Goal: Task Accomplishment & Management: Manage account settings

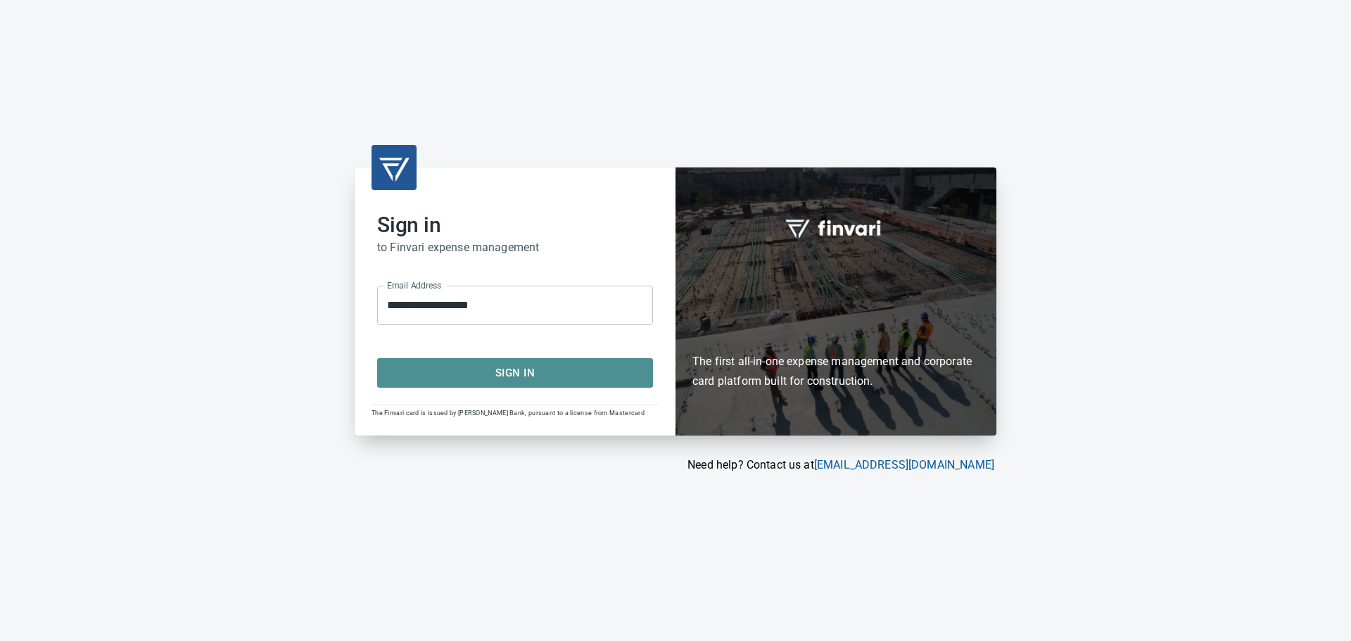
click at [504, 374] on span "Sign In" at bounding box center [515, 373] width 245 height 18
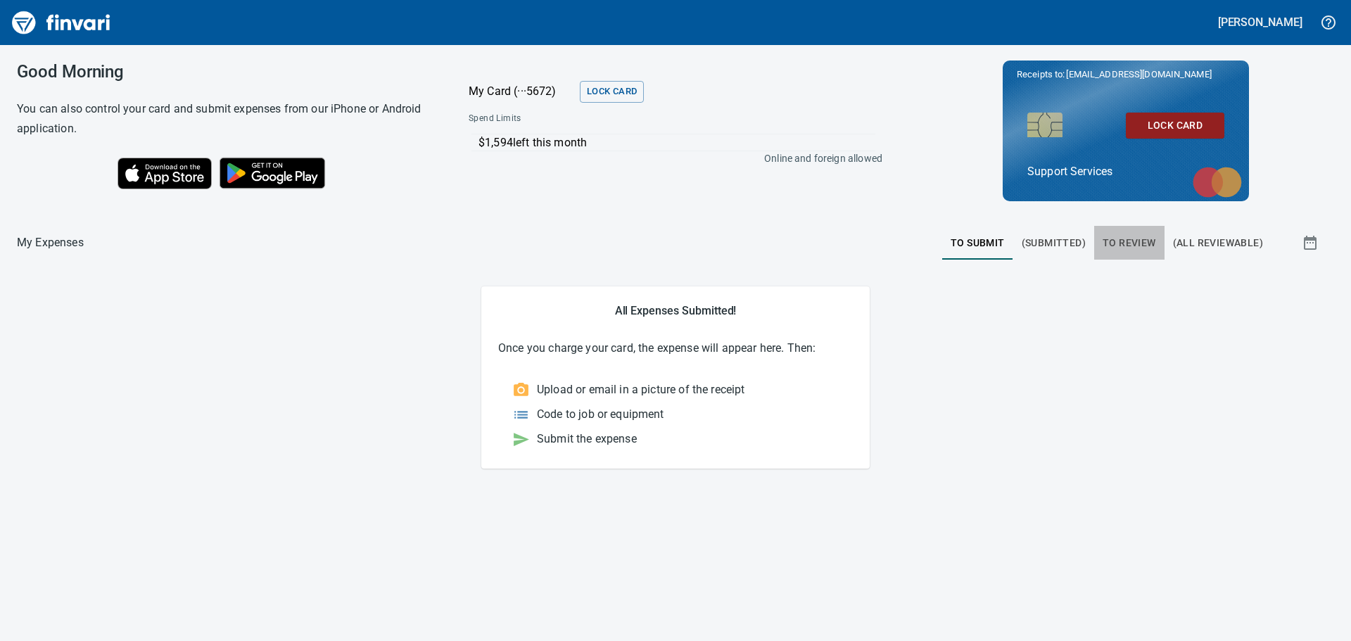
click at [1153, 243] on span "To Review" at bounding box center [1128, 243] width 53 height 18
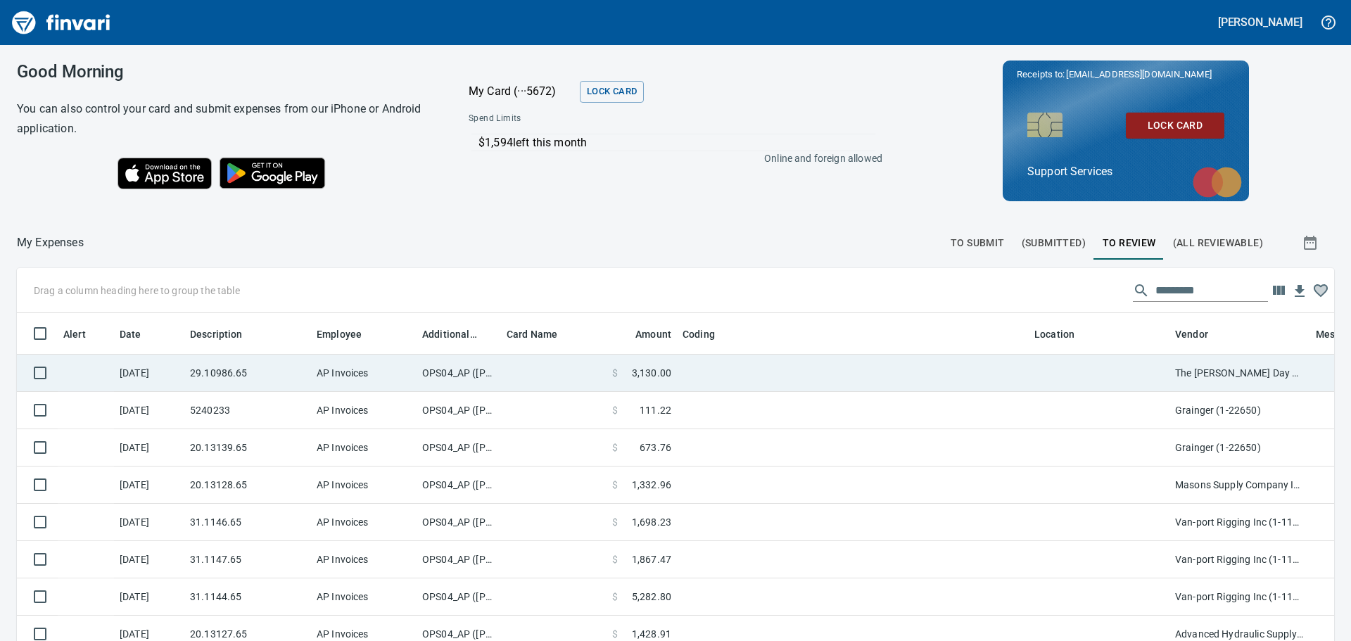
scroll to position [465, 1285]
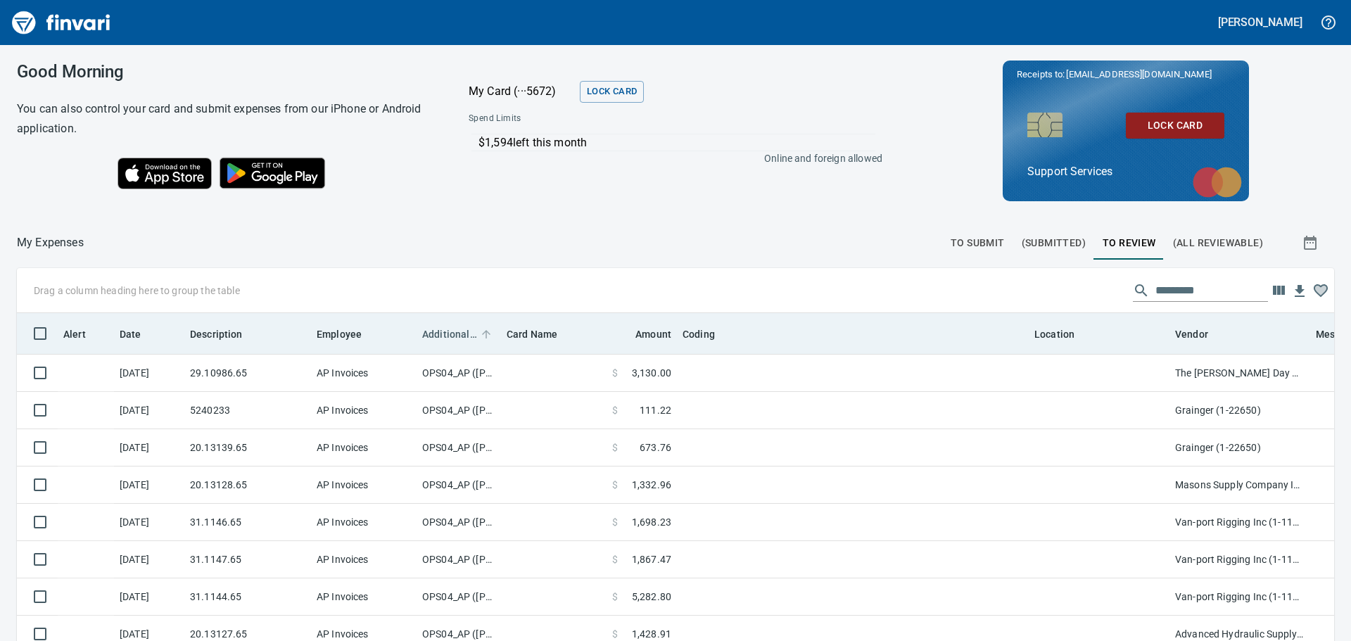
click at [462, 338] on span "Additional Reviewer" at bounding box center [449, 334] width 55 height 17
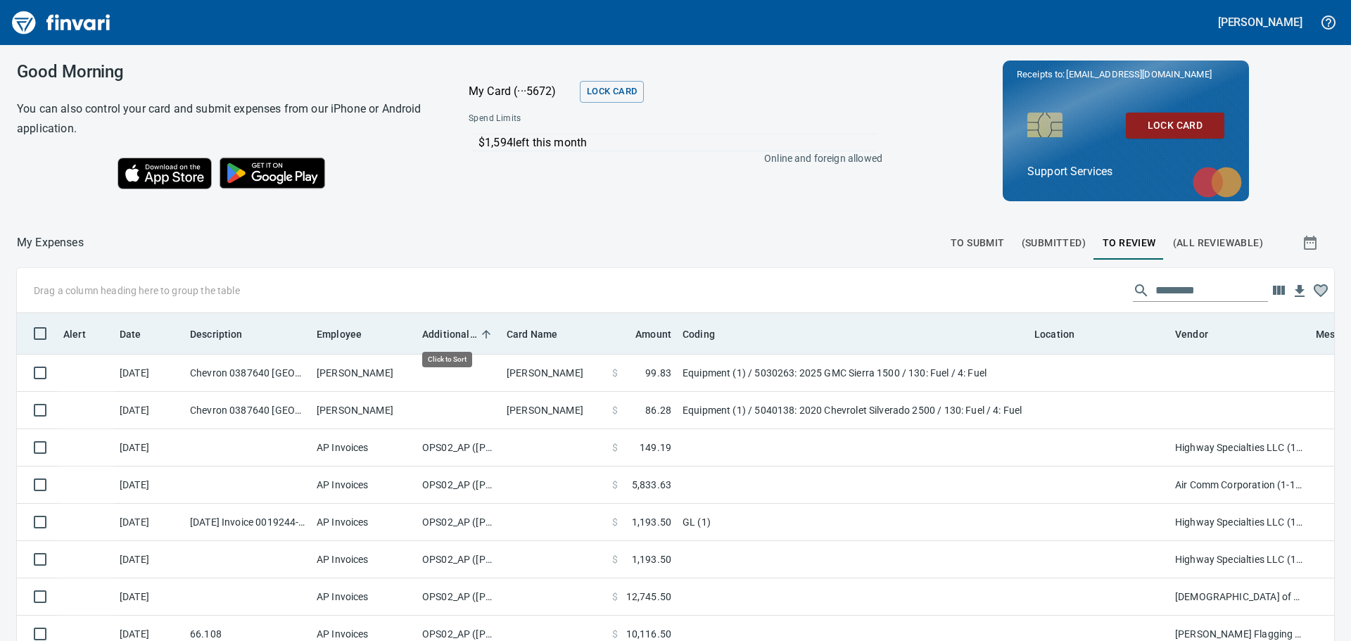
click at [462, 338] on span "Additional Reviewer" at bounding box center [449, 334] width 55 height 17
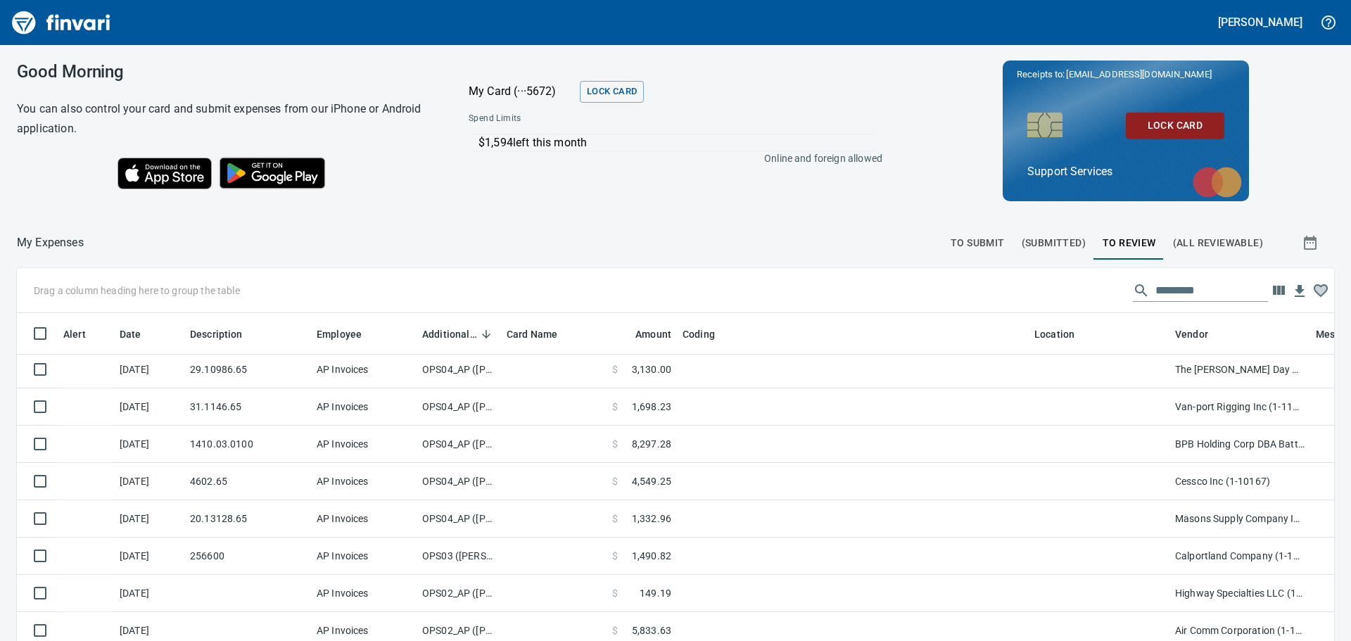
scroll to position [352, 0]
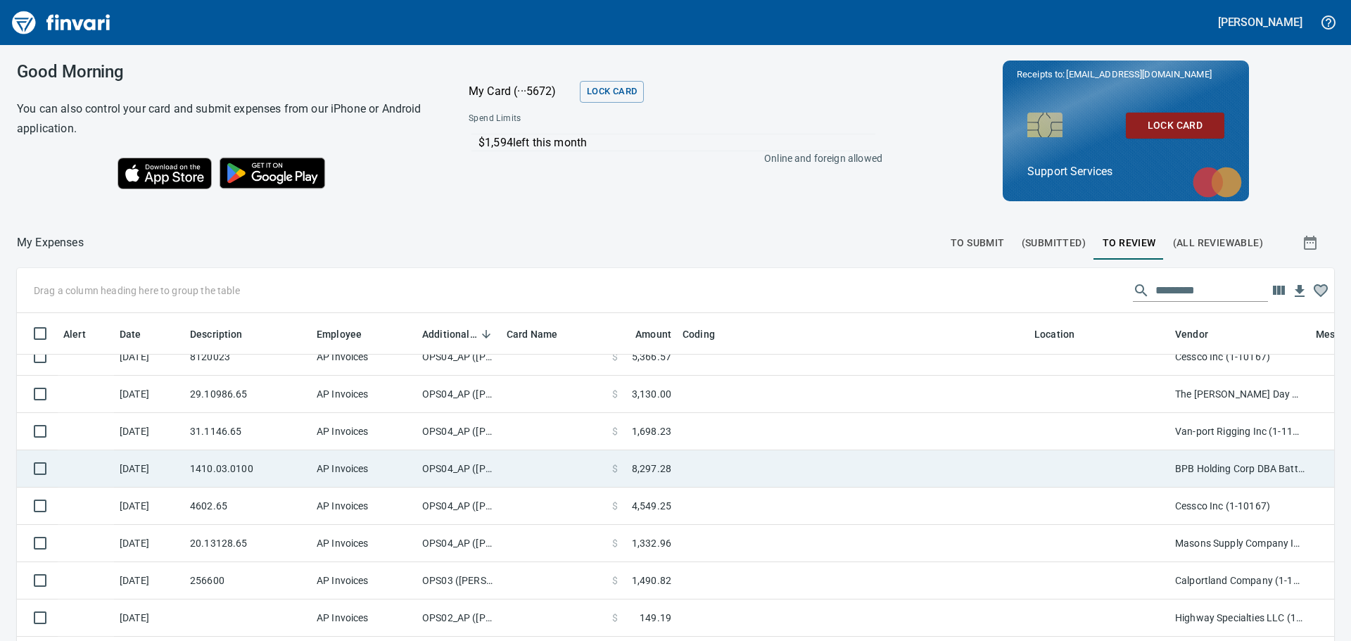
click at [546, 475] on td at bounding box center [554, 468] width 106 height 37
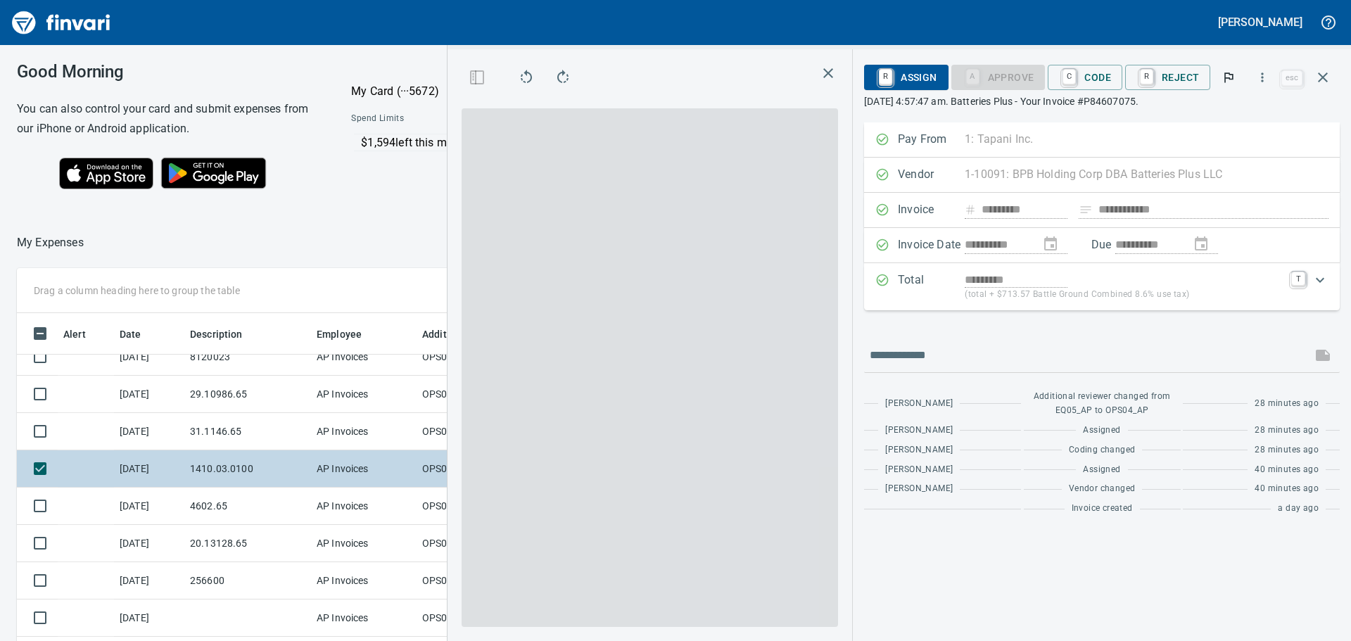
scroll to position [465, 933]
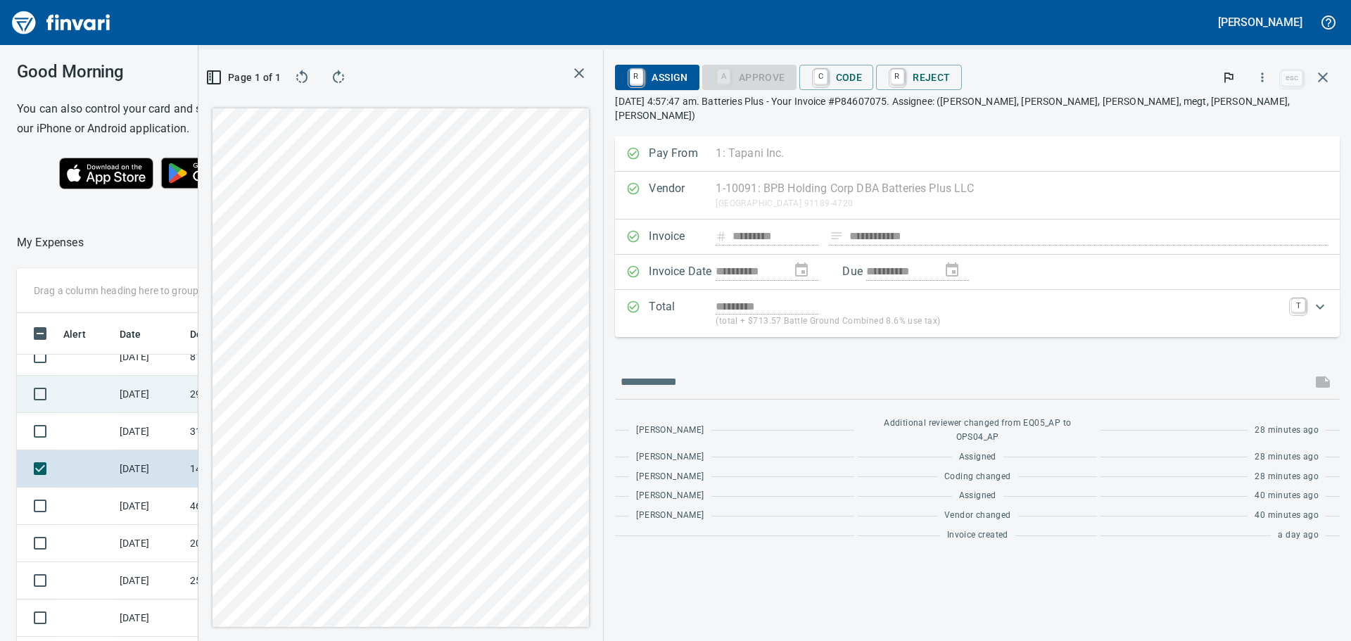
click at [345, 394] on div "Drag a column heading here to group the table Alert Date Description Employee A…" at bounding box center [675, 533] width 1351 height 531
click at [950, 85] on span "R Reject" at bounding box center [918, 77] width 63 height 24
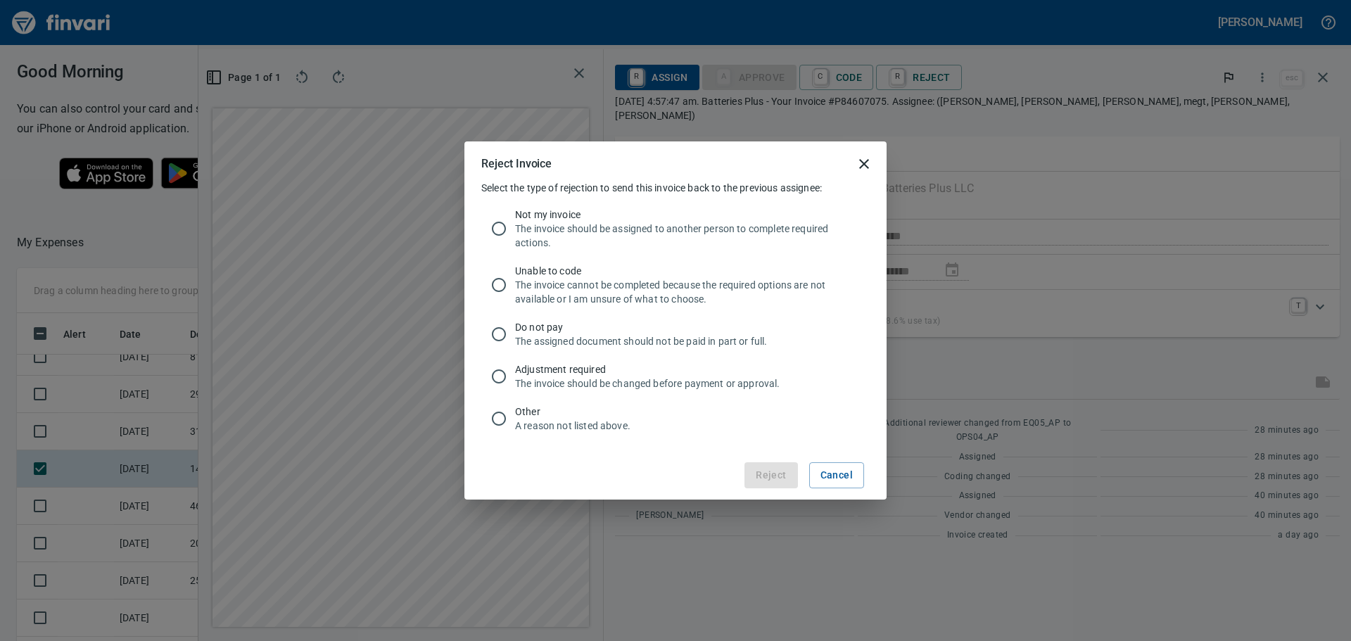
click at [865, 162] on icon "close" at bounding box center [863, 163] width 17 height 17
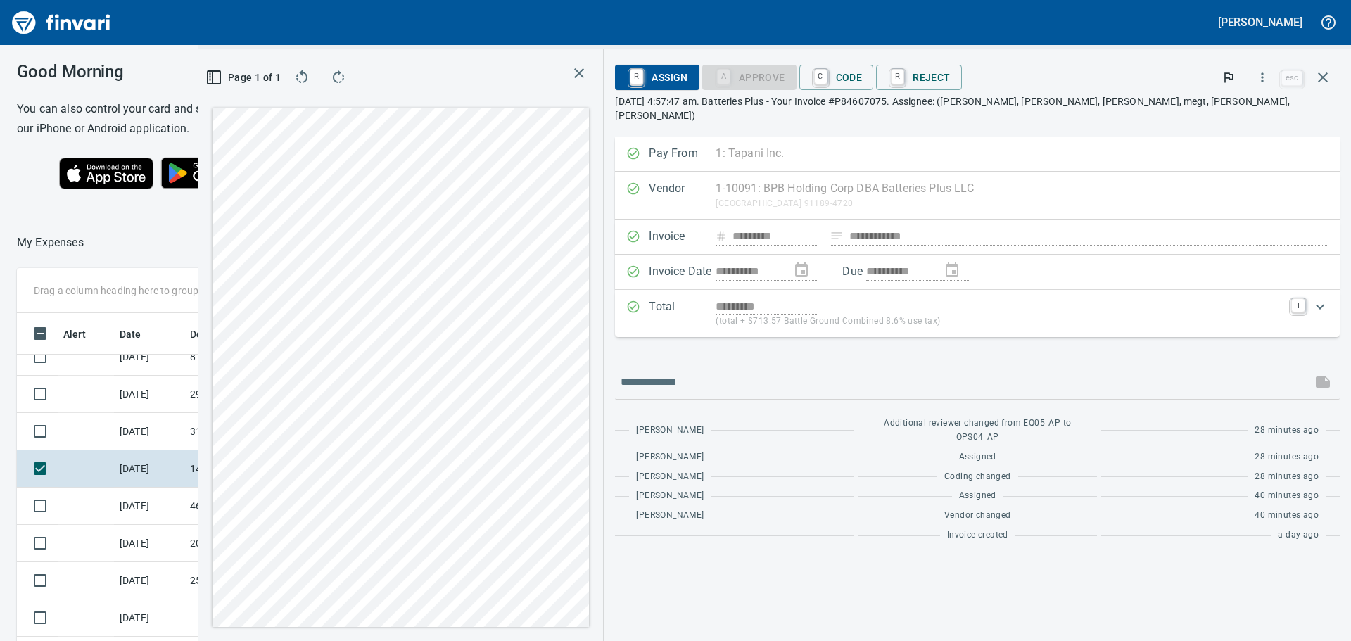
click at [1116, 110] on div "R Assign A Approve C Code R Reject esc August 11th 2025, 4:57:47 am. Batteries …" at bounding box center [977, 92] width 725 height 65
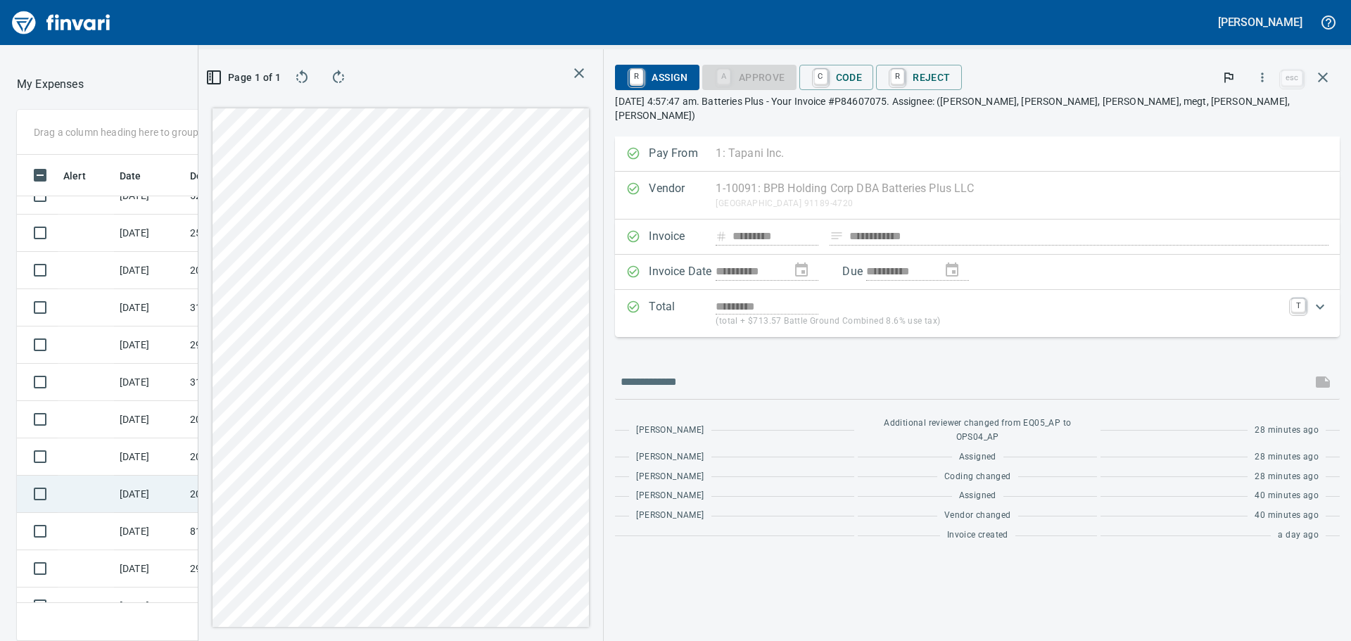
scroll to position [0, 0]
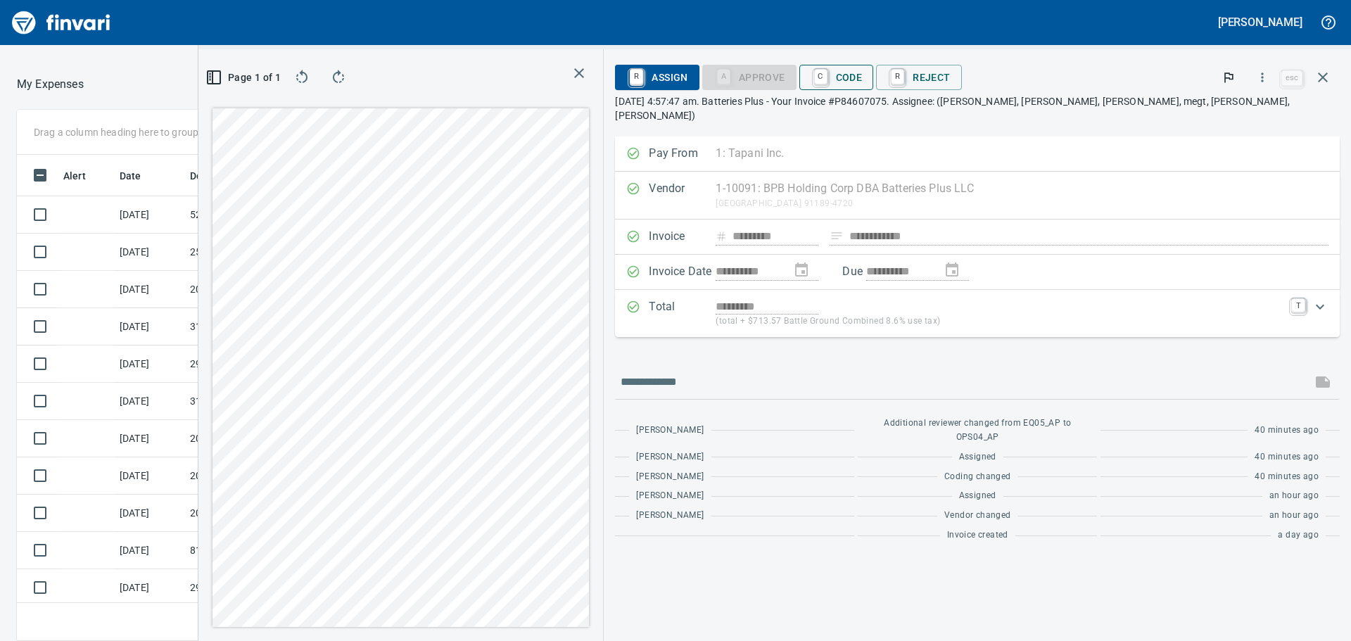
click at [862, 75] on span "C Code" at bounding box center [836, 77] width 52 height 24
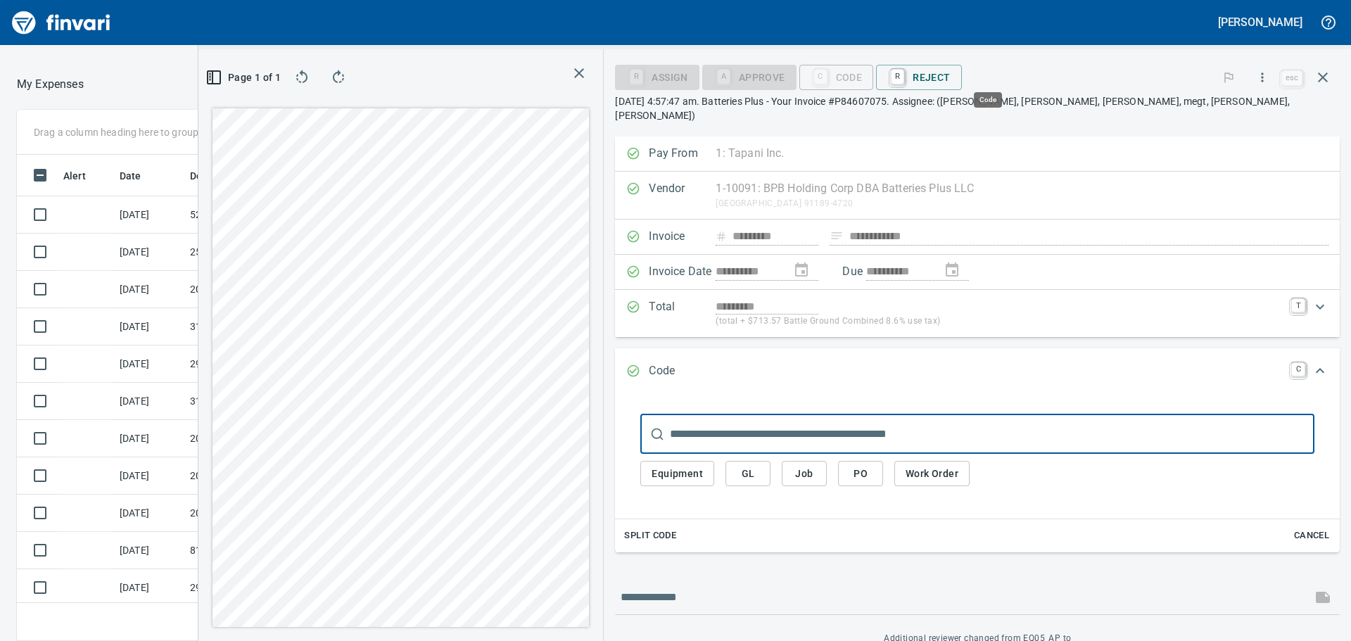
scroll to position [465, 933]
click at [759, 465] on span "GL" at bounding box center [747, 474] width 23 height 18
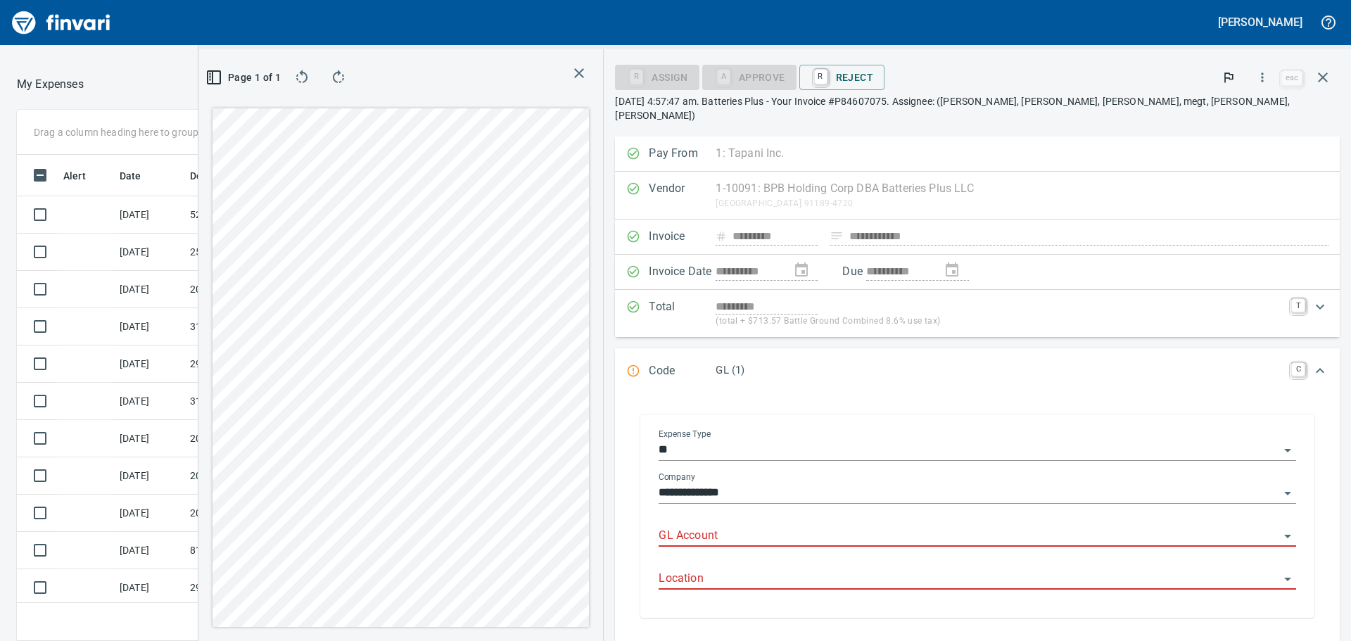
click at [863, 526] on input "GL Account" at bounding box center [968, 536] width 620 height 20
click at [874, 554] on li "1410. .: Prepaid Materials" at bounding box center [1047, 558] width 475 height 34
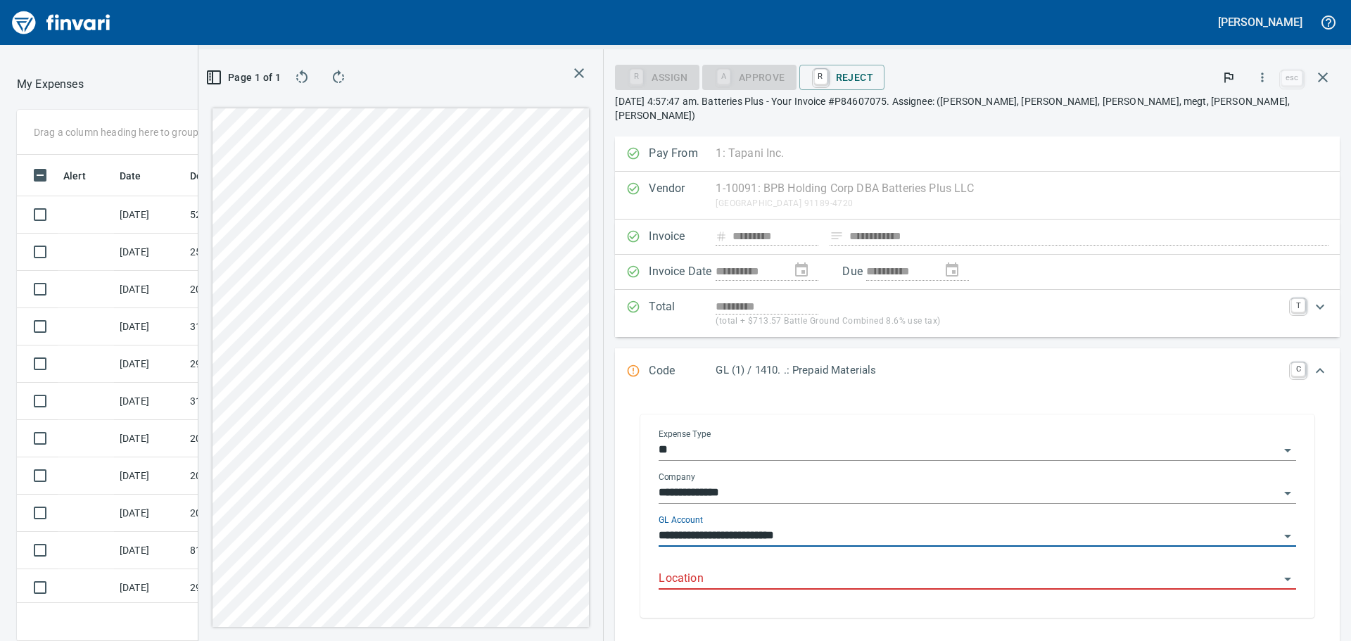
type input "**********"
click at [877, 569] on input "Location" at bounding box center [968, 579] width 620 height 20
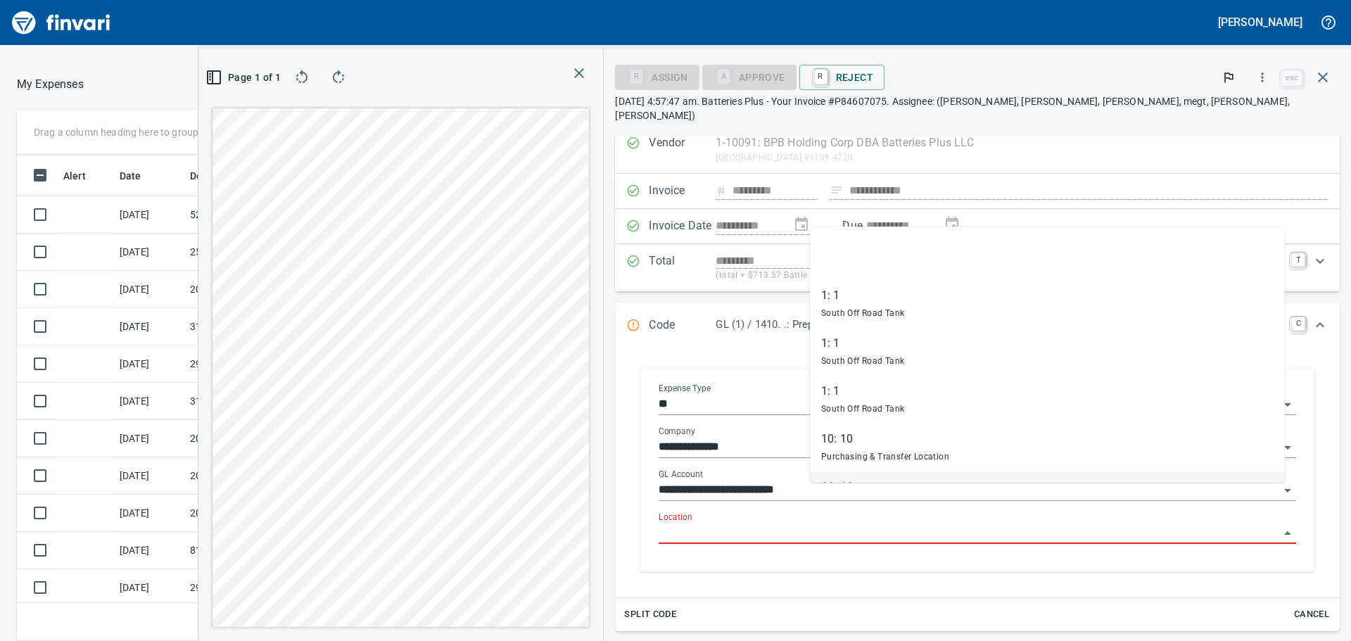
scroll to position [70, 0]
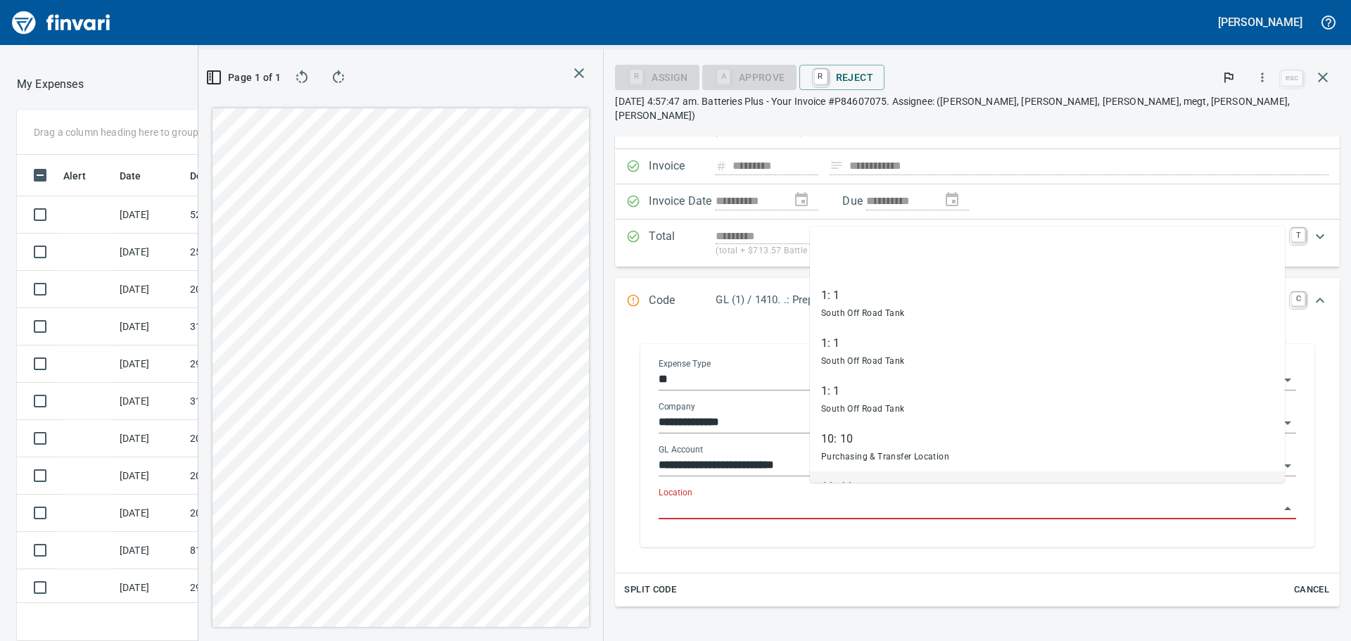
click at [869, 585] on div "Split Code Cancel" at bounding box center [977, 589] width 725 height 33
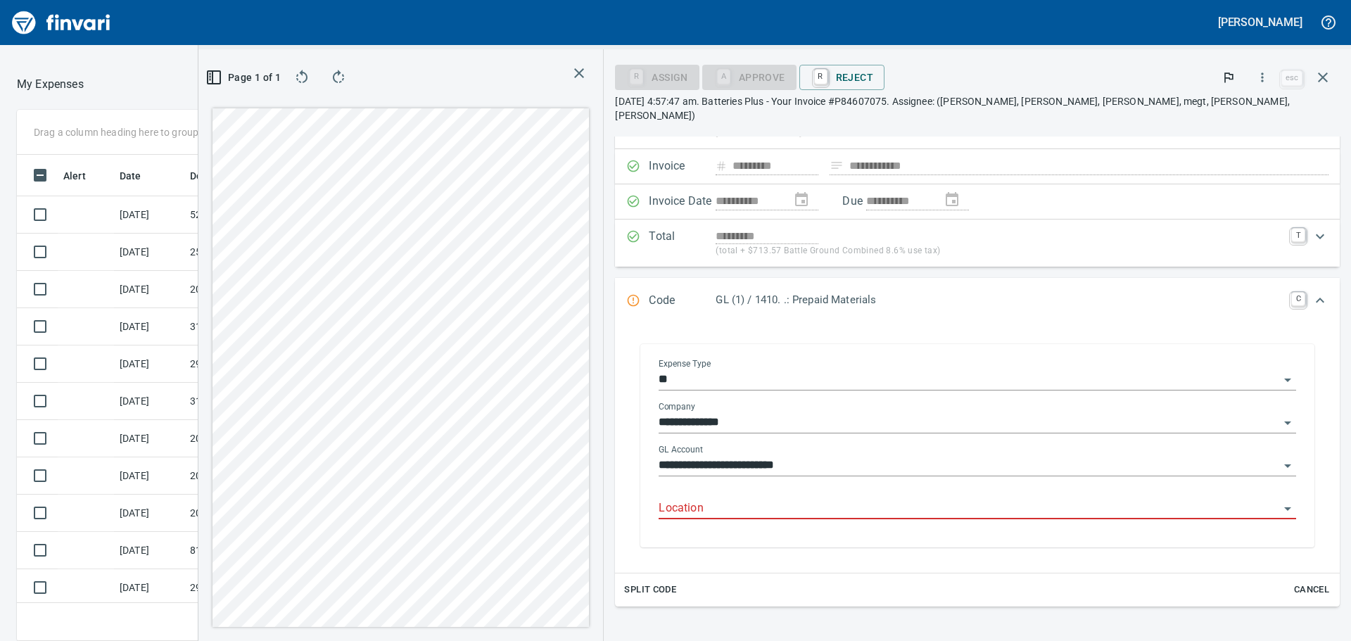
click at [978, 499] on input "Location" at bounding box center [968, 509] width 620 height 20
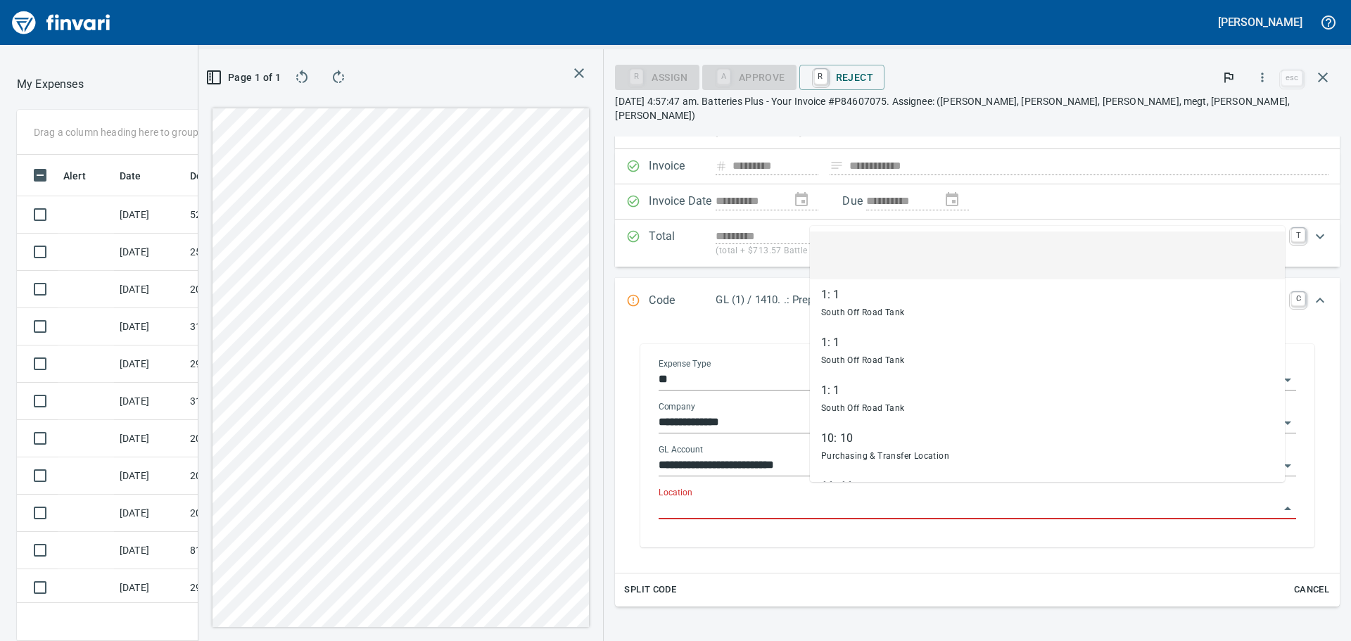
scroll to position [465, 933]
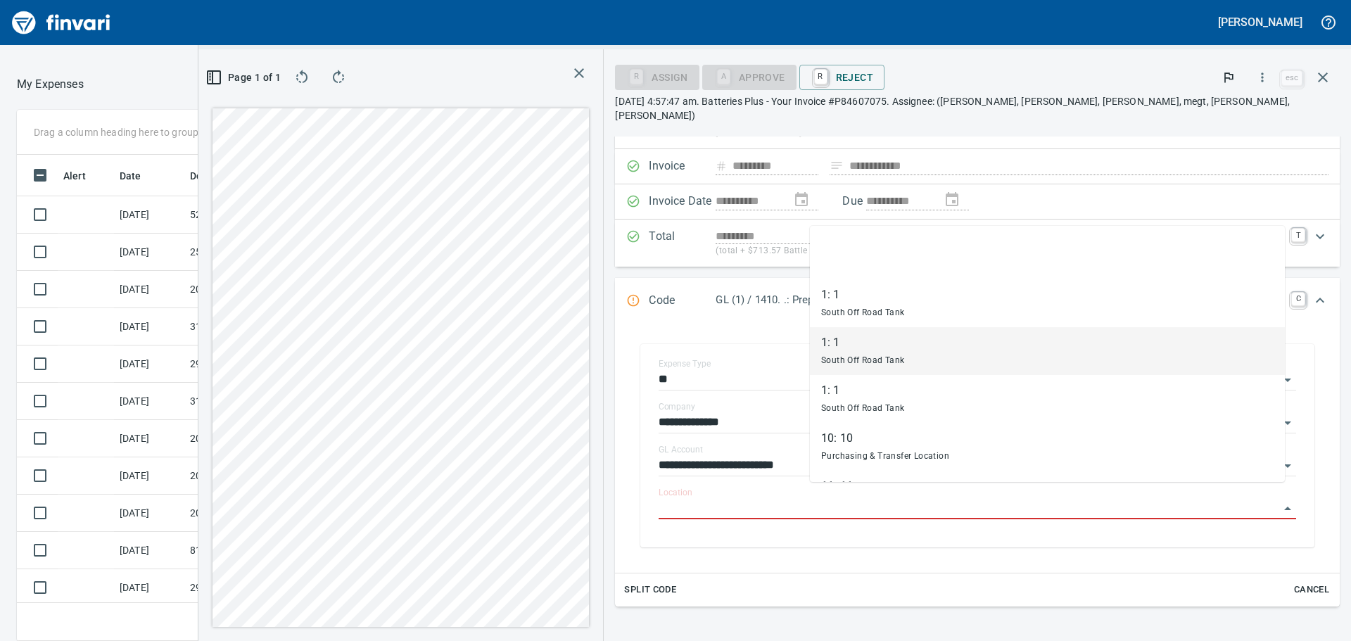
click at [789, 352] on div "**********" at bounding box center [977, 445] width 702 height 231
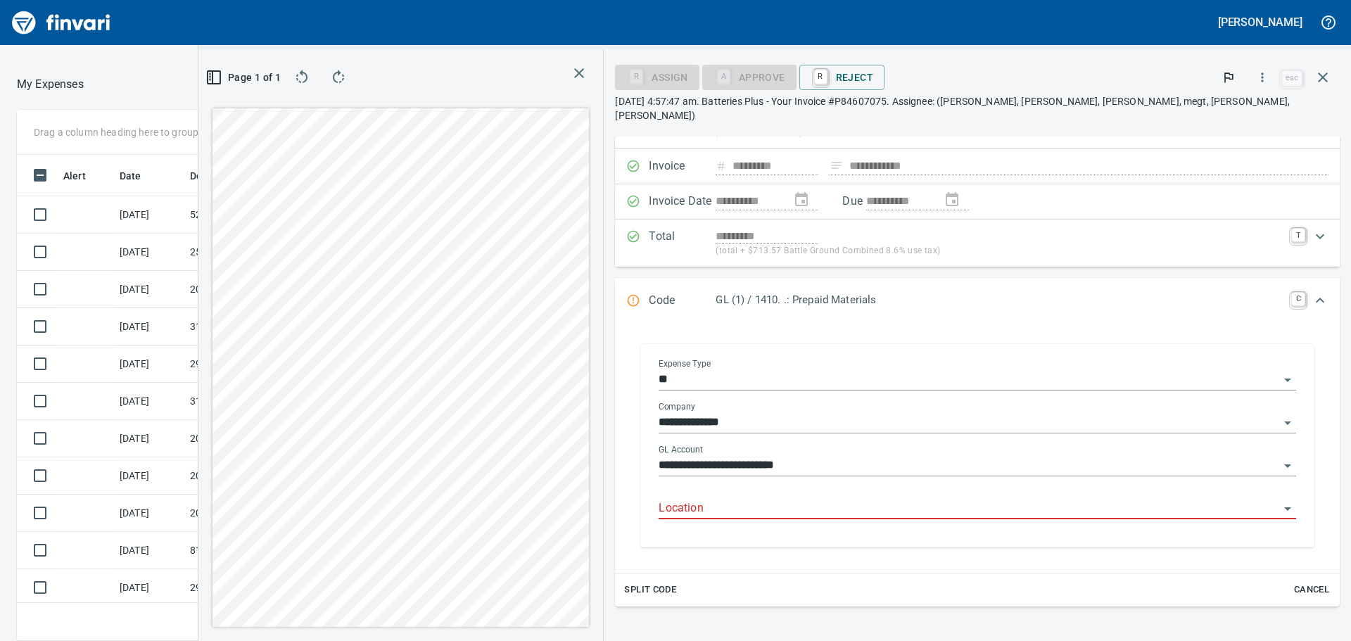
click at [964, 499] on input "Location" at bounding box center [968, 509] width 620 height 20
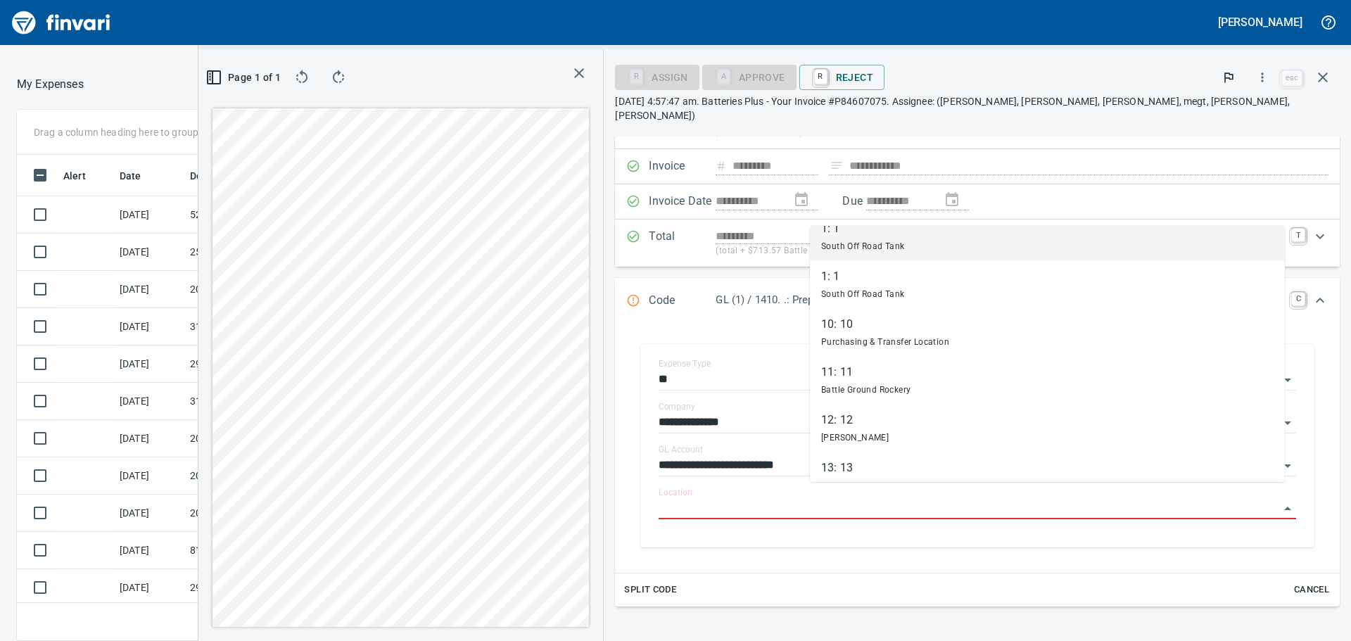
scroll to position [141, 0]
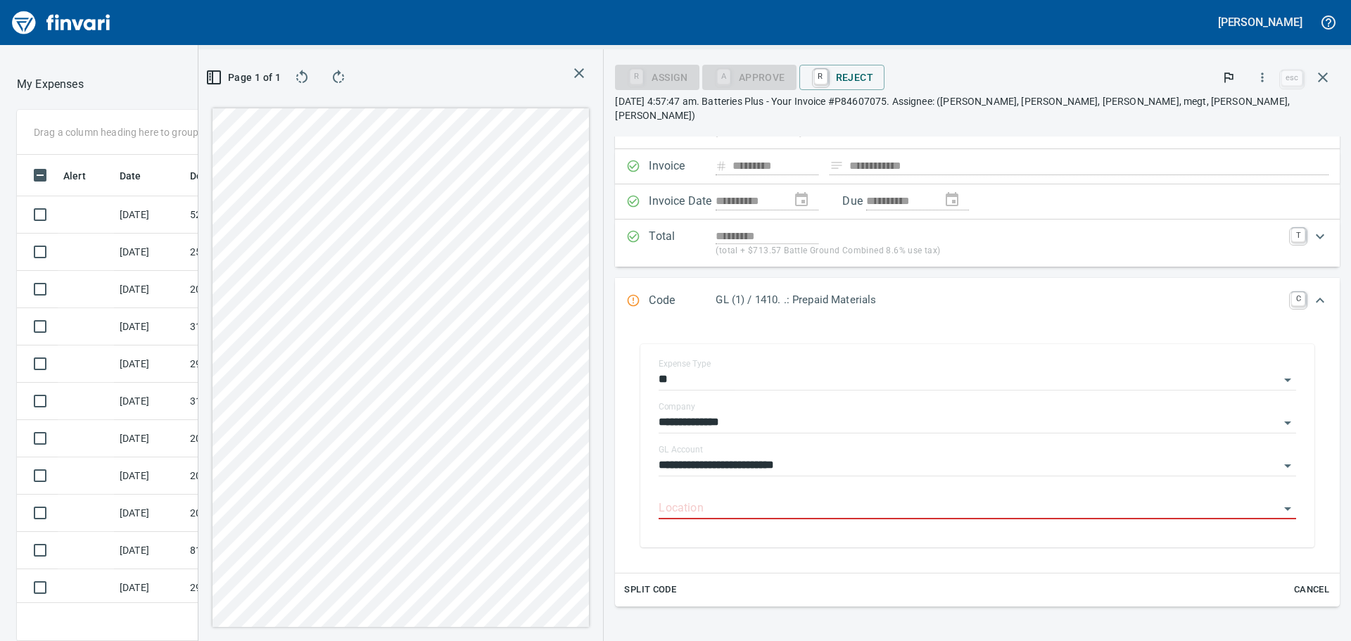
click at [779, 366] on div "**********" at bounding box center [977, 445] width 702 height 231
click at [848, 499] on input "Location" at bounding box center [968, 509] width 620 height 20
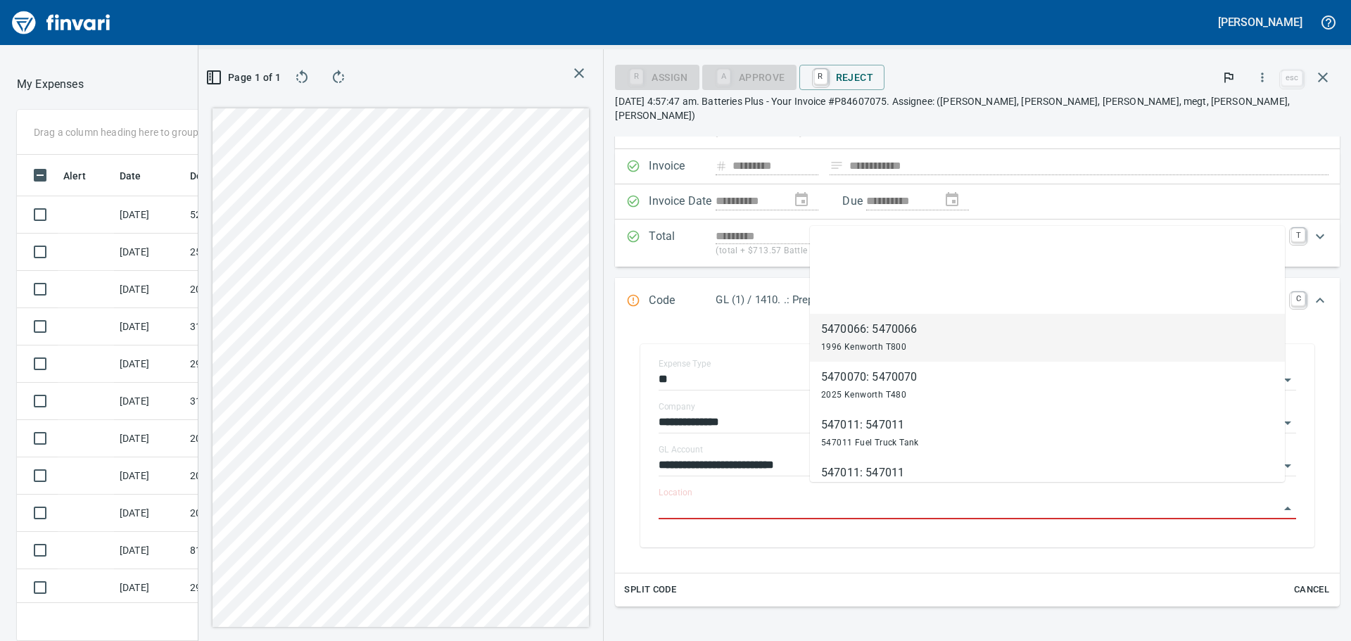
scroll to position [1829, 0]
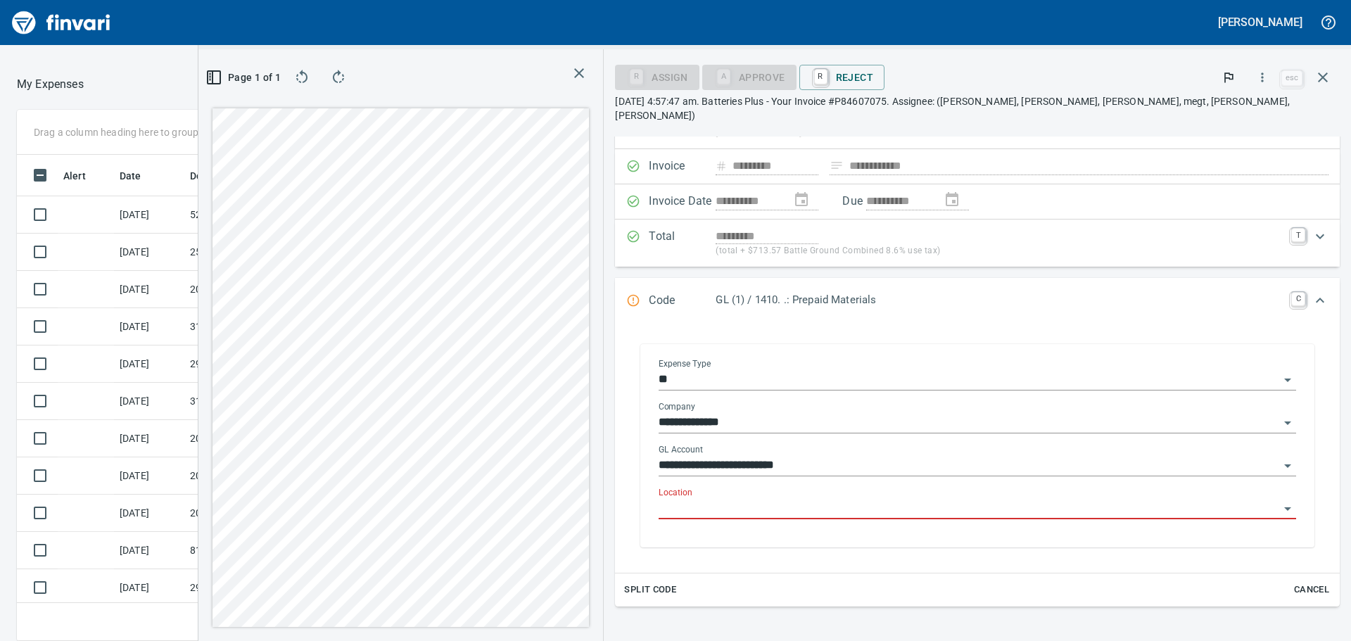
click at [1279, 500] on icon "Open" at bounding box center [1287, 508] width 17 height 17
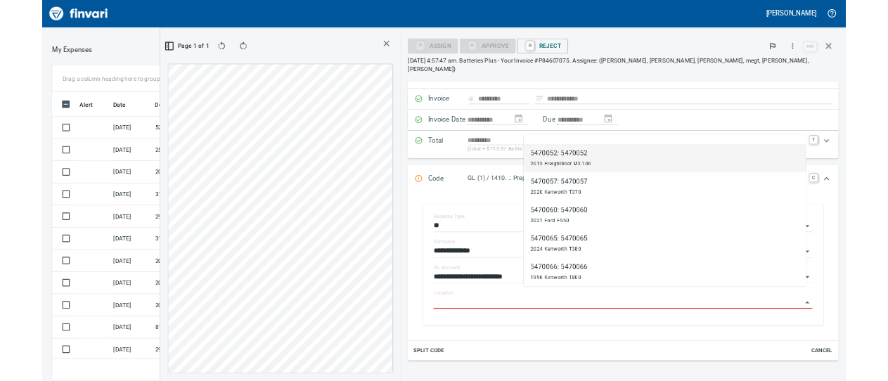
scroll to position [1688, 0]
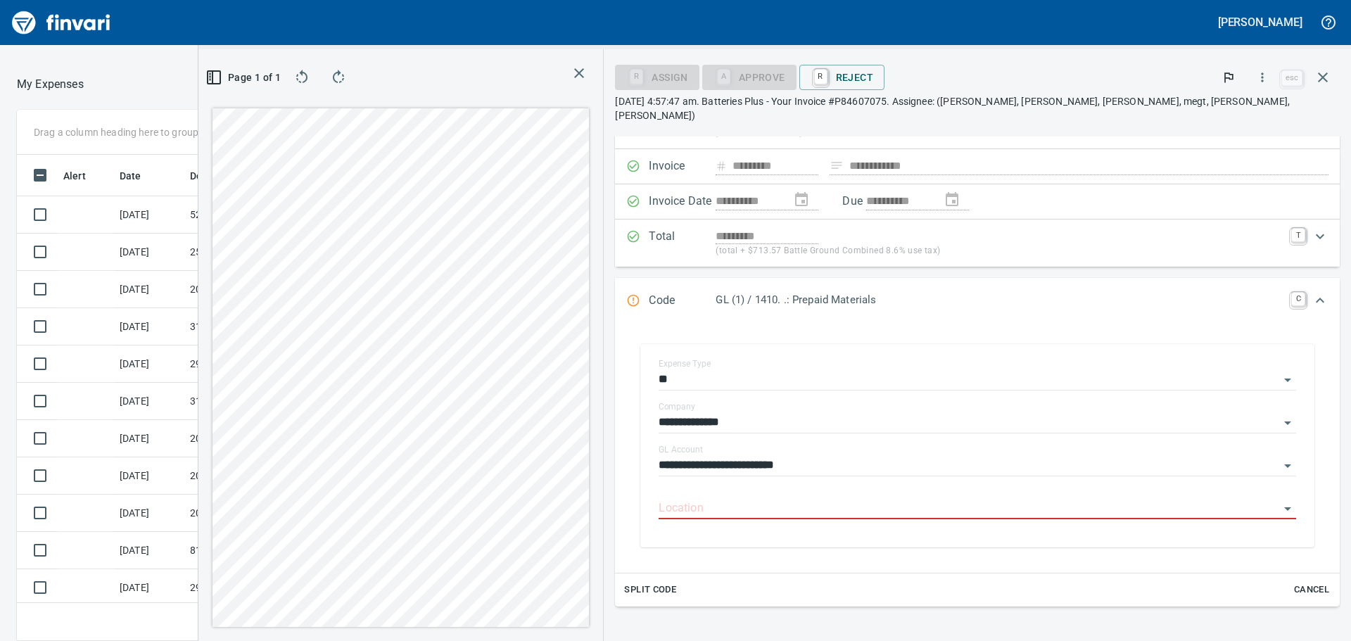
click at [766, 420] on div "**********" at bounding box center [977, 447] width 747 height 763
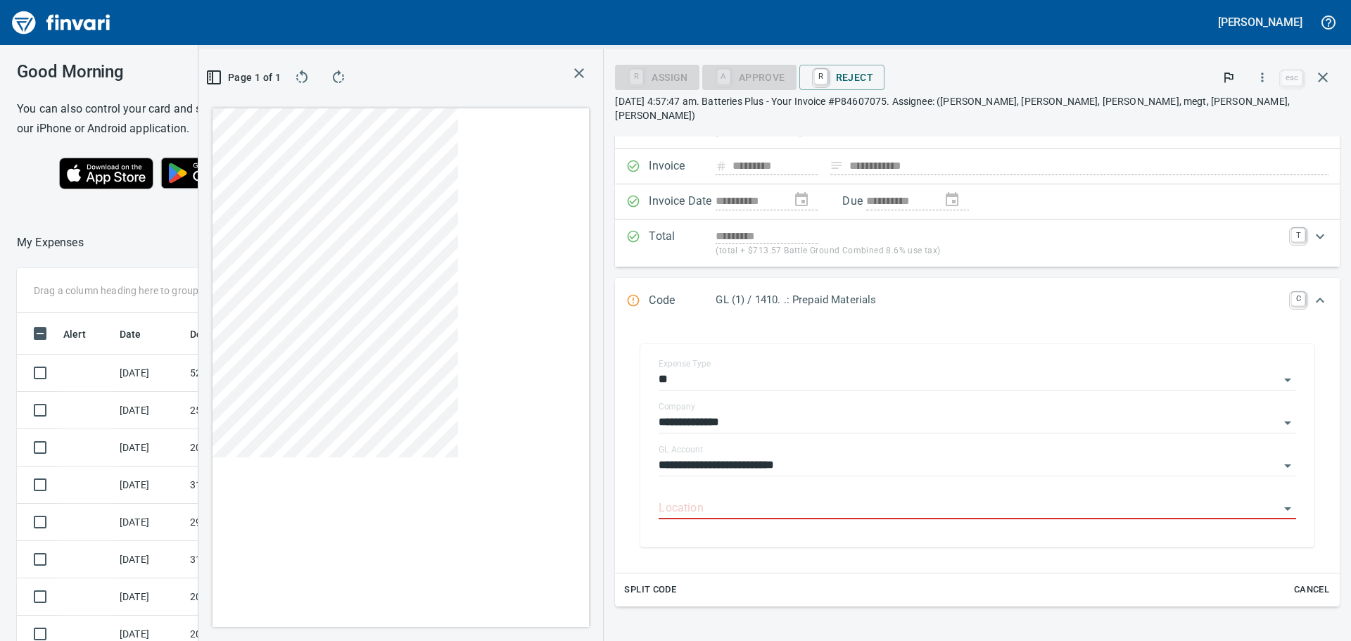
scroll to position [465, 933]
click at [938, 456] on input "**********" at bounding box center [968, 466] width 620 height 20
click at [874, 544] on div "**********" at bounding box center [977, 445] width 702 height 231
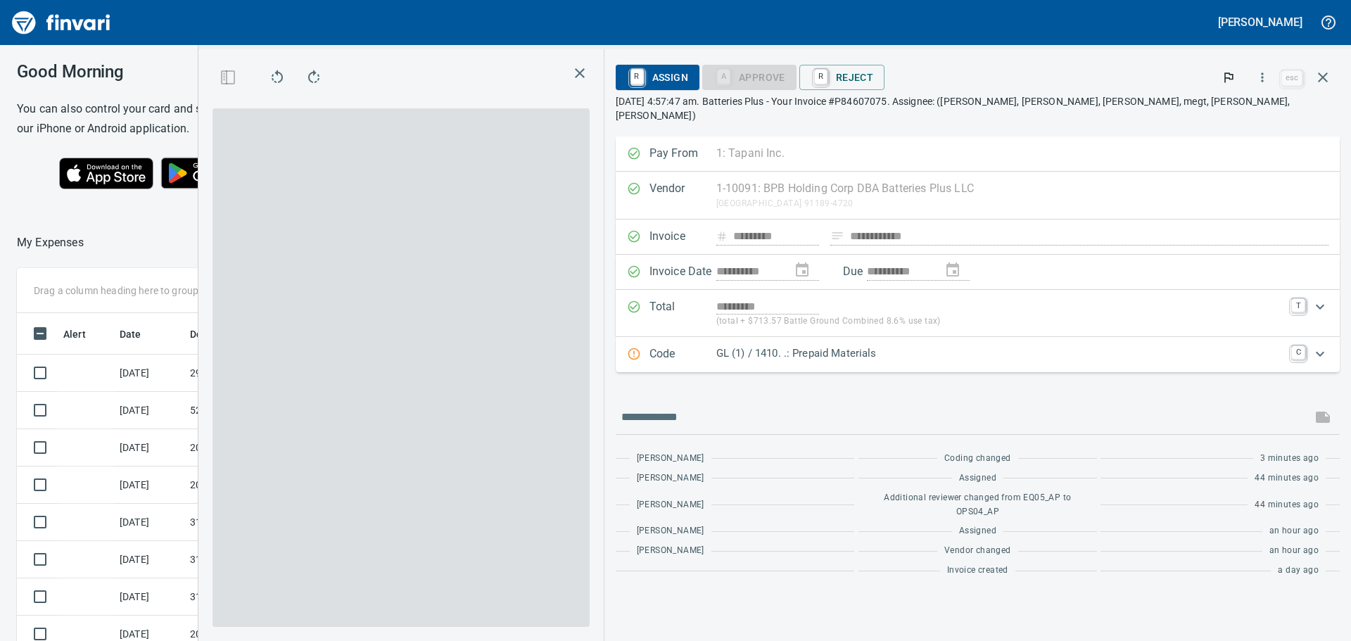
scroll to position [465, 933]
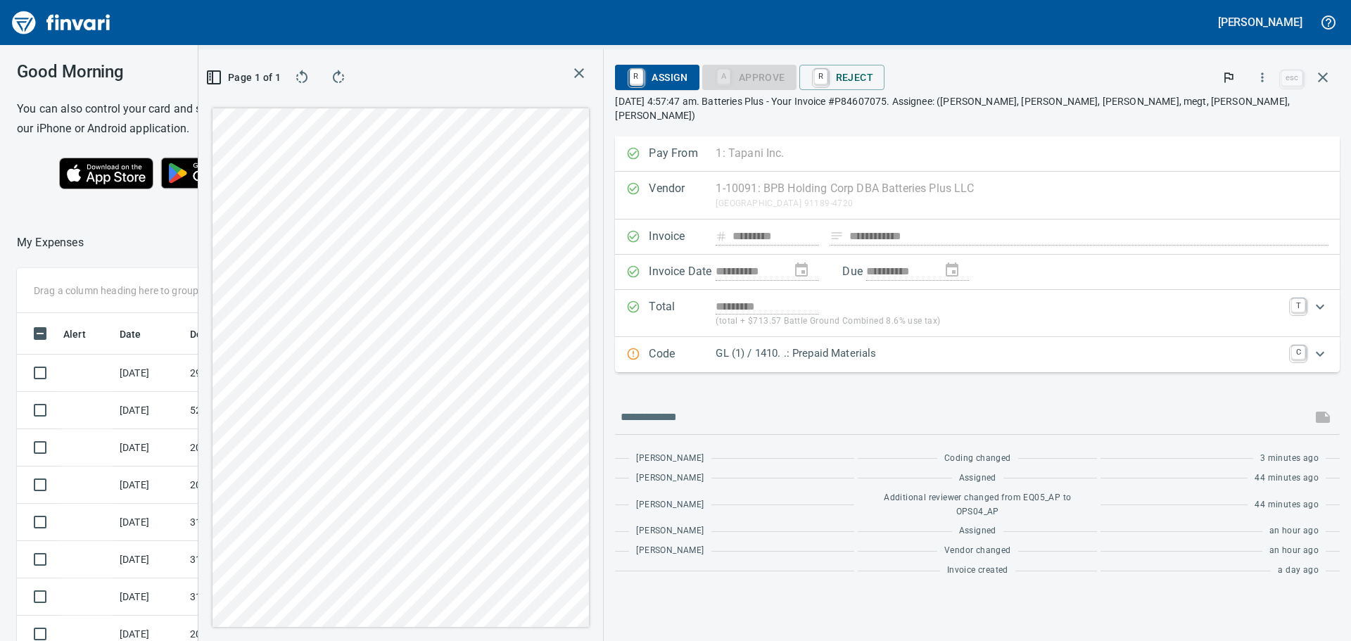
click at [958, 348] on div "GL (1) / 1410. .: Prepaid Materials" at bounding box center [998, 354] width 567 height 18
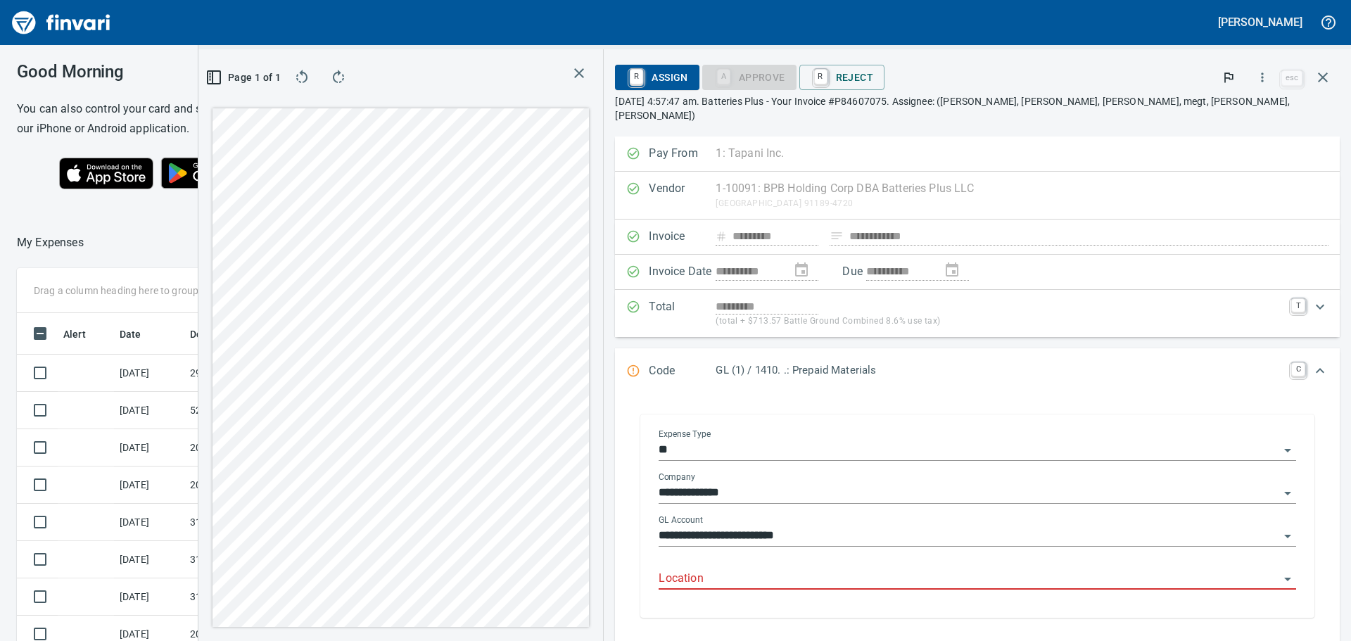
click at [913, 440] on input "**" at bounding box center [968, 450] width 620 height 20
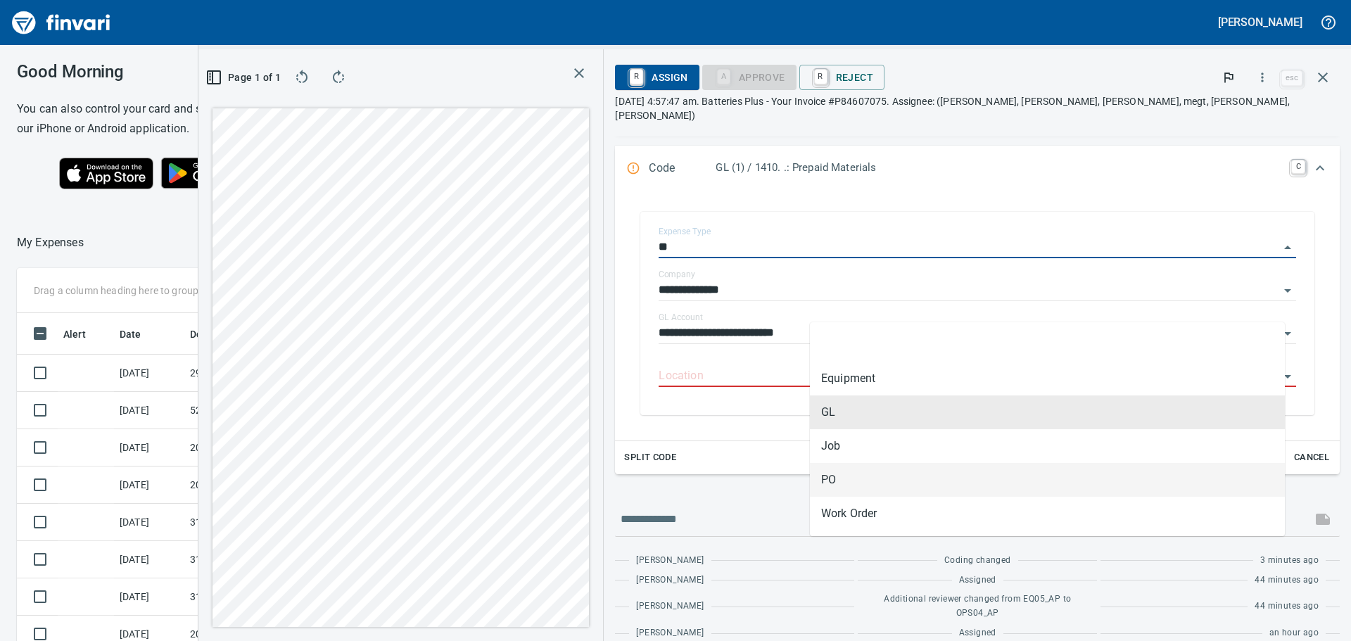
scroll to position [211, 0]
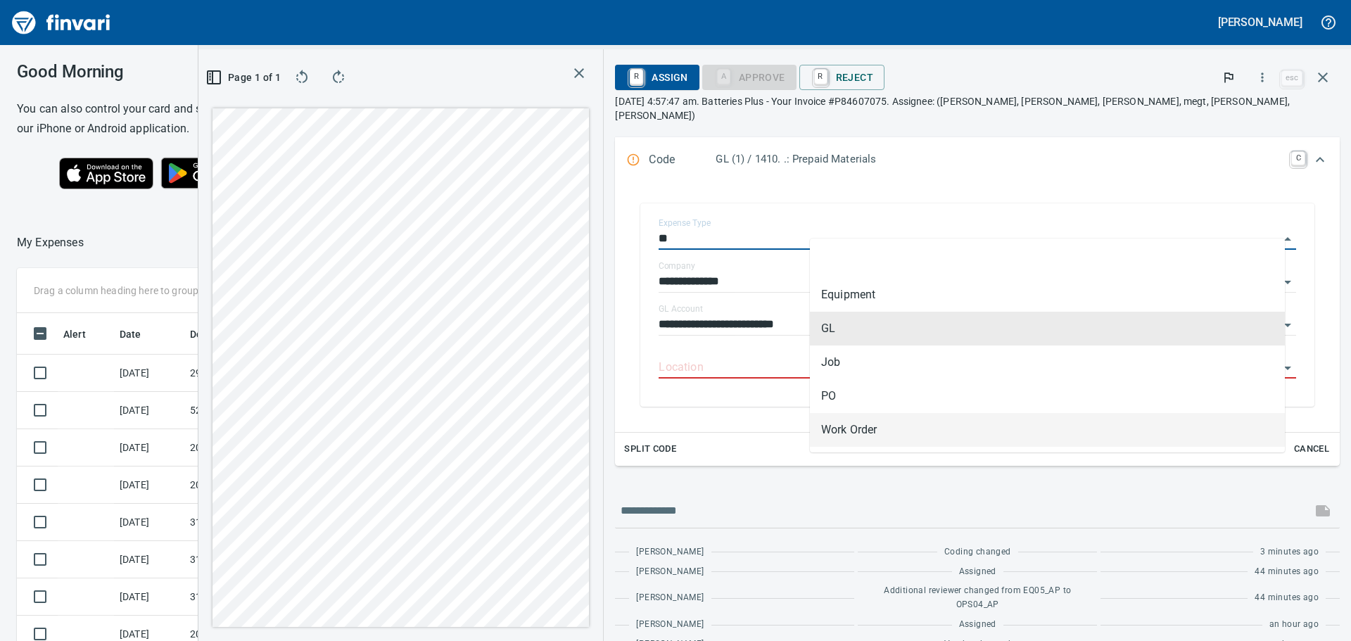
click at [1305, 441] on span "Cancel" at bounding box center [1311, 449] width 38 height 16
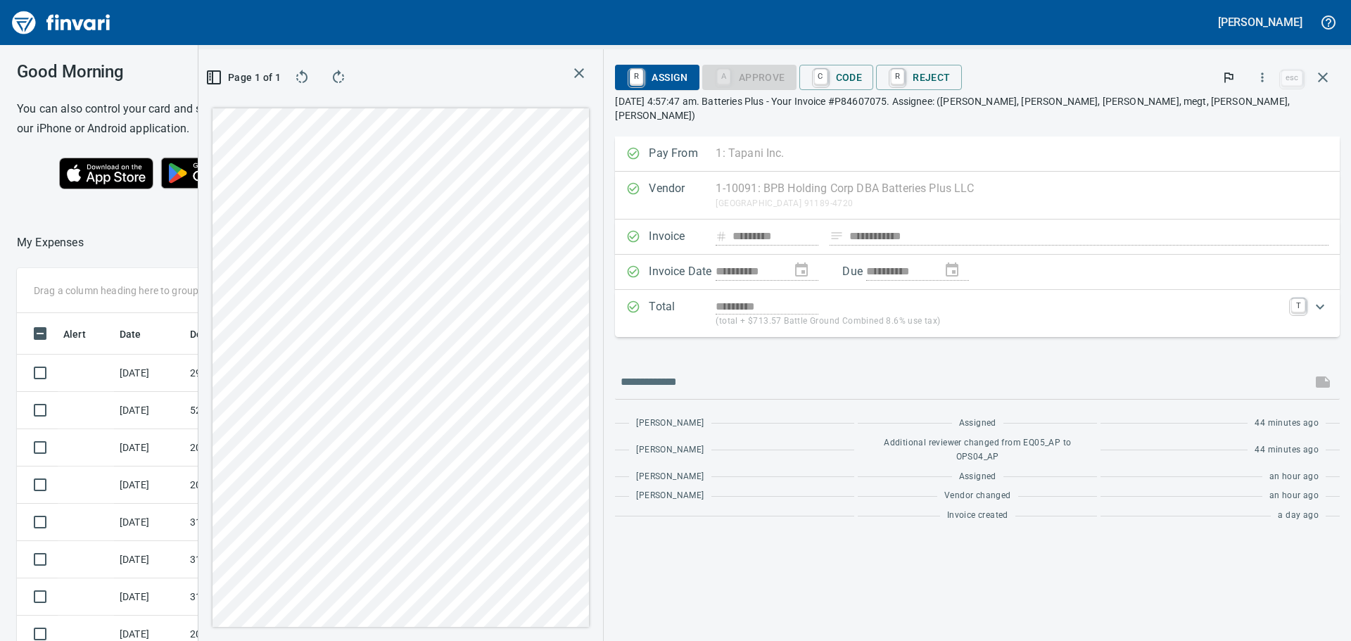
scroll to position [0, 0]
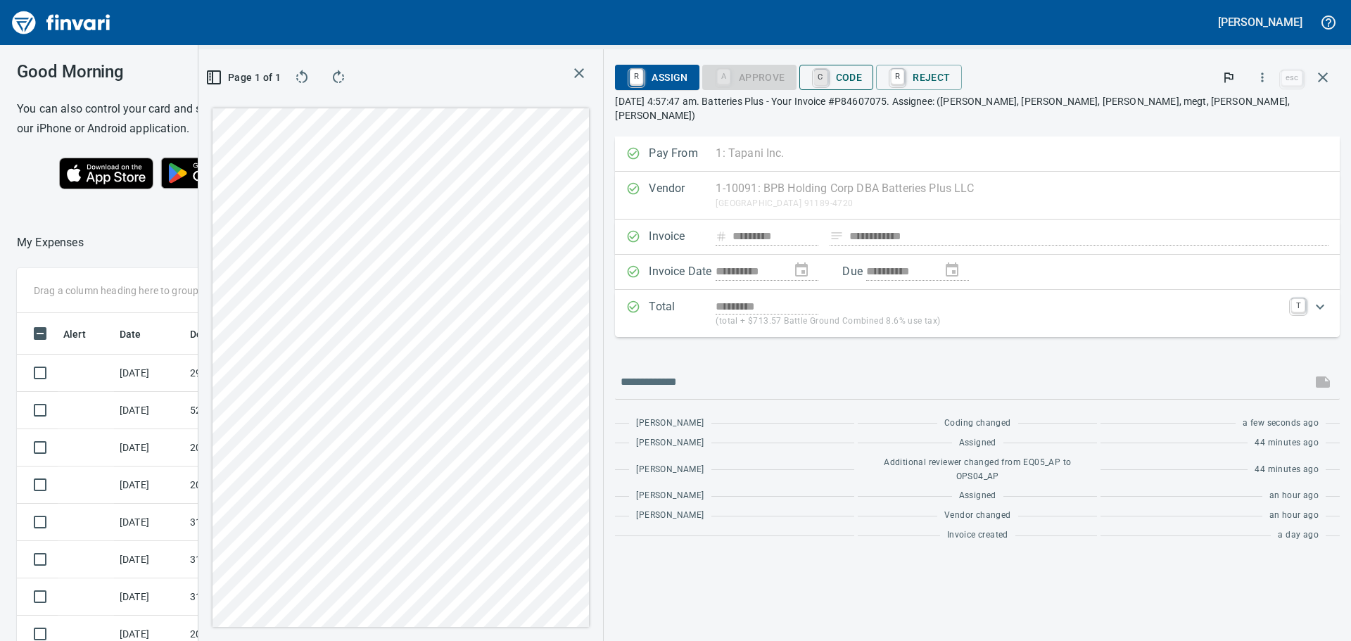
click at [827, 77] on link "C" at bounding box center [820, 77] width 13 height 15
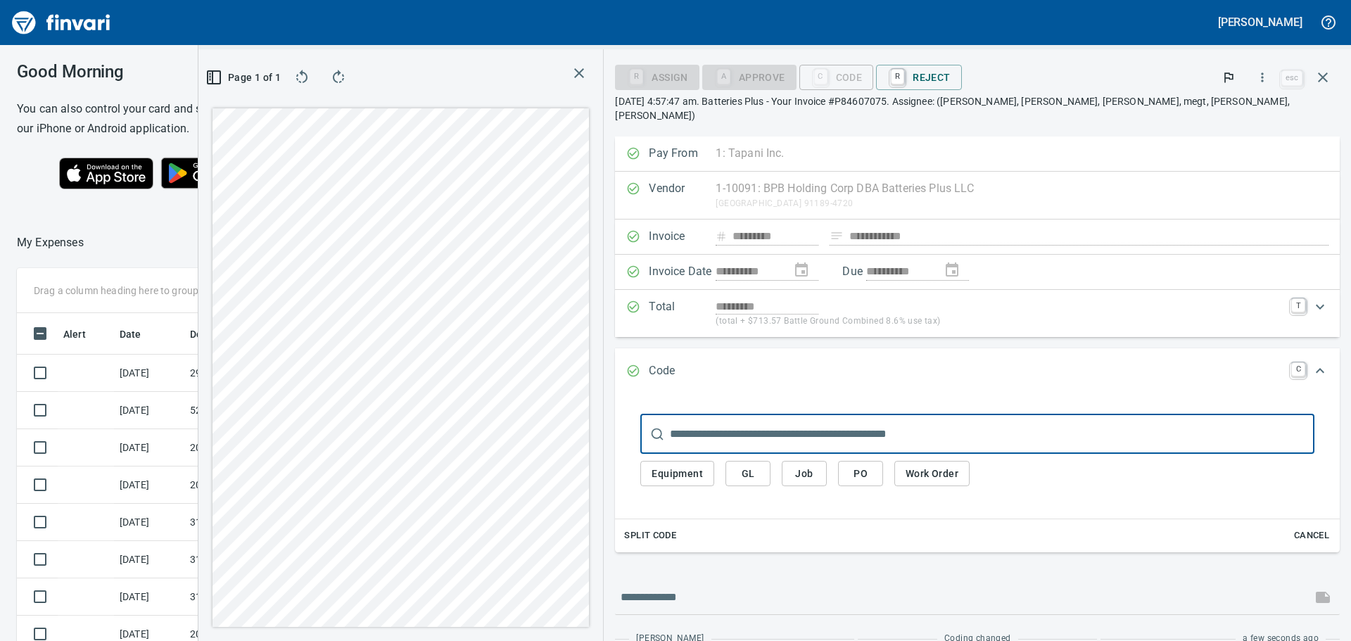
click at [759, 465] on span "GL" at bounding box center [747, 474] width 23 height 18
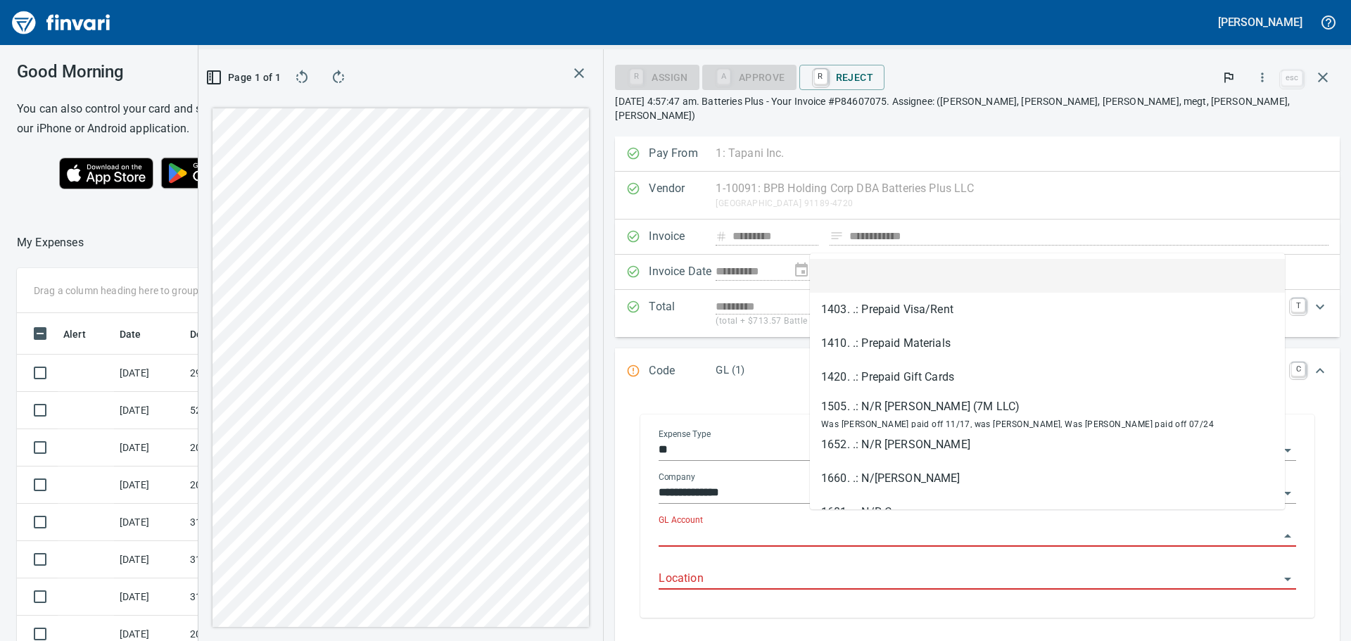
click at [883, 526] on input "GL Account" at bounding box center [968, 536] width 620 height 20
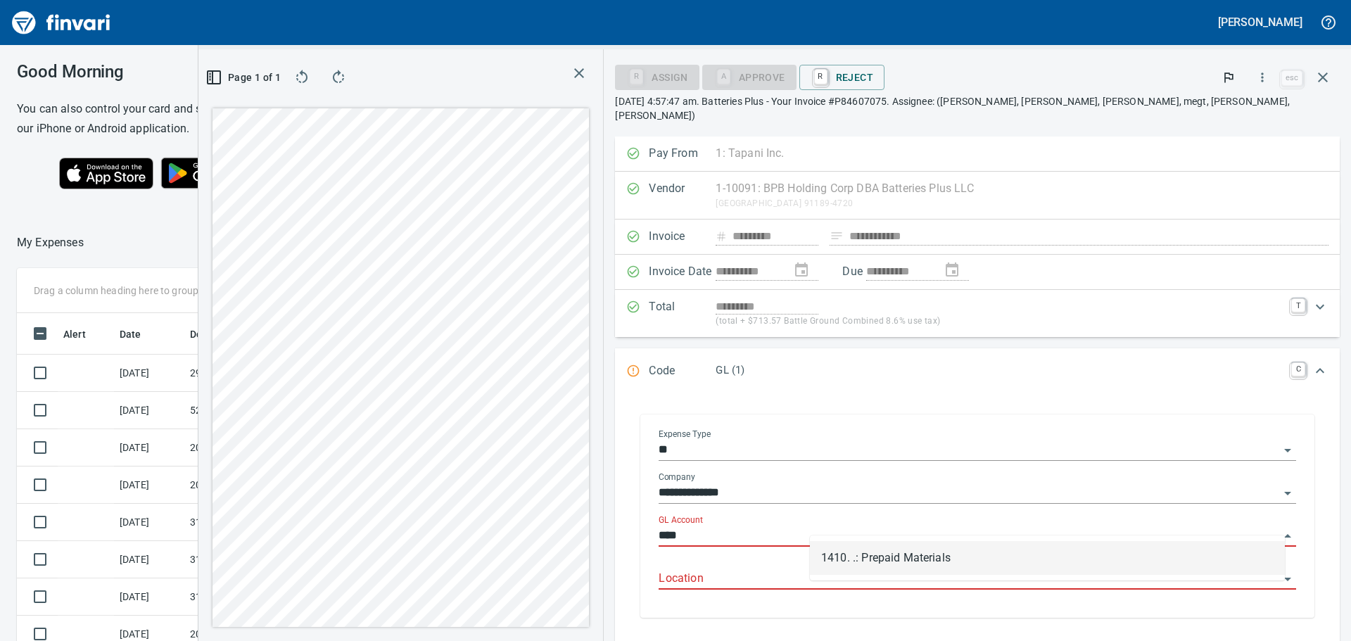
scroll to position [465, 933]
click at [952, 554] on li "1410. .: Prepaid Materials" at bounding box center [1047, 558] width 475 height 34
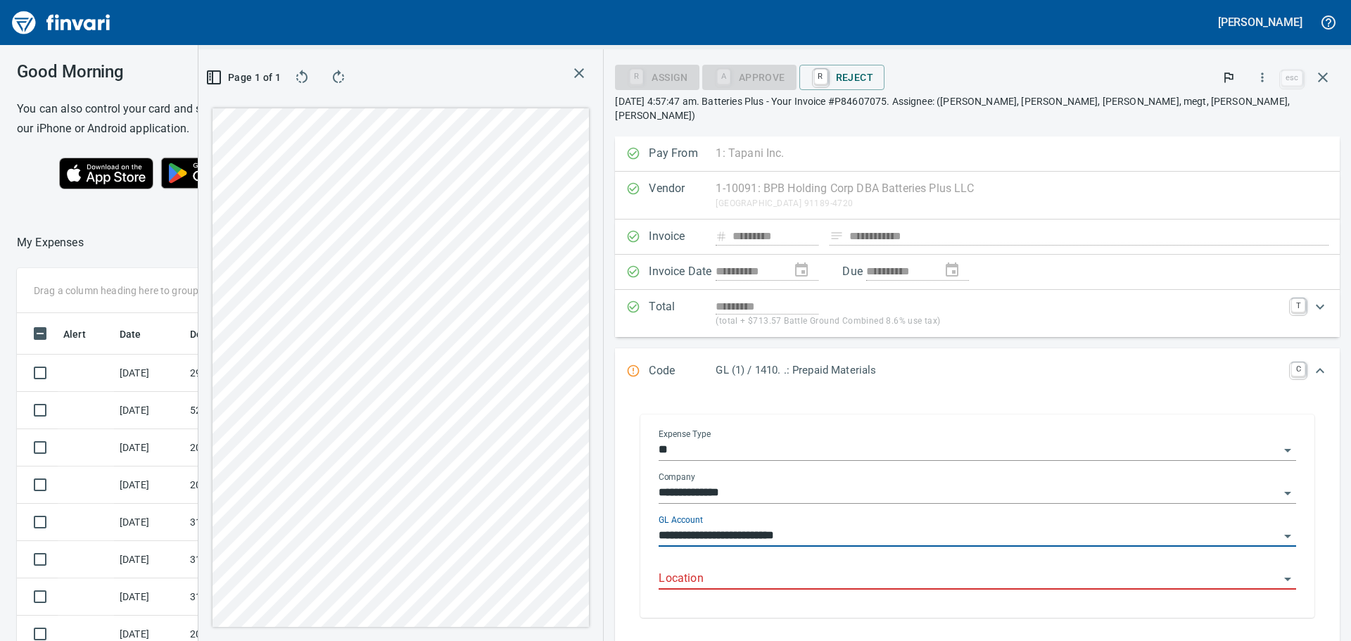
type input "**********"
click at [917, 569] on input "Location" at bounding box center [968, 579] width 620 height 20
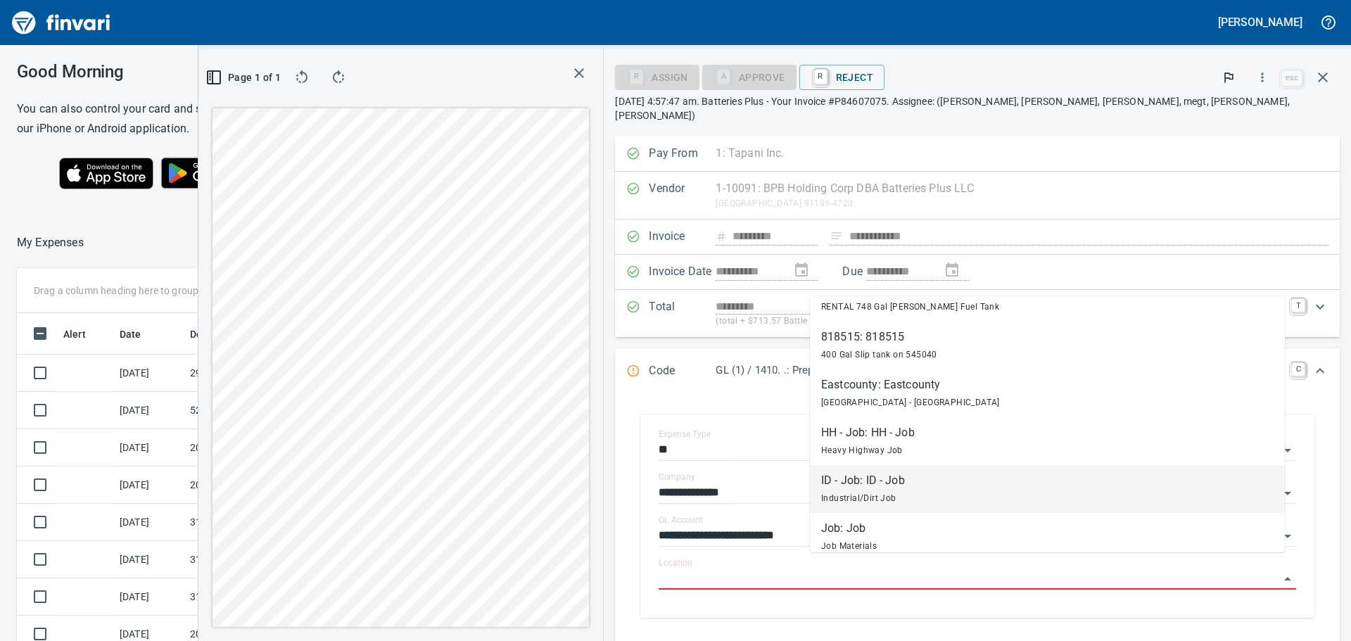
scroll to position [3486, 0]
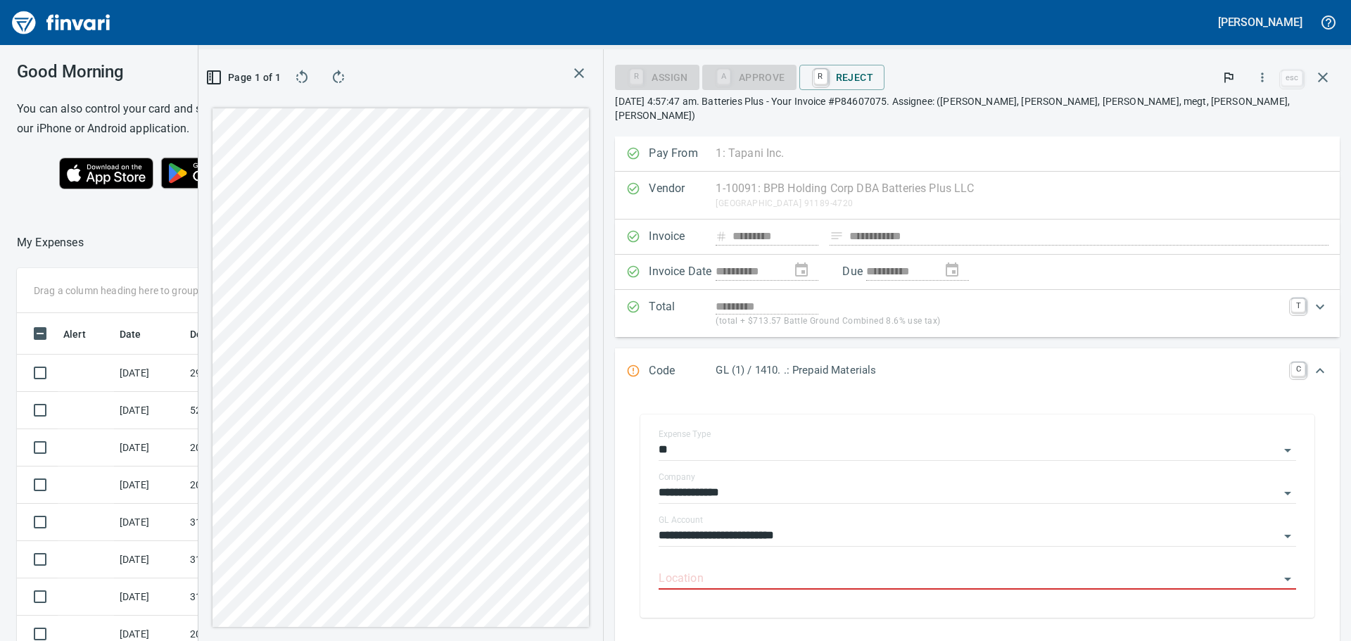
click at [587, 74] on icon "button" at bounding box center [578, 73] width 17 height 17
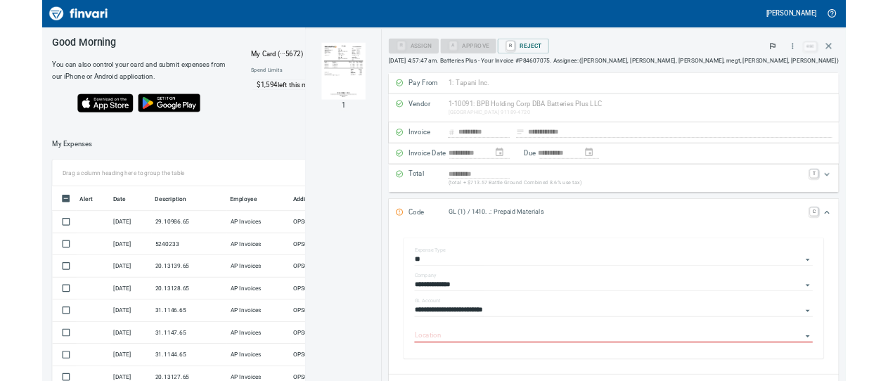
scroll to position [465, 933]
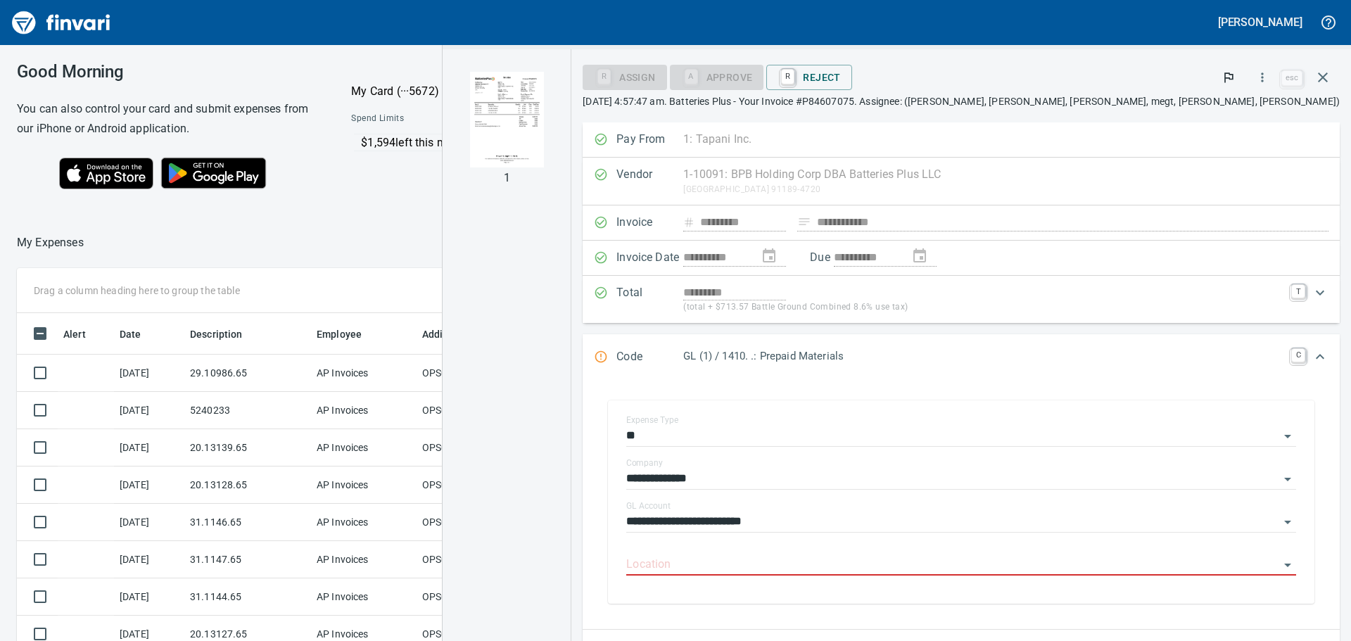
click at [1317, 358] on icon "Expand" at bounding box center [1319, 356] width 17 height 17
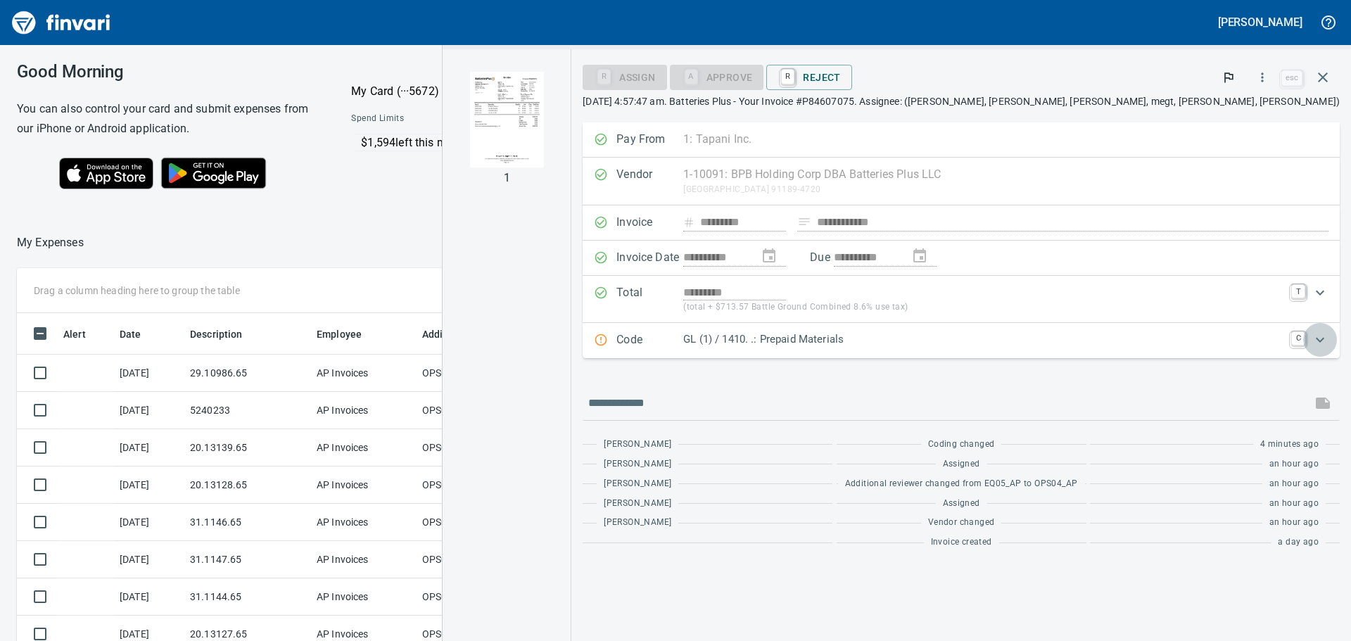
click at [1313, 337] on icon "Expand" at bounding box center [1319, 339] width 17 height 17
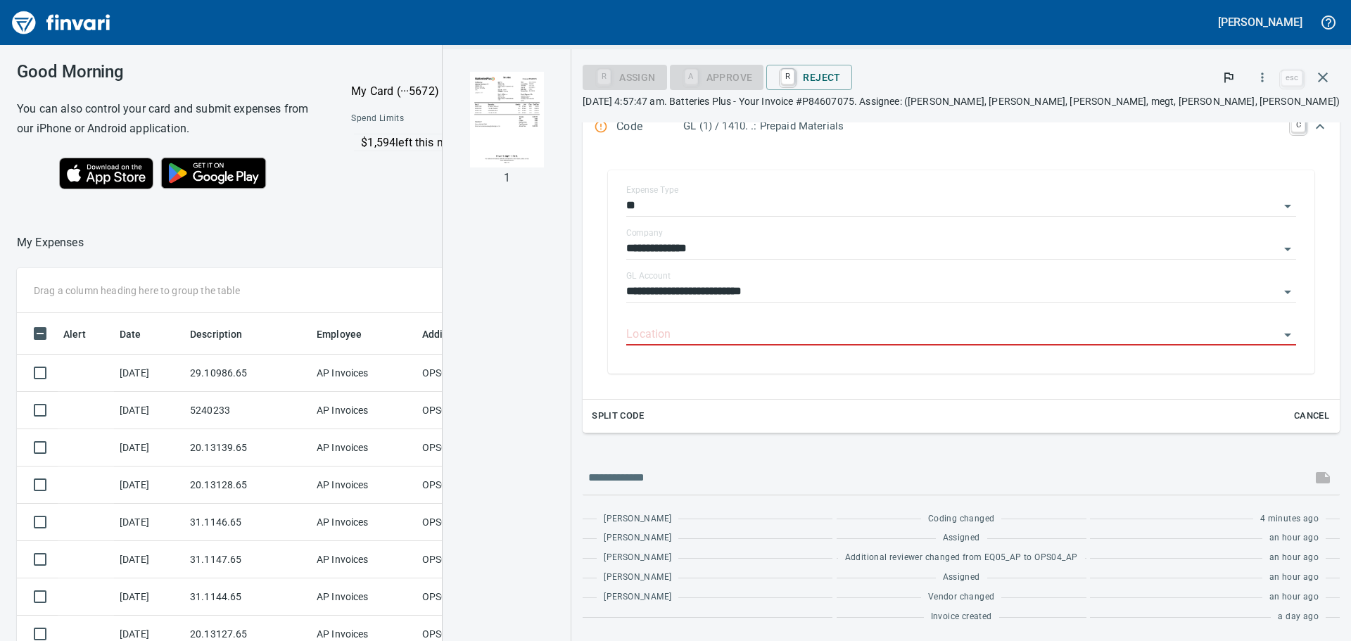
click at [1297, 408] on span "Cancel" at bounding box center [1311, 416] width 38 height 16
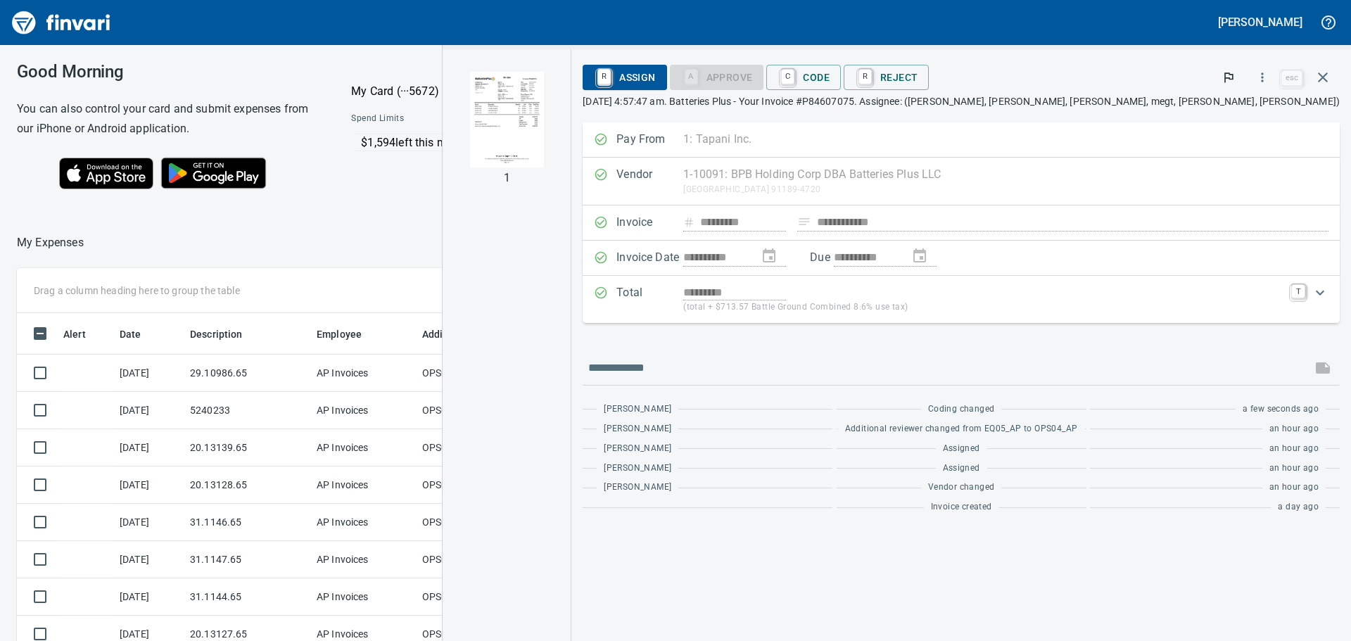
scroll to position [0, 0]
click at [764, 74] on div "A Approve" at bounding box center [717, 76] width 94 height 12
click at [655, 75] on span "R Assign" at bounding box center [624, 77] width 61 height 24
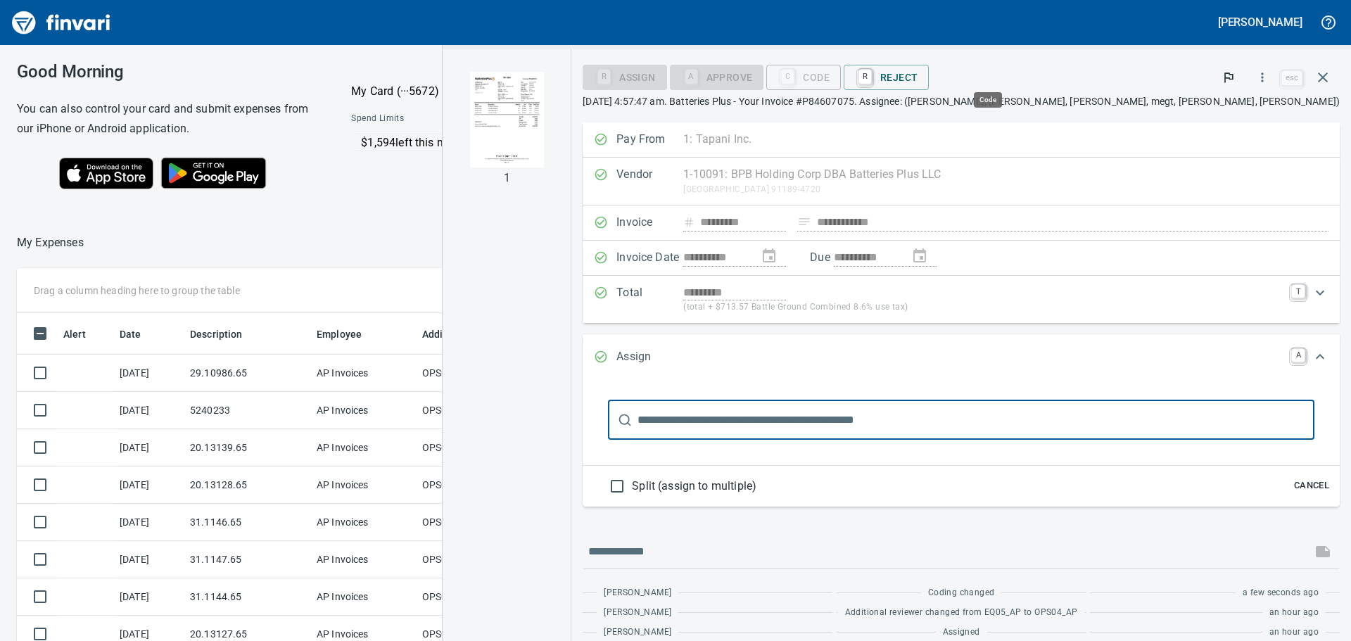
scroll to position [465, 933]
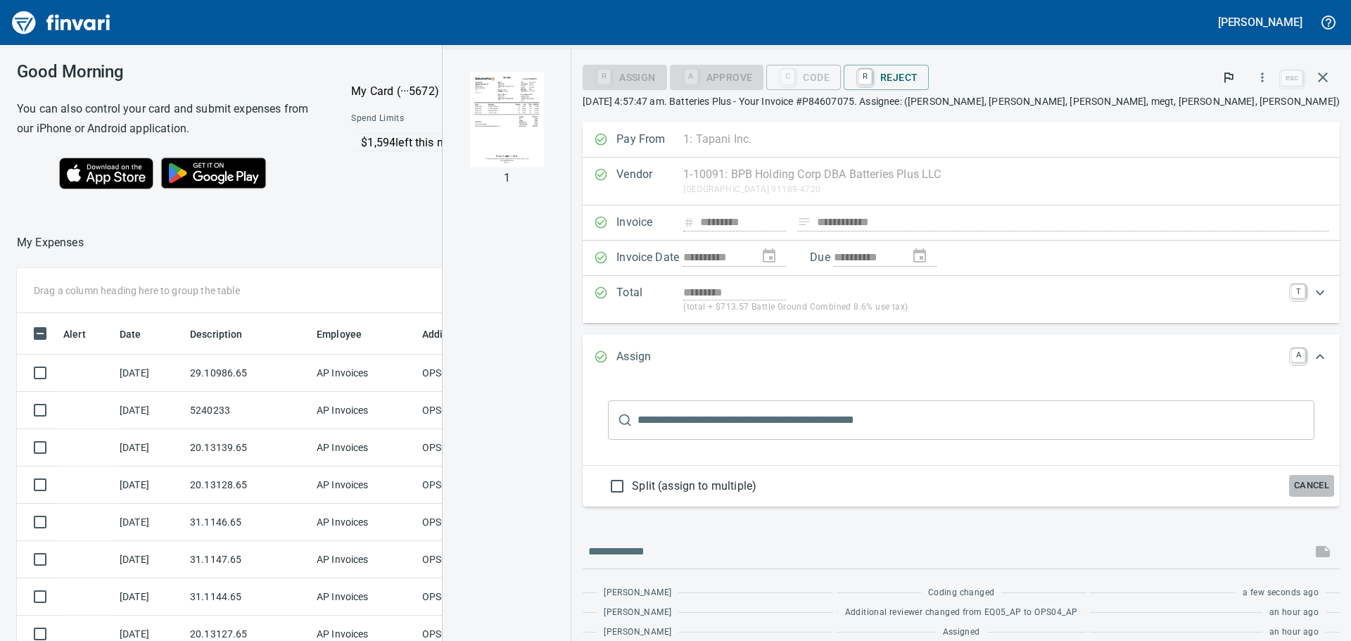
click at [1292, 479] on span "Cancel" at bounding box center [1311, 486] width 38 height 16
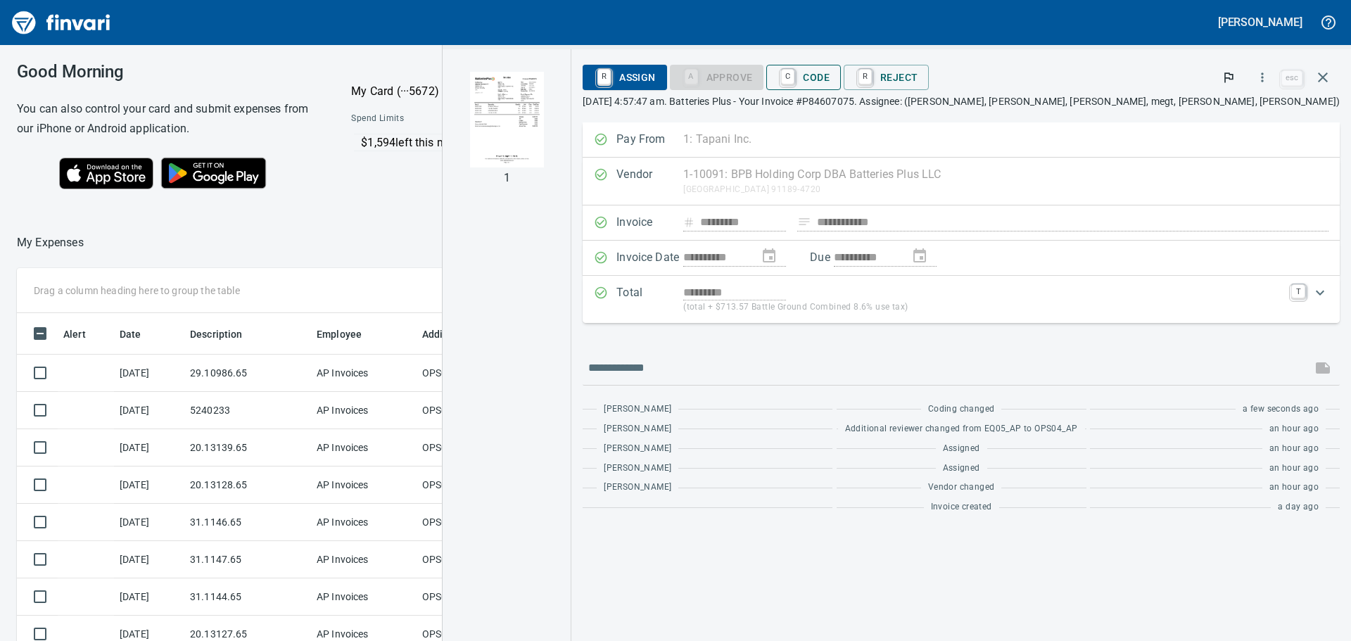
click at [829, 83] on span "C Code" at bounding box center [803, 77] width 52 height 24
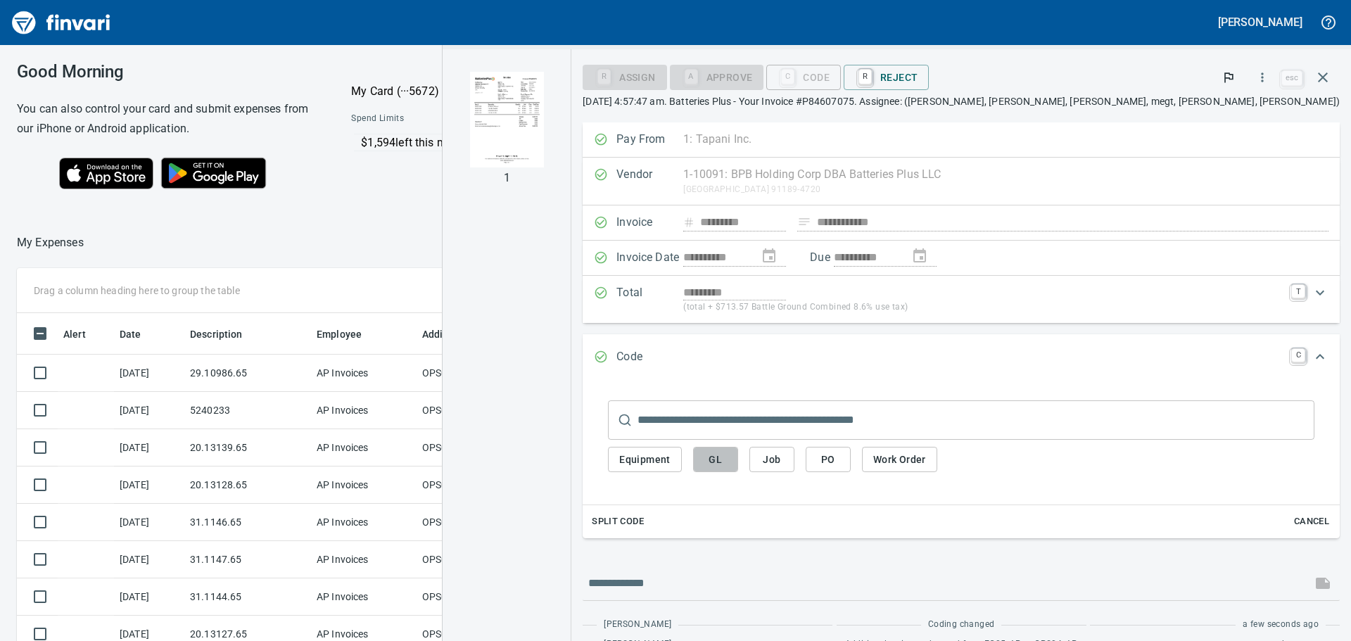
click at [738, 458] on button "GL" at bounding box center [715, 460] width 45 height 26
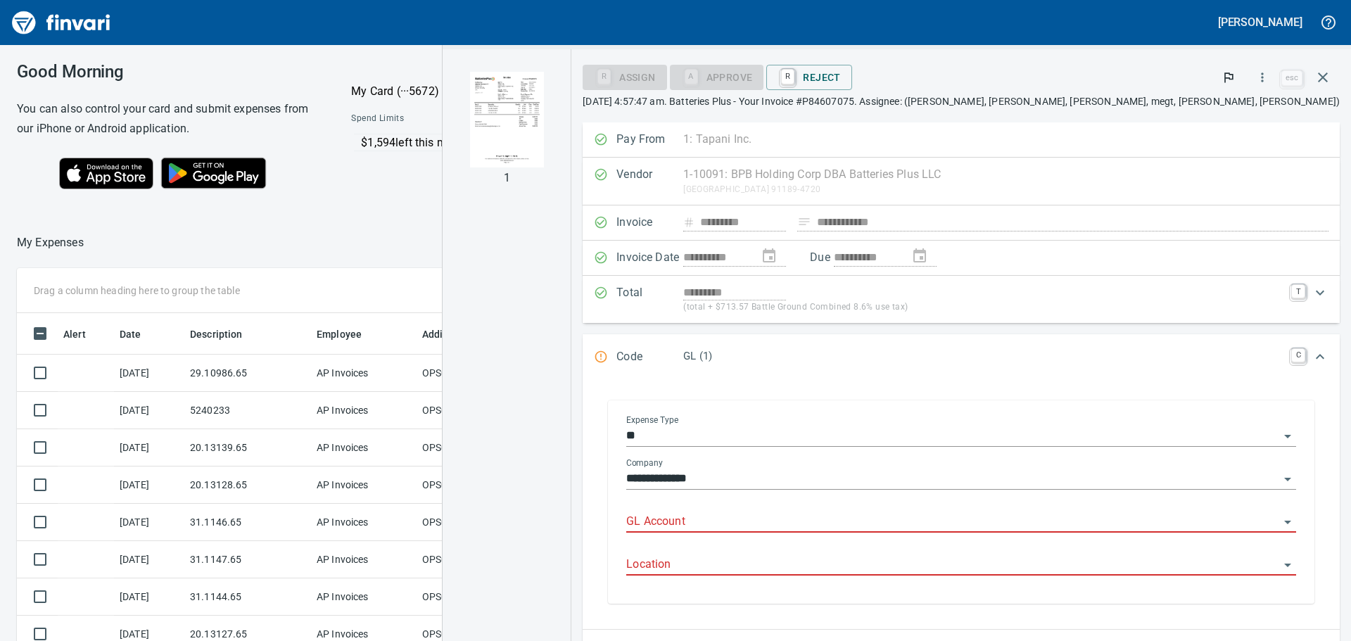
click at [876, 567] on input "Location" at bounding box center [952, 565] width 653 height 20
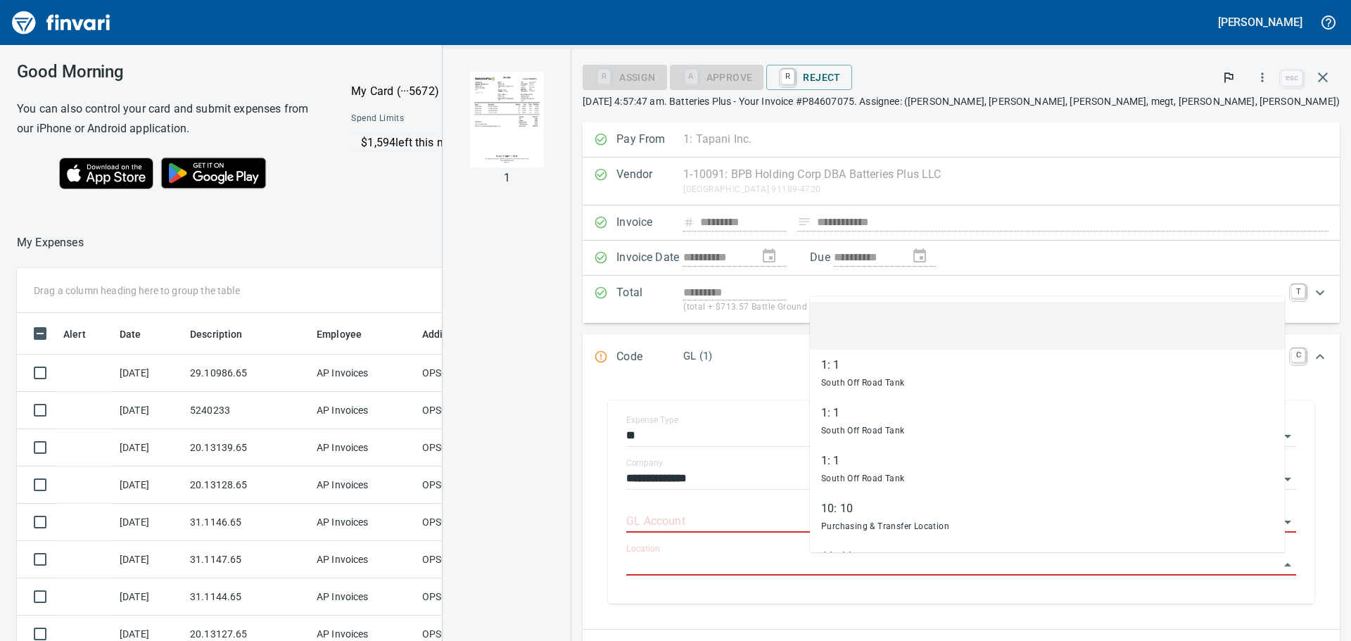
click at [777, 556] on div "**********" at bounding box center [960, 505] width 757 height 248
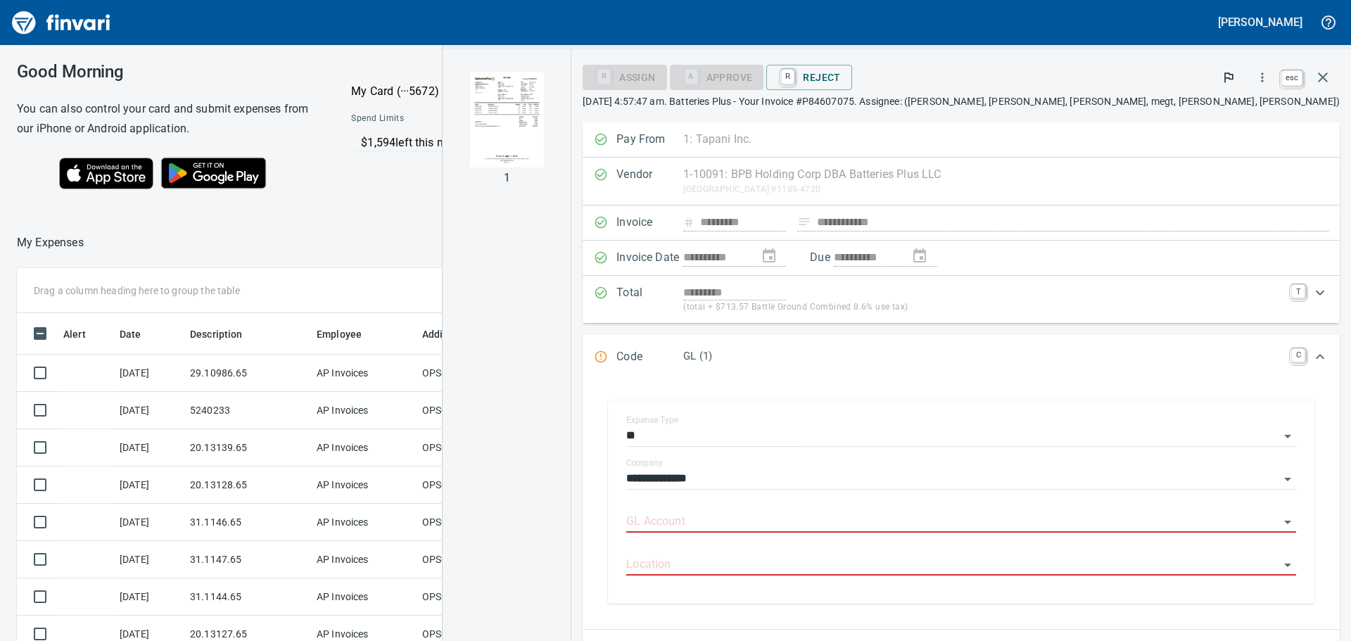
click at [1318, 81] on icon "button" at bounding box center [1322, 77] width 17 height 17
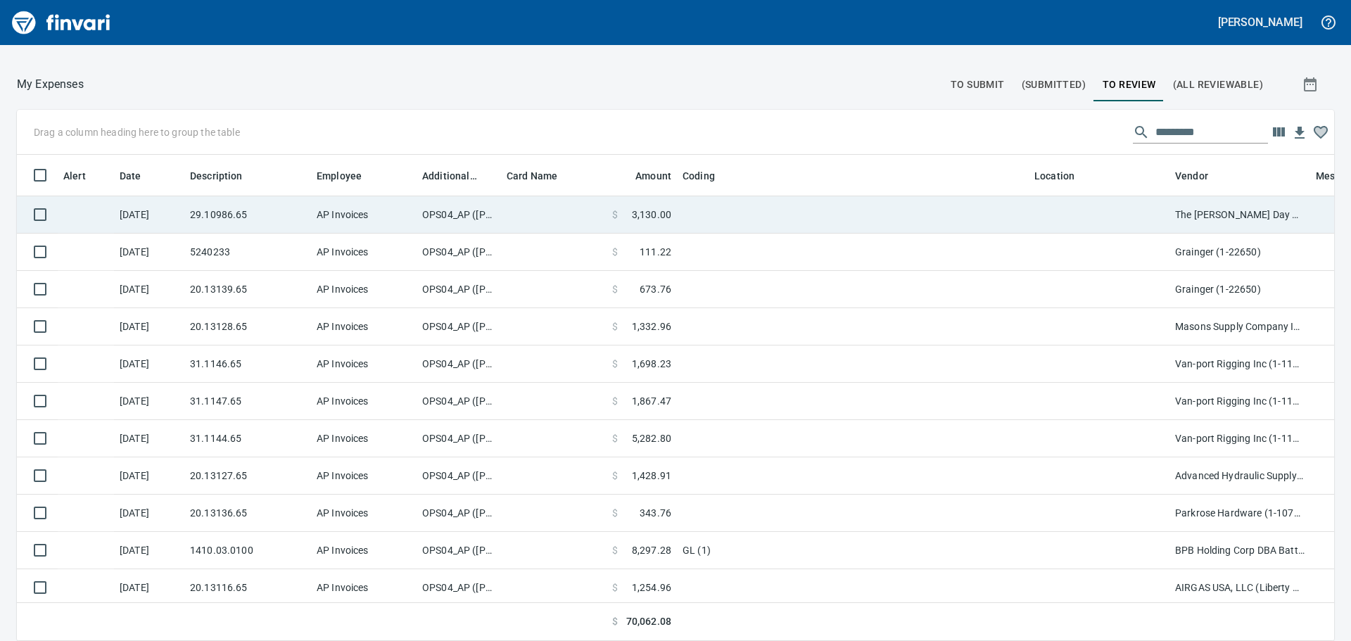
click at [718, 219] on td at bounding box center [853, 214] width 352 height 37
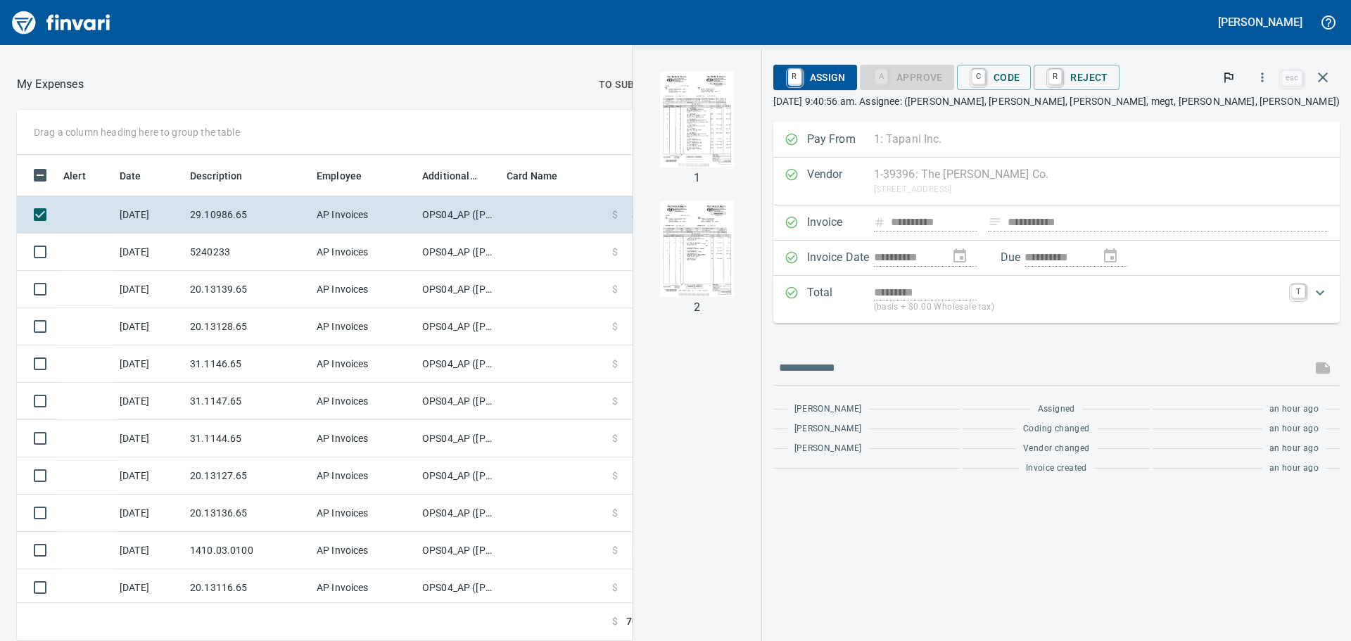
click at [734, 139] on img "button" at bounding box center [697, 120] width 74 height 96
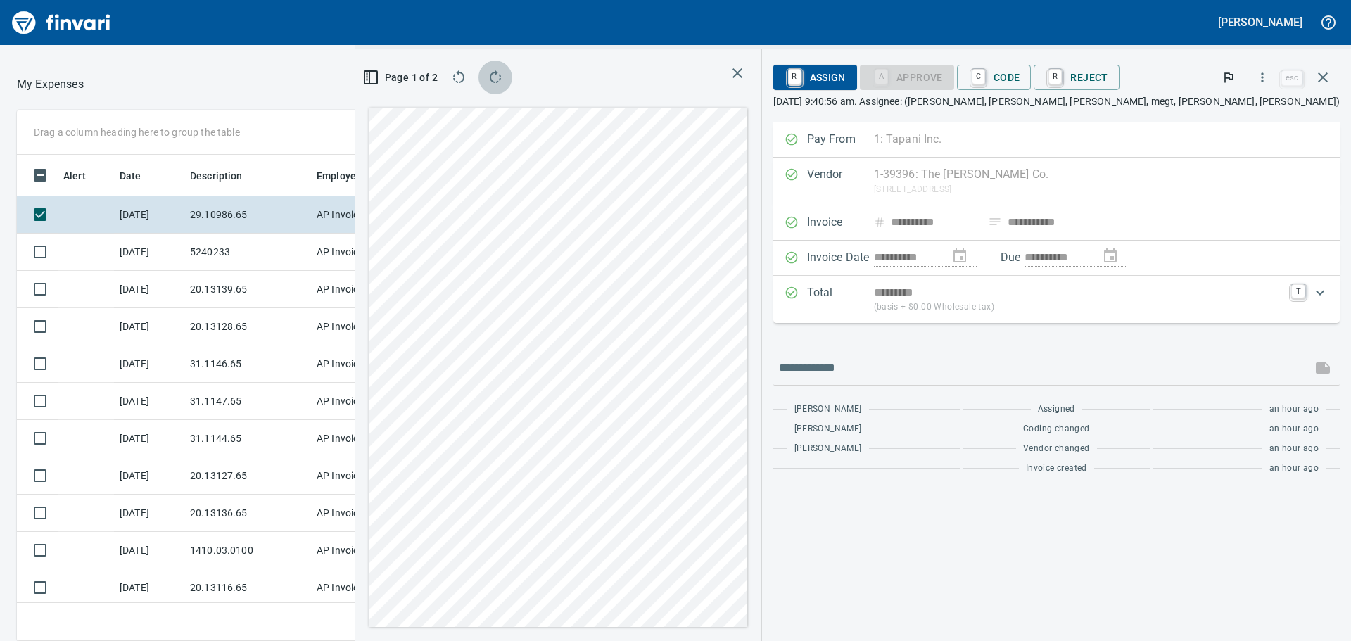
click at [504, 72] on icon "button" at bounding box center [495, 77] width 17 height 17
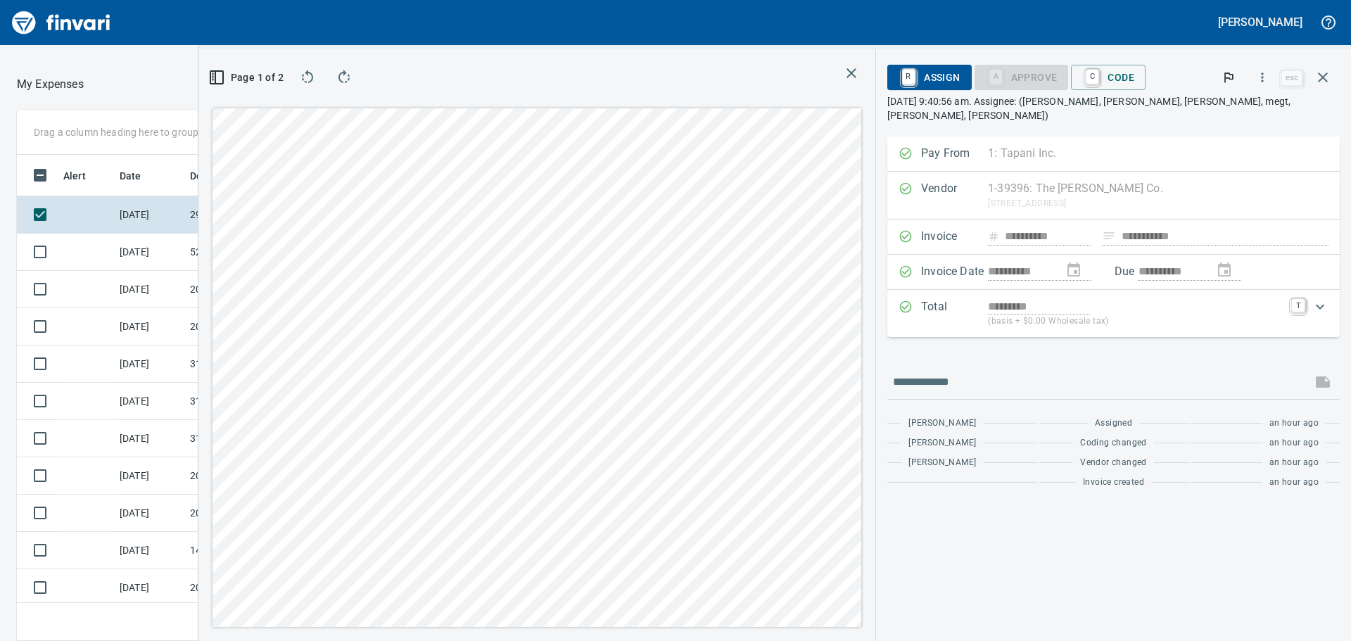
click at [585, 72] on div at bounding box center [578, 77] width 574 height 34
click at [337, 77] on icon "button" at bounding box center [344, 77] width 17 height 17
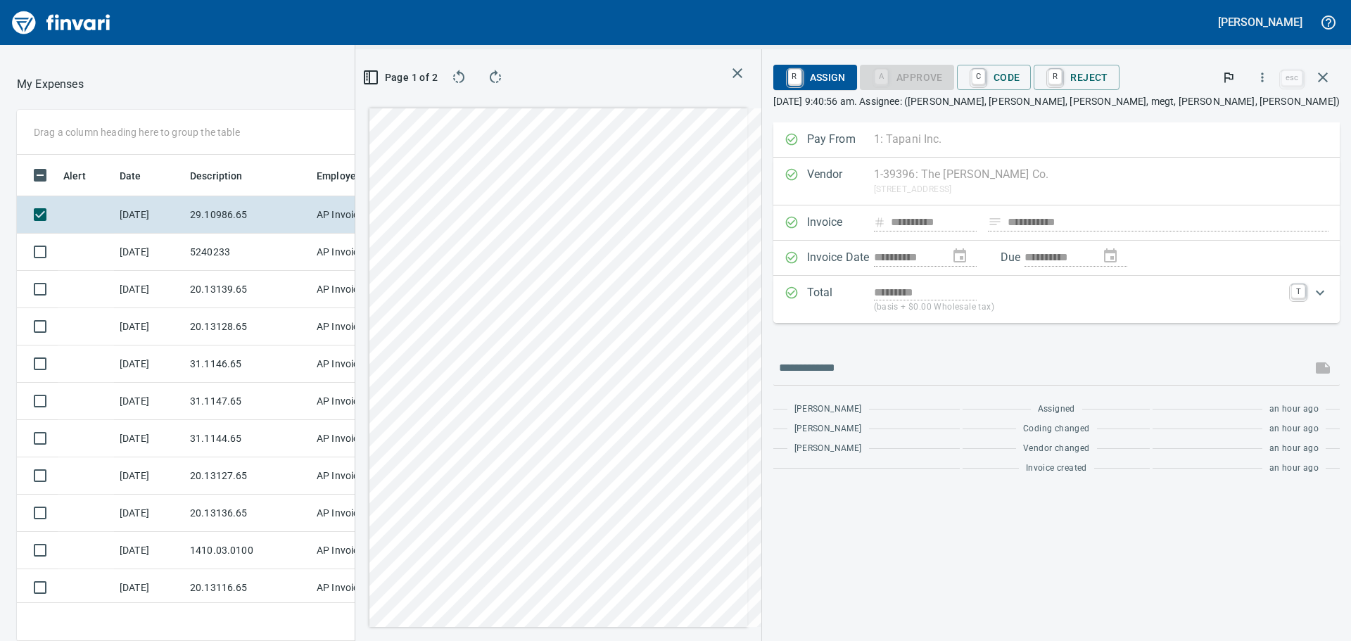
click at [337, 77] on div at bounding box center [337, 85] width 506 height 34
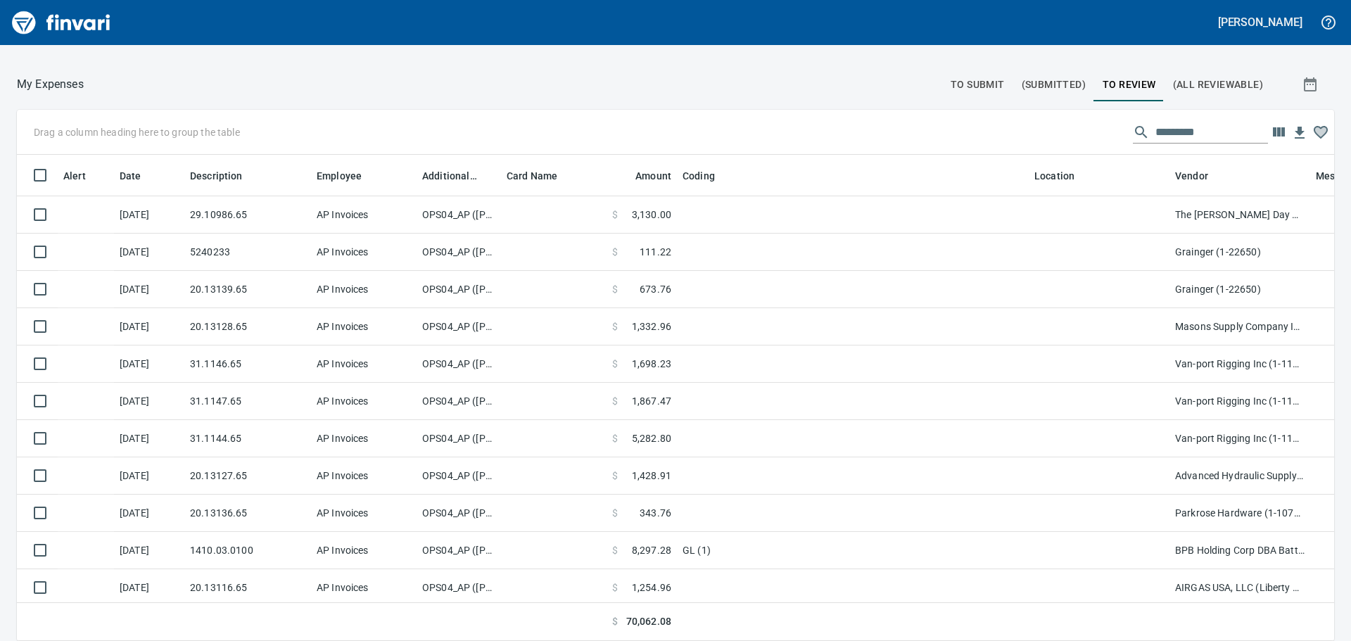
scroll to position [465, 1282]
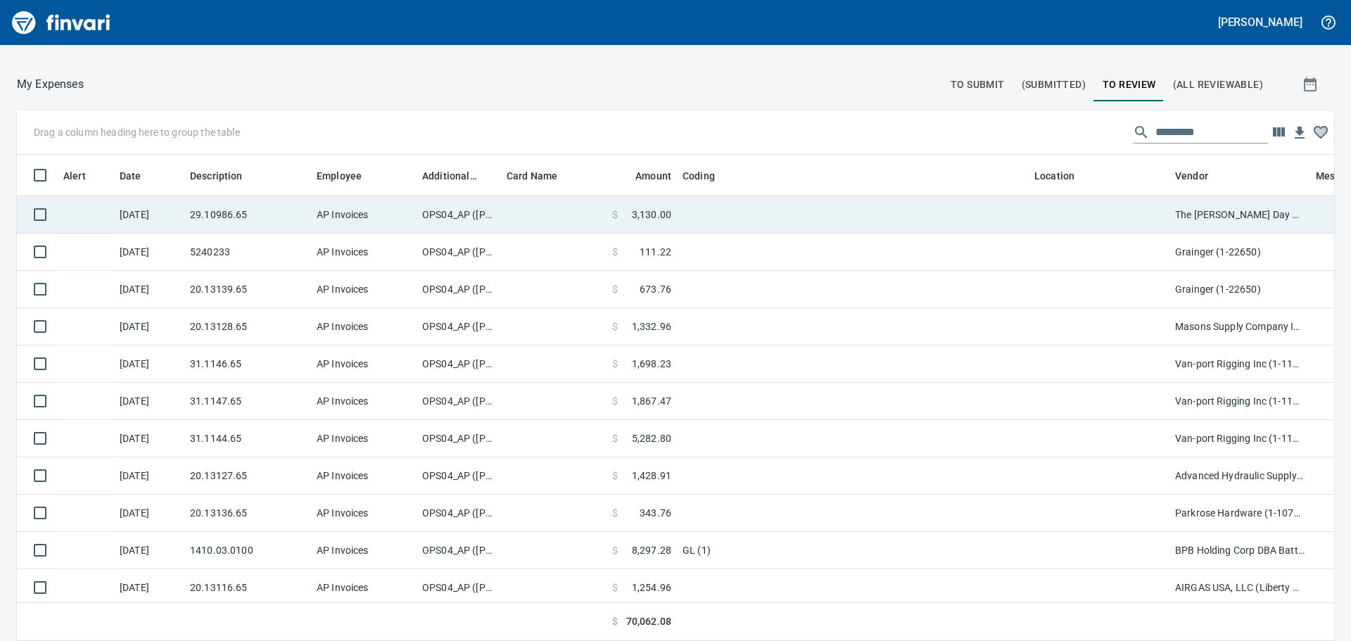
click at [934, 202] on td at bounding box center [853, 214] width 352 height 37
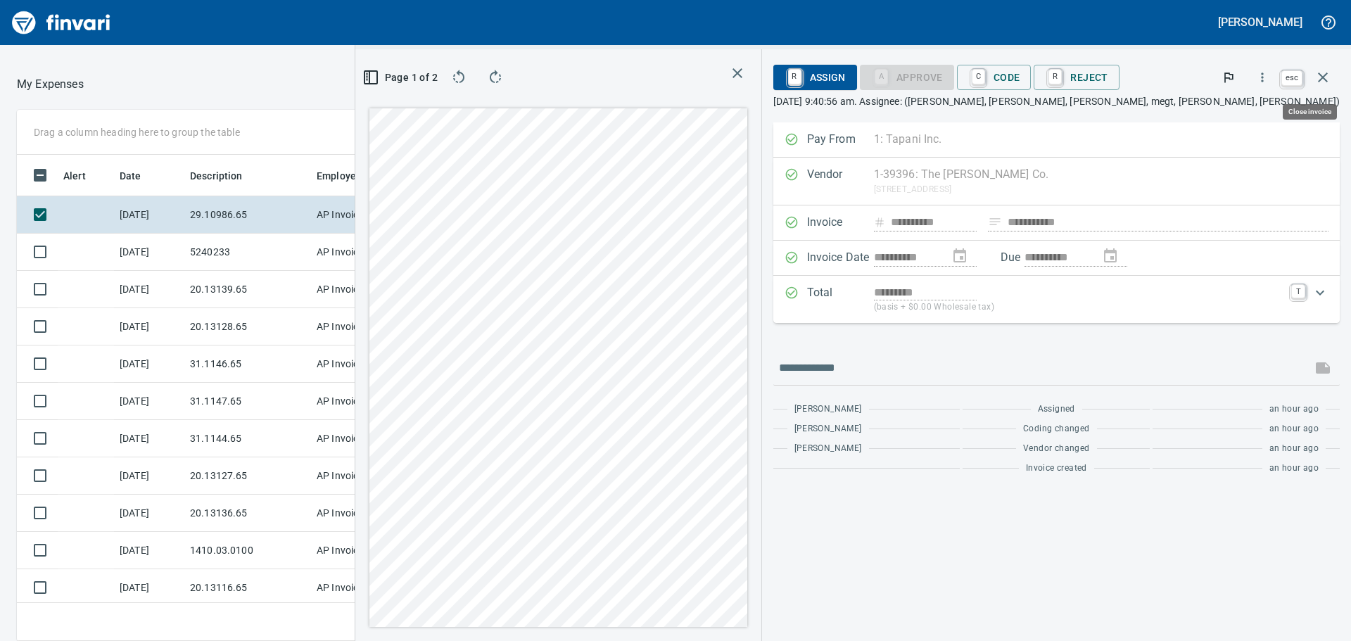
scroll to position [465, 933]
click at [1319, 67] on button "button" at bounding box center [1323, 77] width 34 height 34
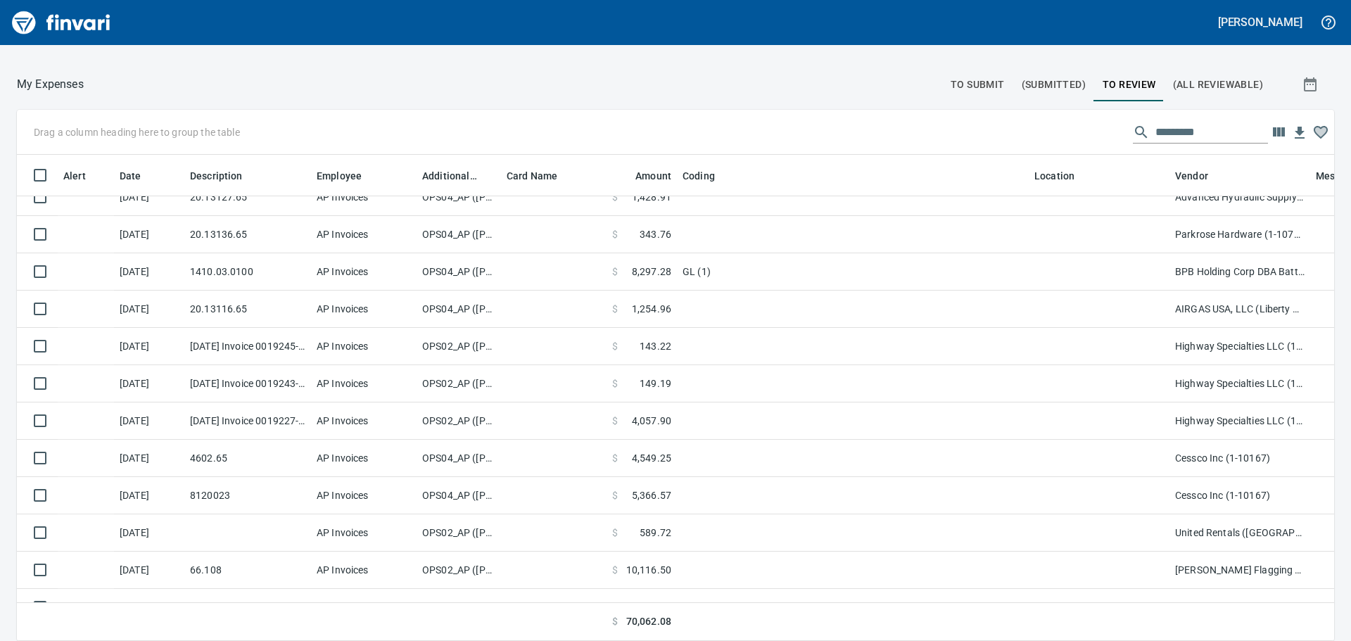
scroll to position [147, 0]
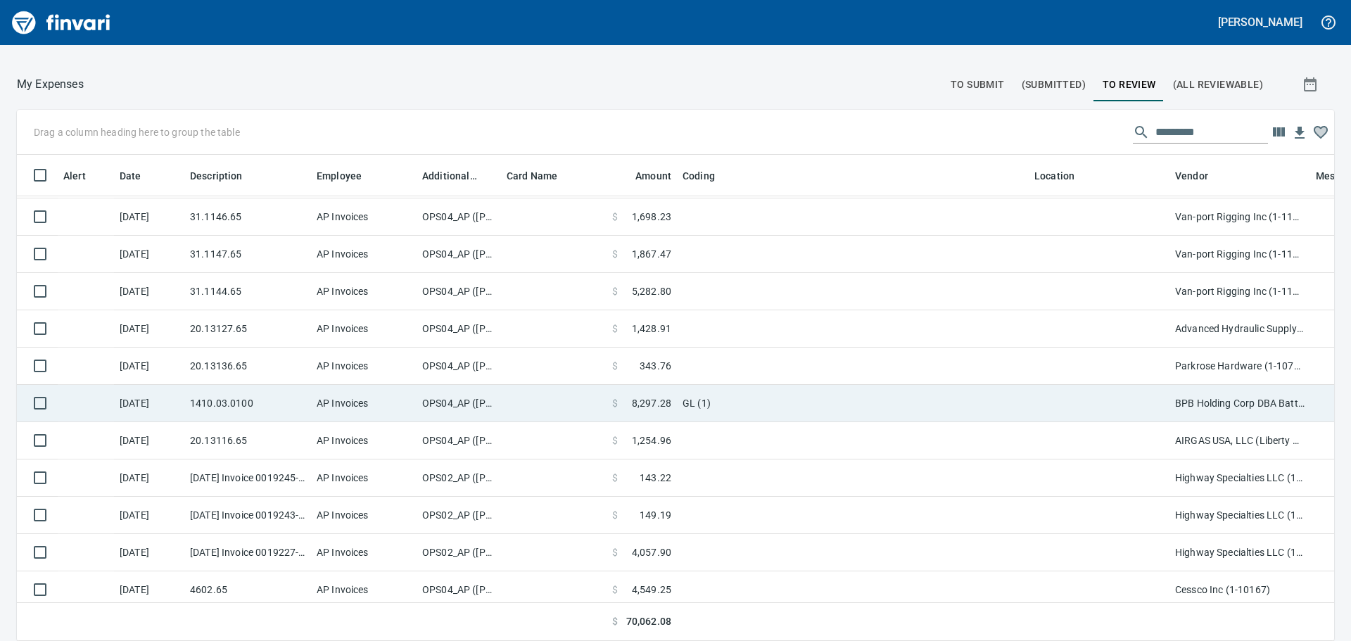
click at [317, 409] on td "AP Invoices" at bounding box center [364, 403] width 106 height 37
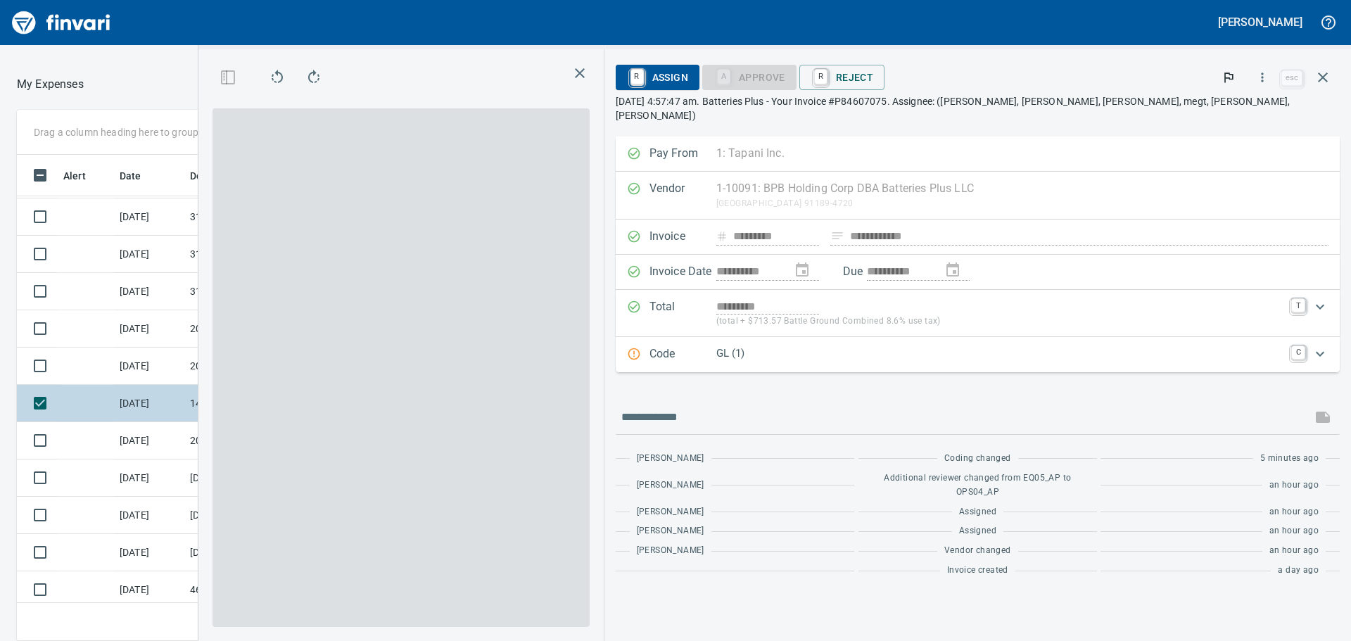
scroll to position [465, 933]
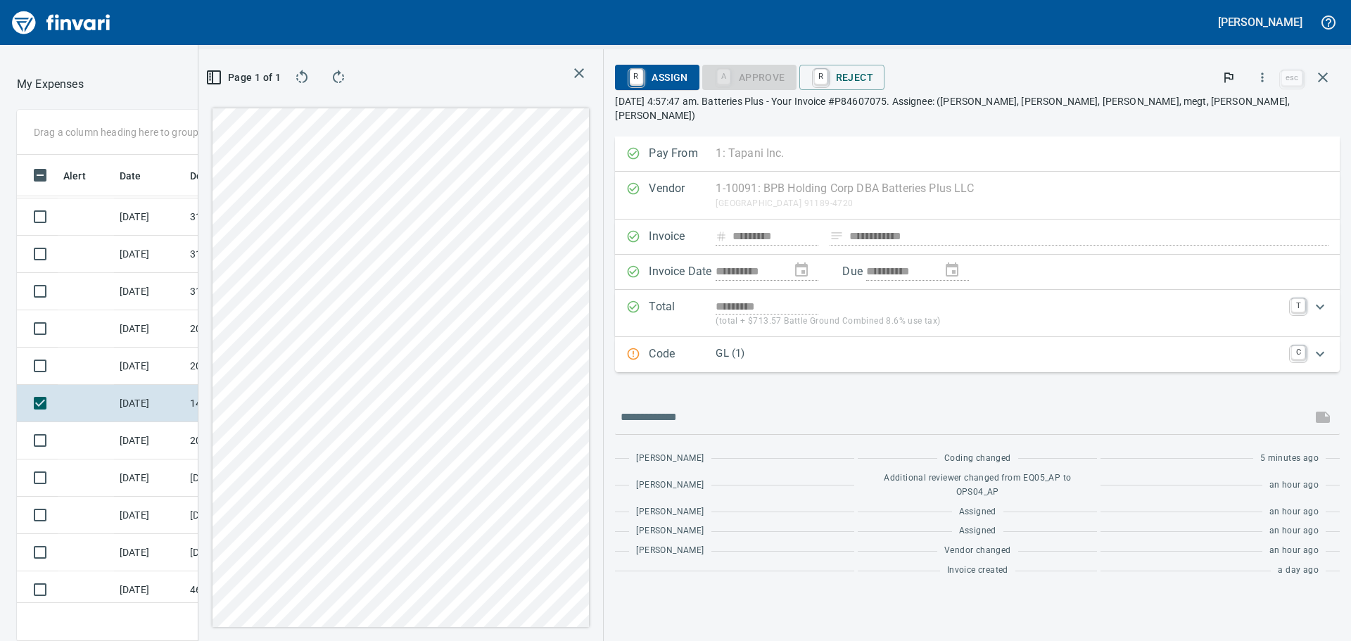
click at [953, 345] on p "GL (1)" at bounding box center [998, 353] width 567 height 16
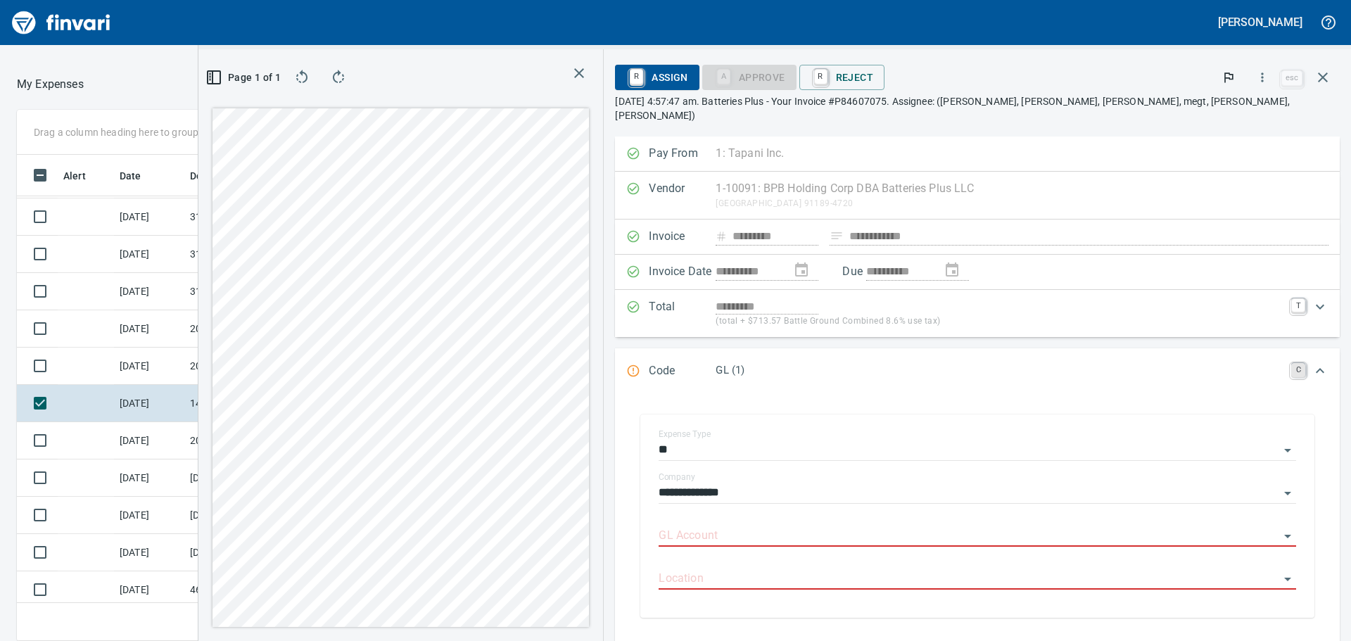
click at [1291, 363] on link "C" at bounding box center [1298, 370] width 14 height 14
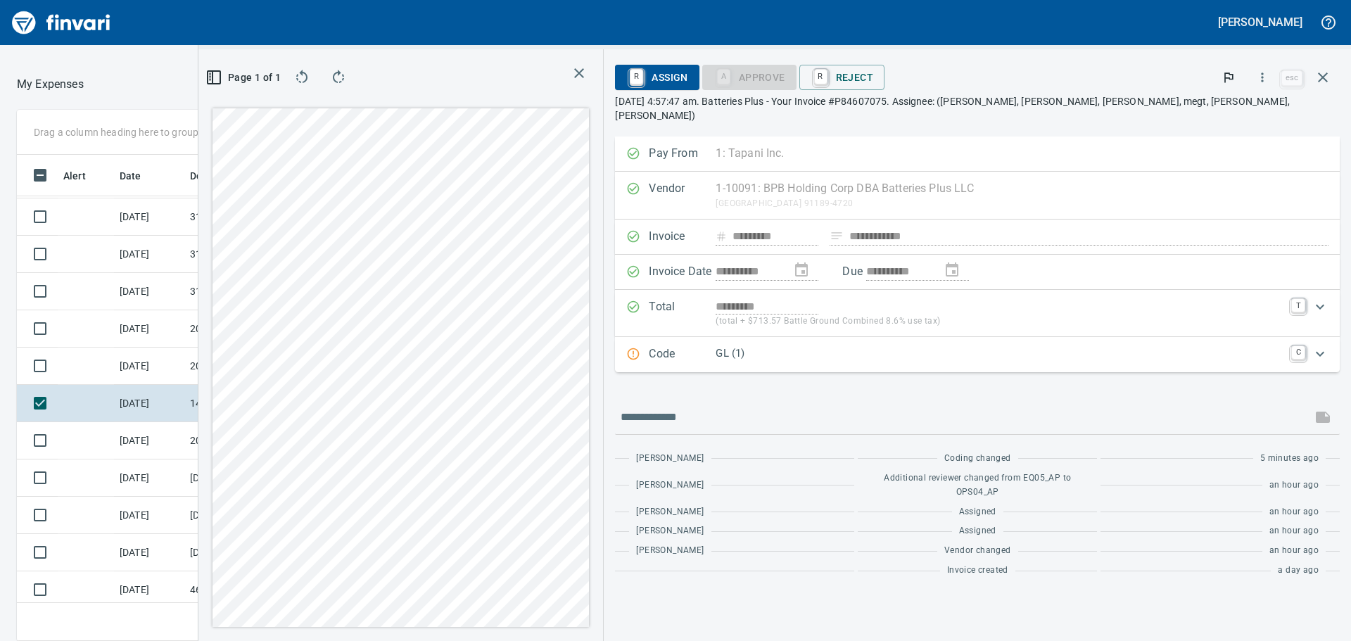
click at [1311, 345] on icon "Expand" at bounding box center [1319, 353] width 17 height 17
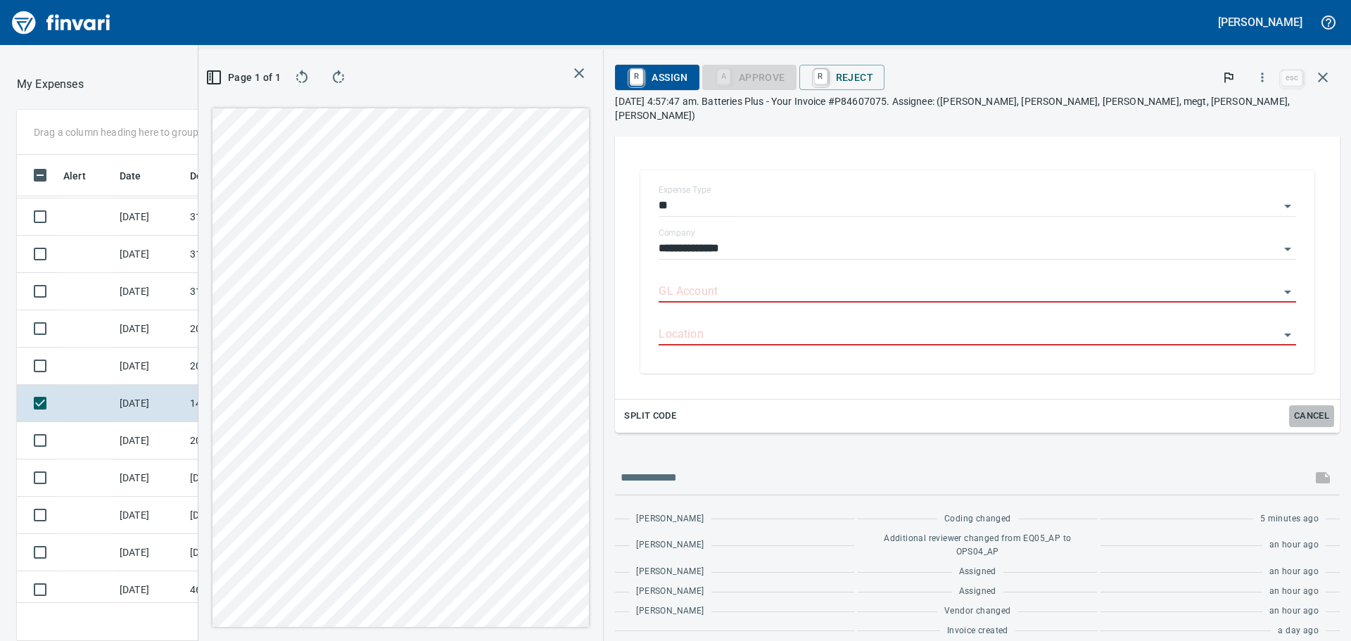
click at [1312, 408] on span "Cancel" at bounding box center [1311, 416] width 38 height 16
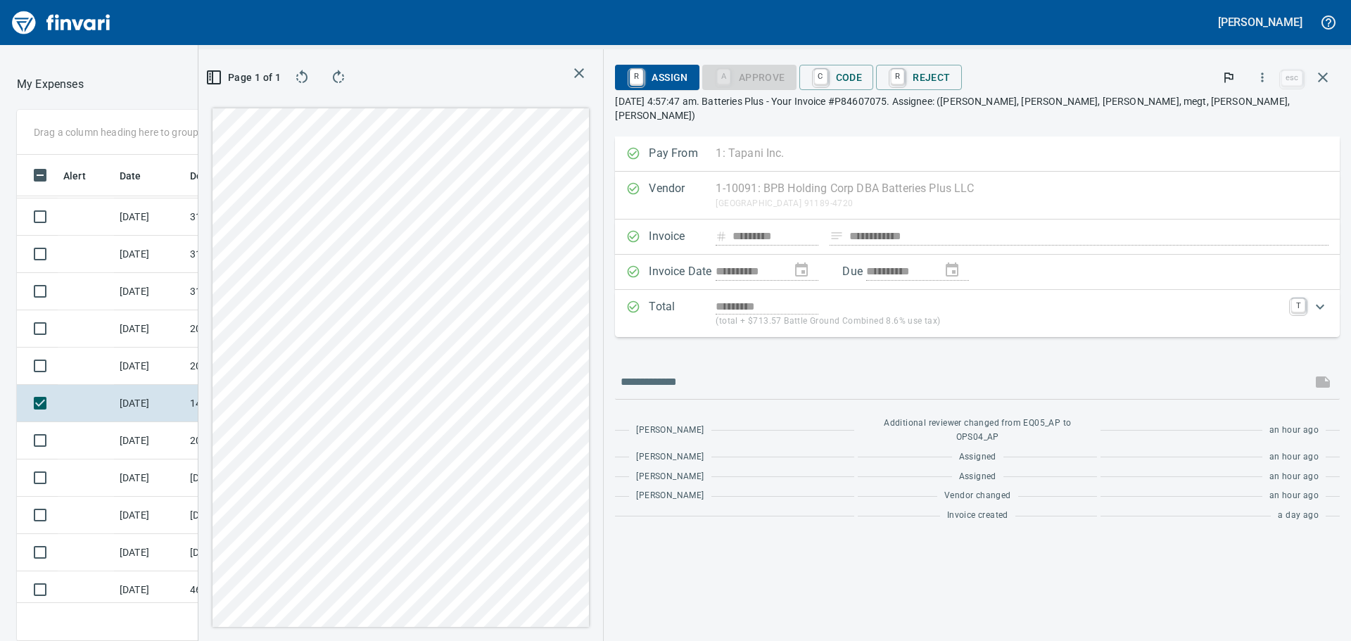
scroll to position [0, 0]
click at [584, 75] on icon "button" at bounding box center [579, 73] width 10 height 10
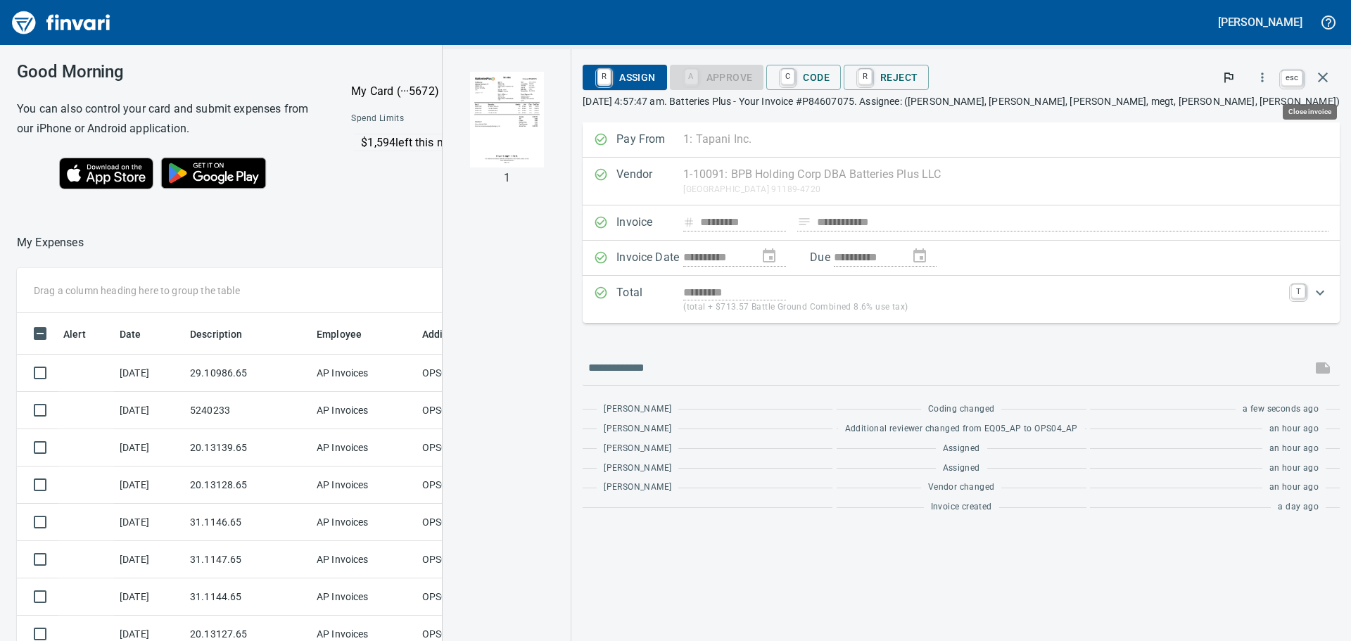
scroll to position [465, 933]
click at [1329, 79] on icon "button" at bounding box center [1322, 77] width 17 height 17
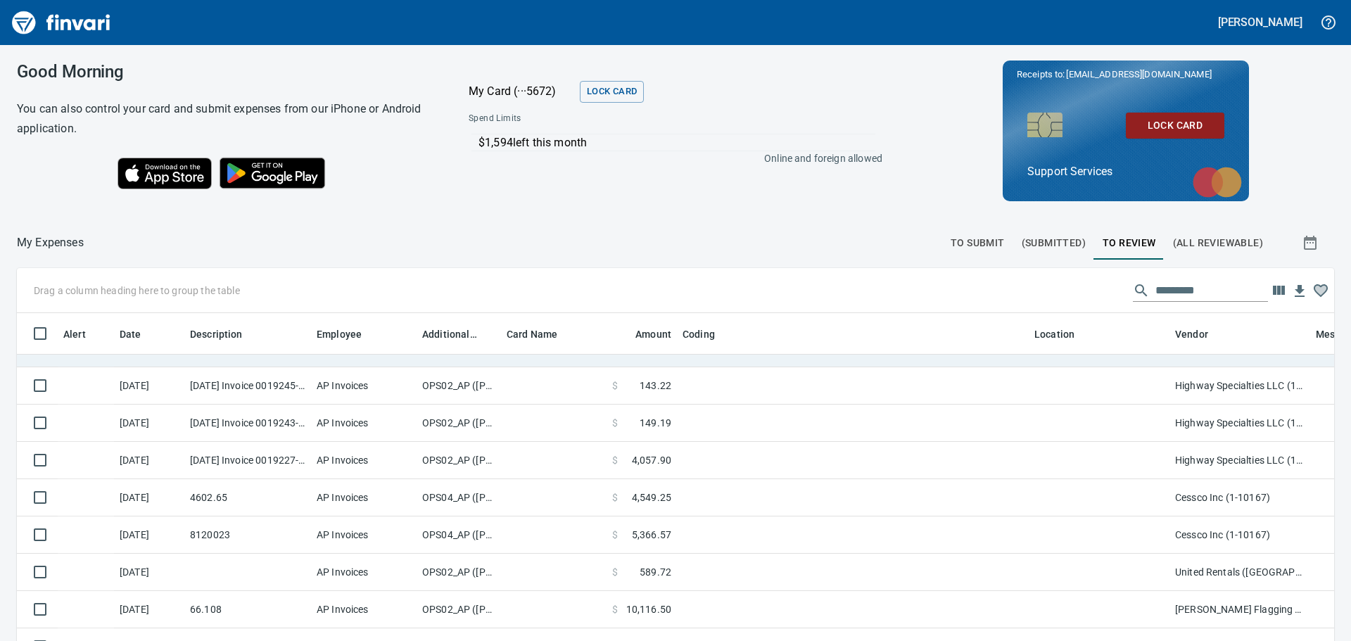
scroll to position [325, 0]
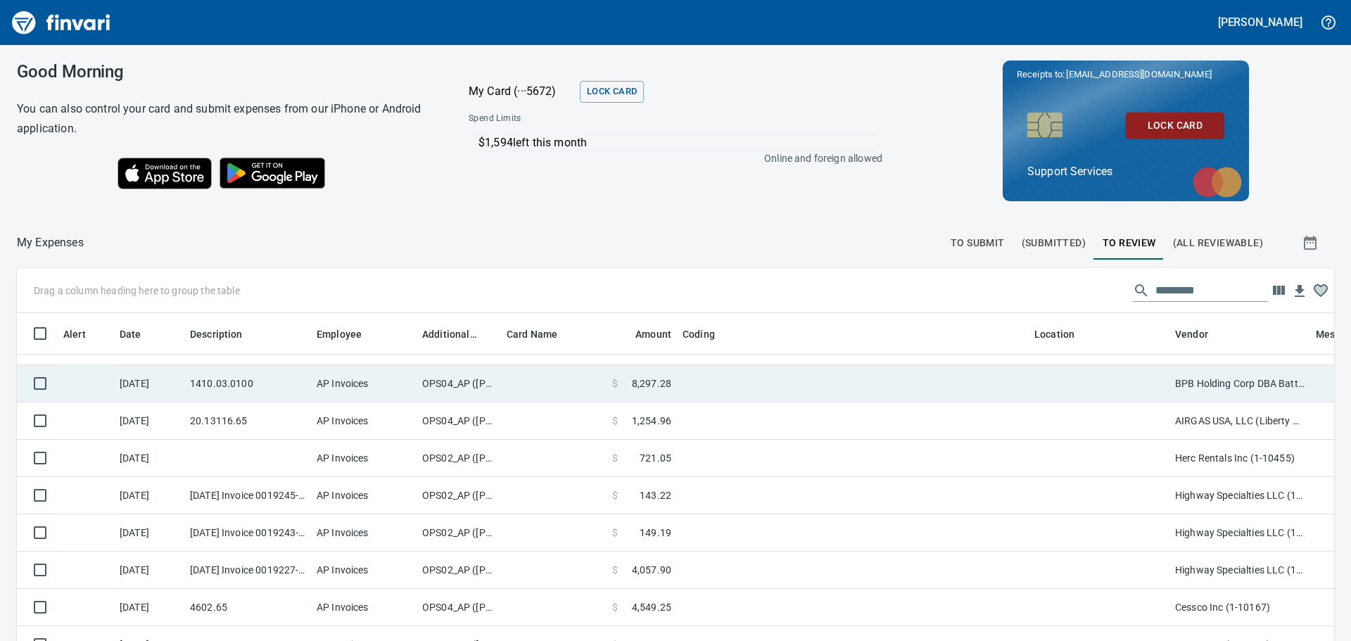
click at [410, 385] on td "AP Invoices" at bounding box center [364, 383] width 106 height 37
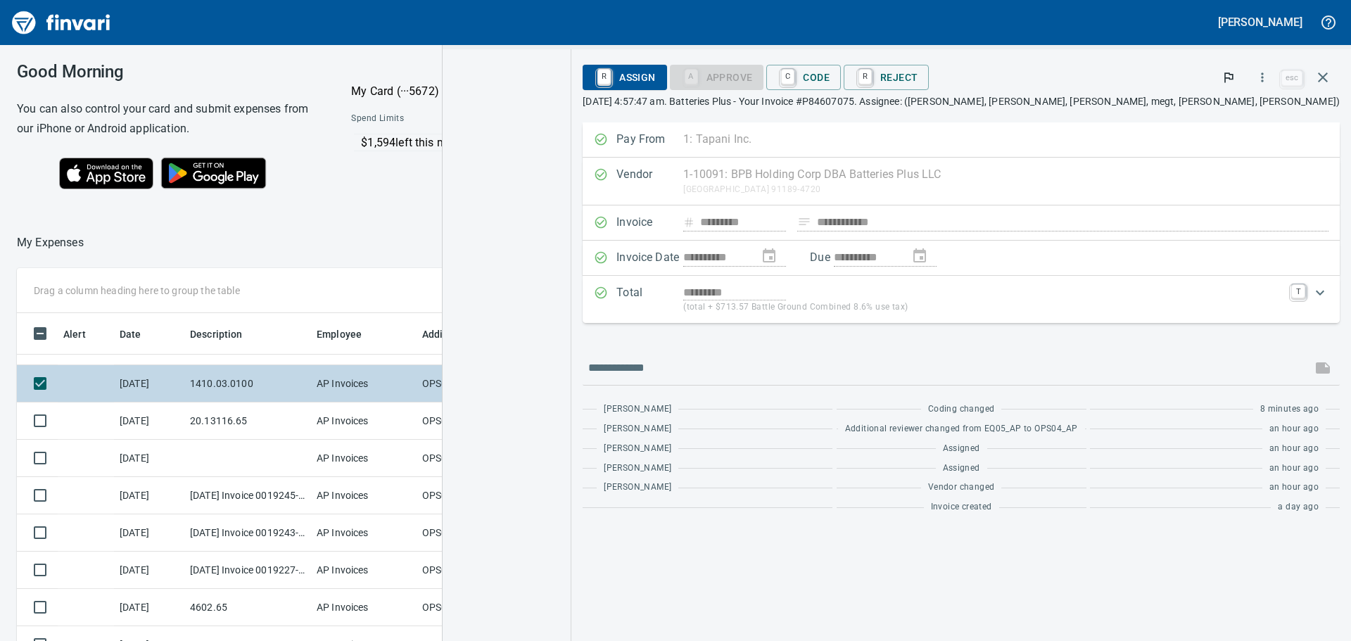
scroll to position [465, 933]
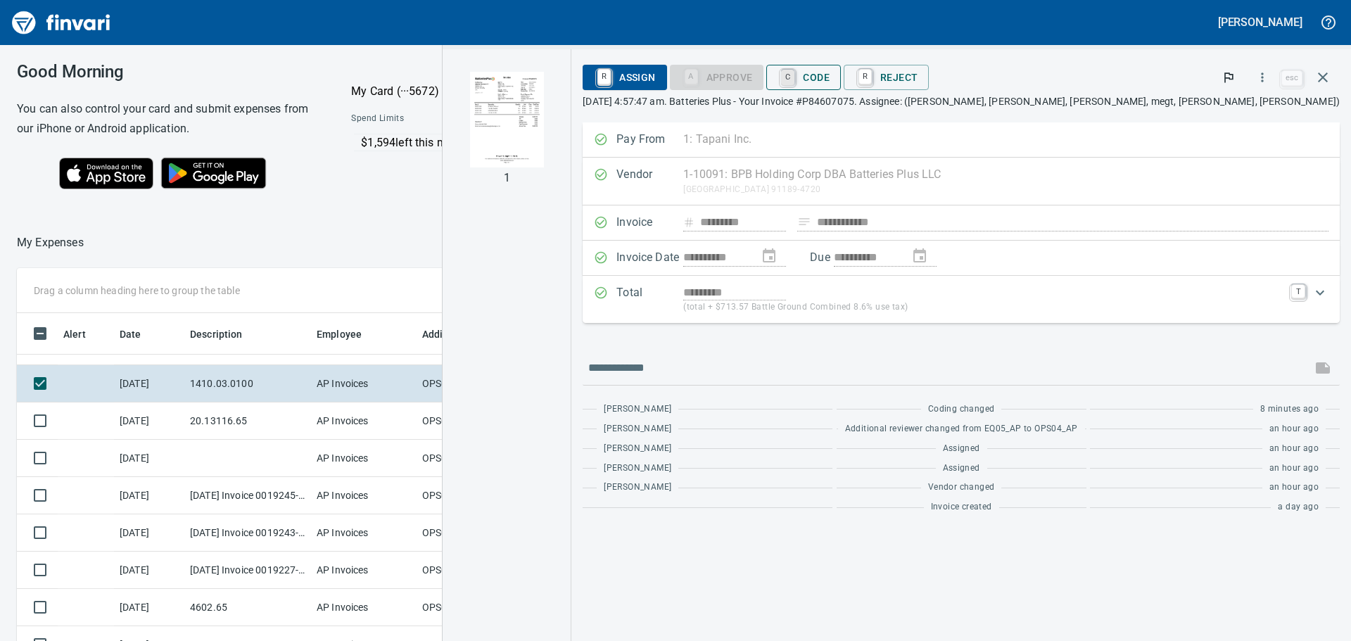
click at [794, 77] on link "C" at bounding box center [787, 77] width 13 height 15
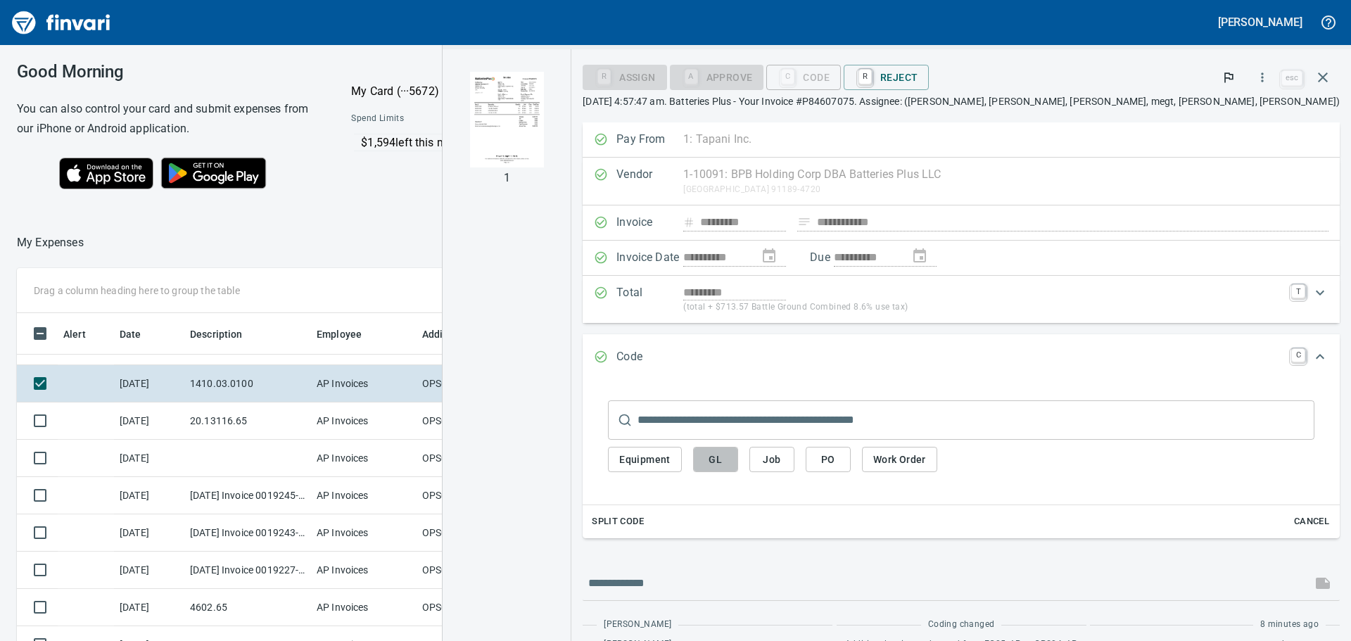
click at [738, 464] on button "GL" at bounding box center [715, 460] width 45 height 26
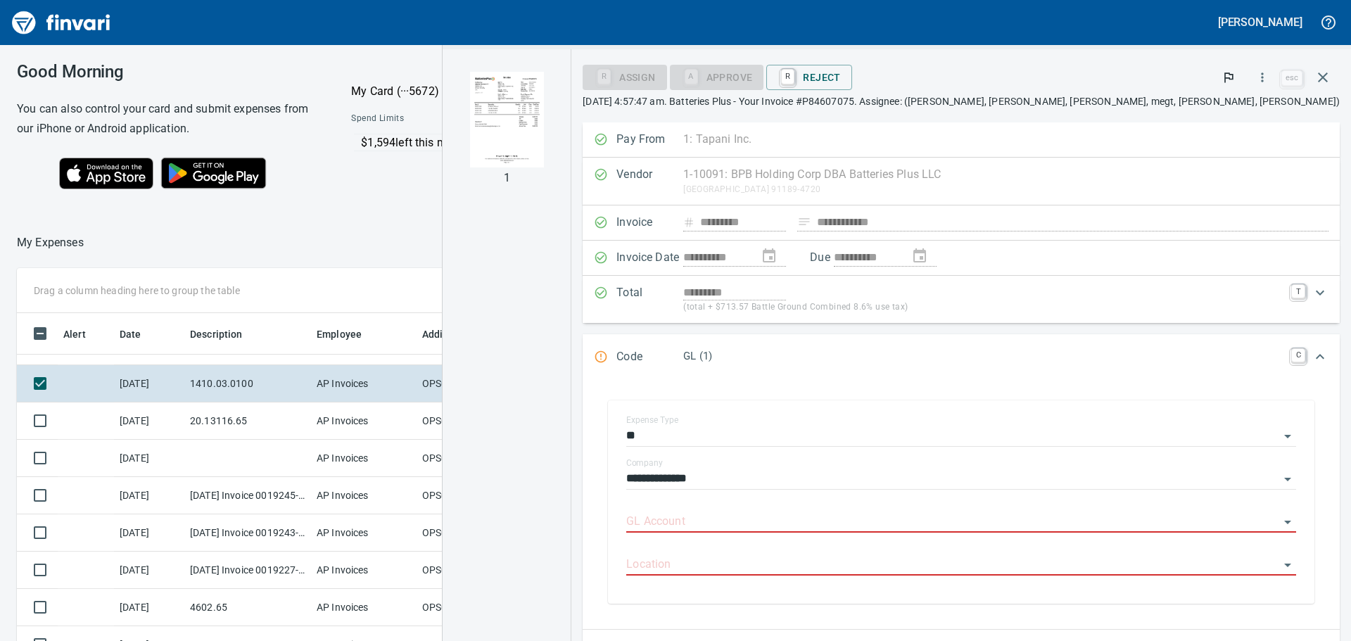
click at [880, 357] on p "GL (1)" at bounding box center [982, 356] width 599 height 16
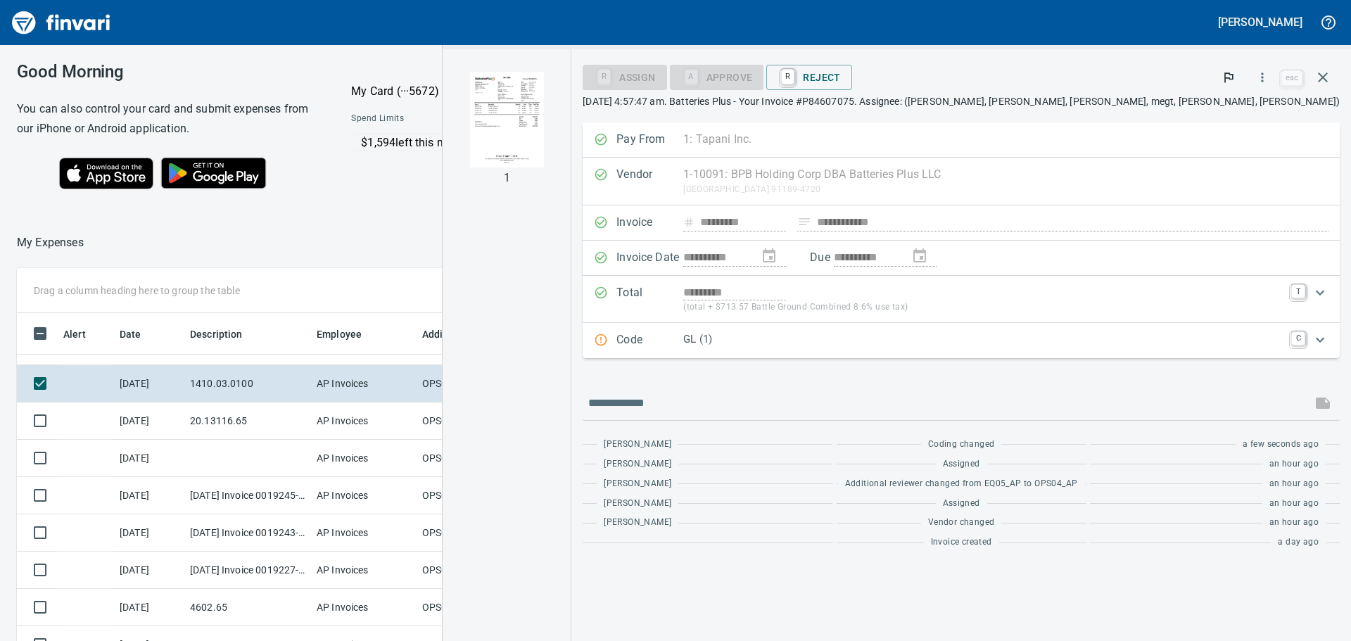
click at [1288, 340] on div "Code GL (1) C" at bounding box center [948, 340] width 709 height 18
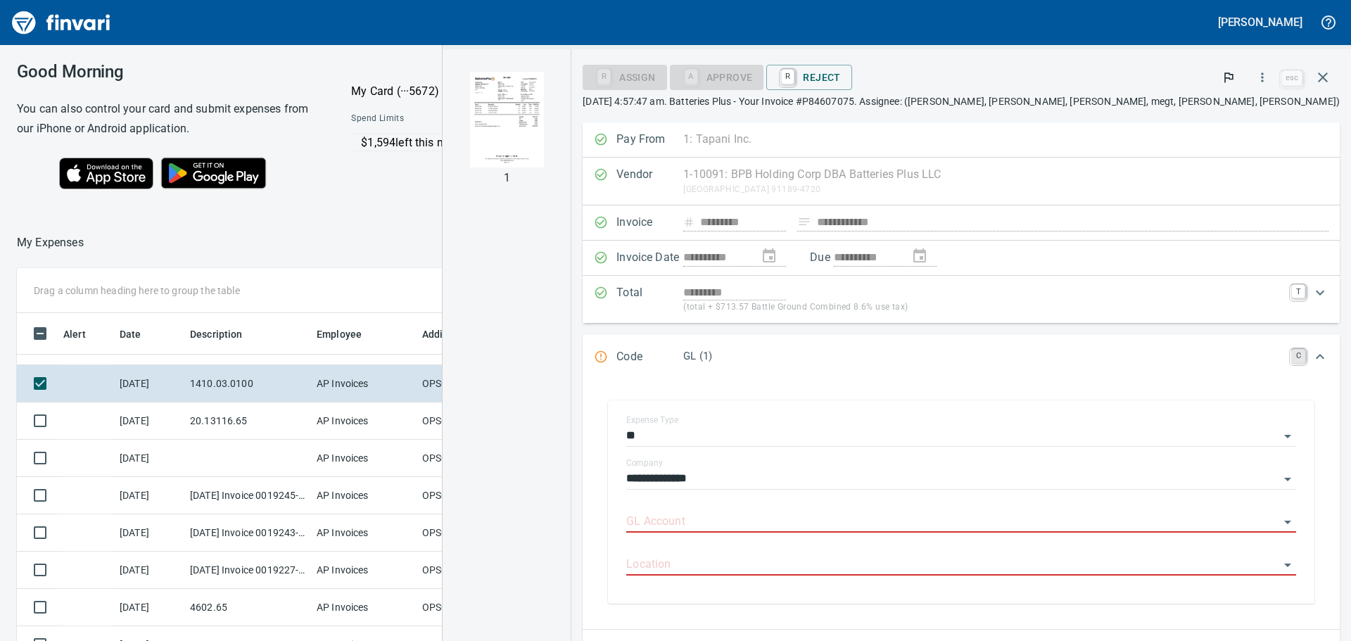
click at [1292, 349] on link "C" at bounding box center [1298, 356] width 14 height 14
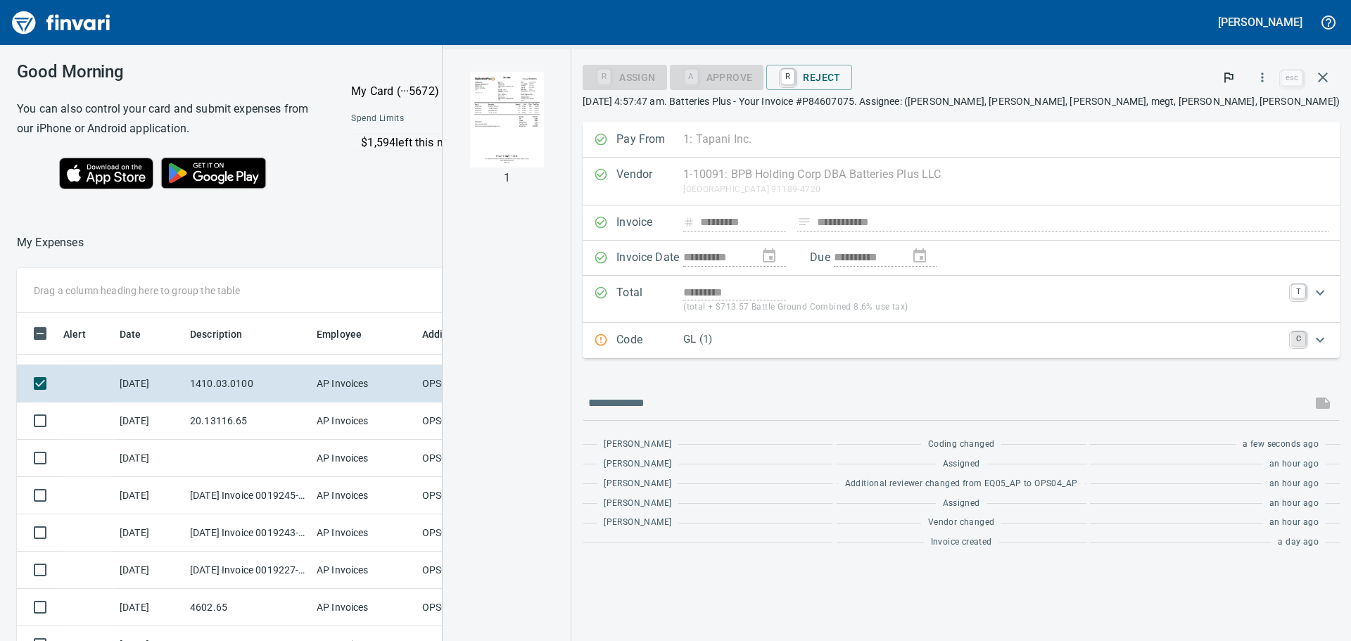
click at [1292, 346] on link "C" at bounding box center [1298, 339] width 14 height 14
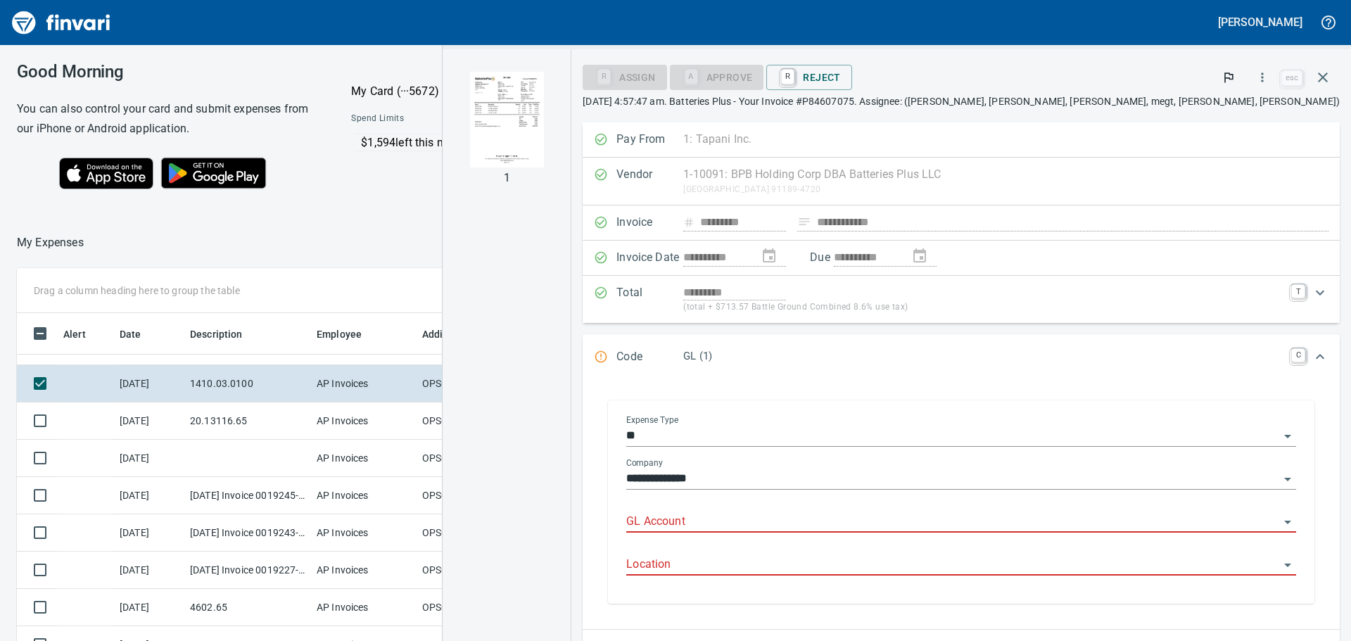
click at [869, 421] on div "Expense Type **" at bounding box center [961, 431] width 670 height 32
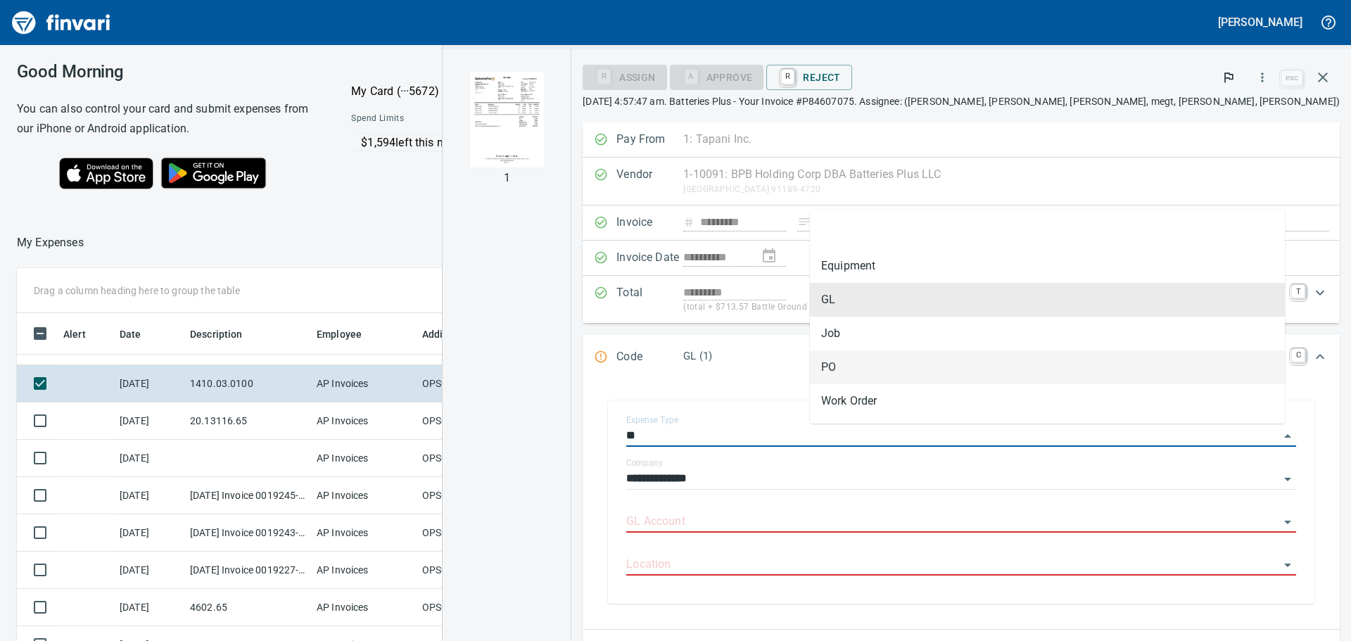
click at [940, 358] on li "PO" at bounding box center [1047, 367] width 475 height 34
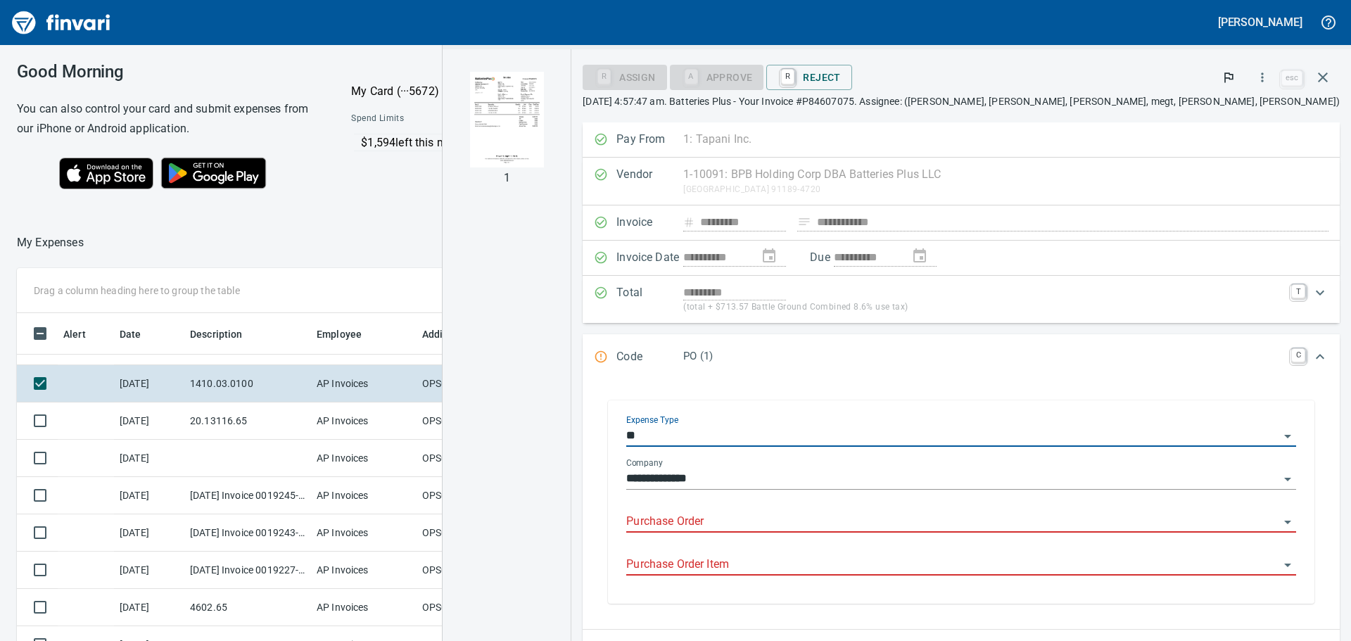
click at [959, 438] on input "**" at bounding box center [952, 436] width 653 height 20
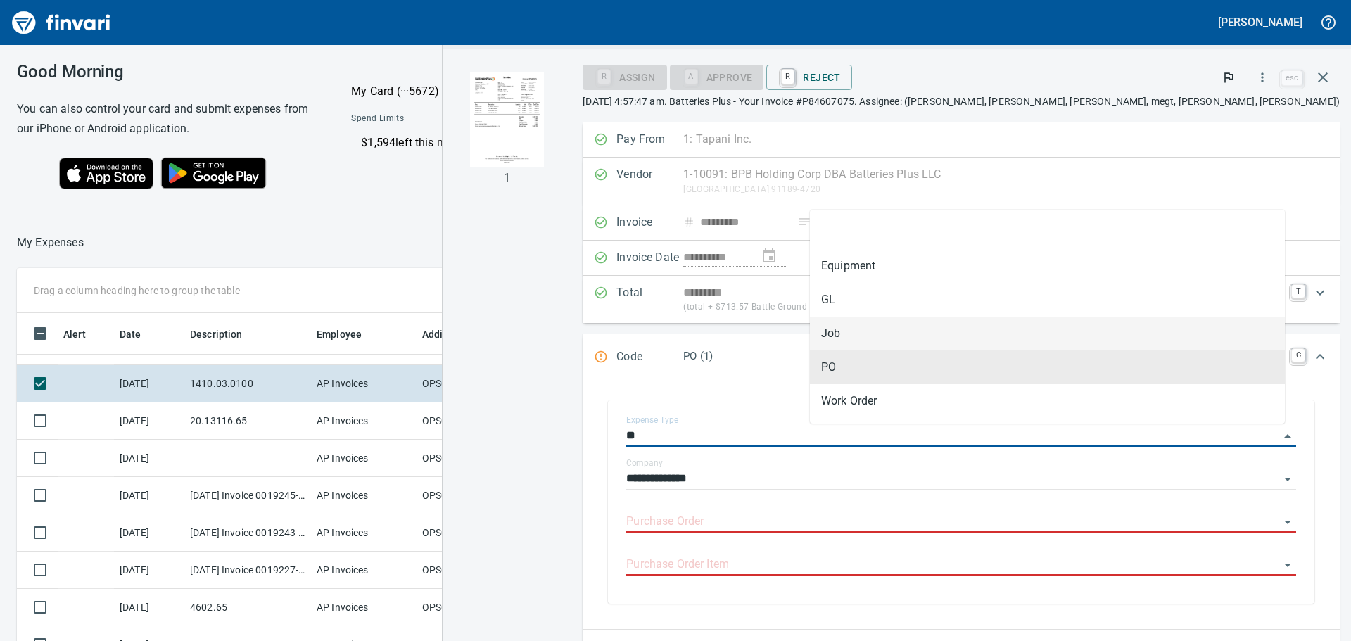
click at [913, 340] on li "Job" at bounding box center [1047, 334] width 475 height 34
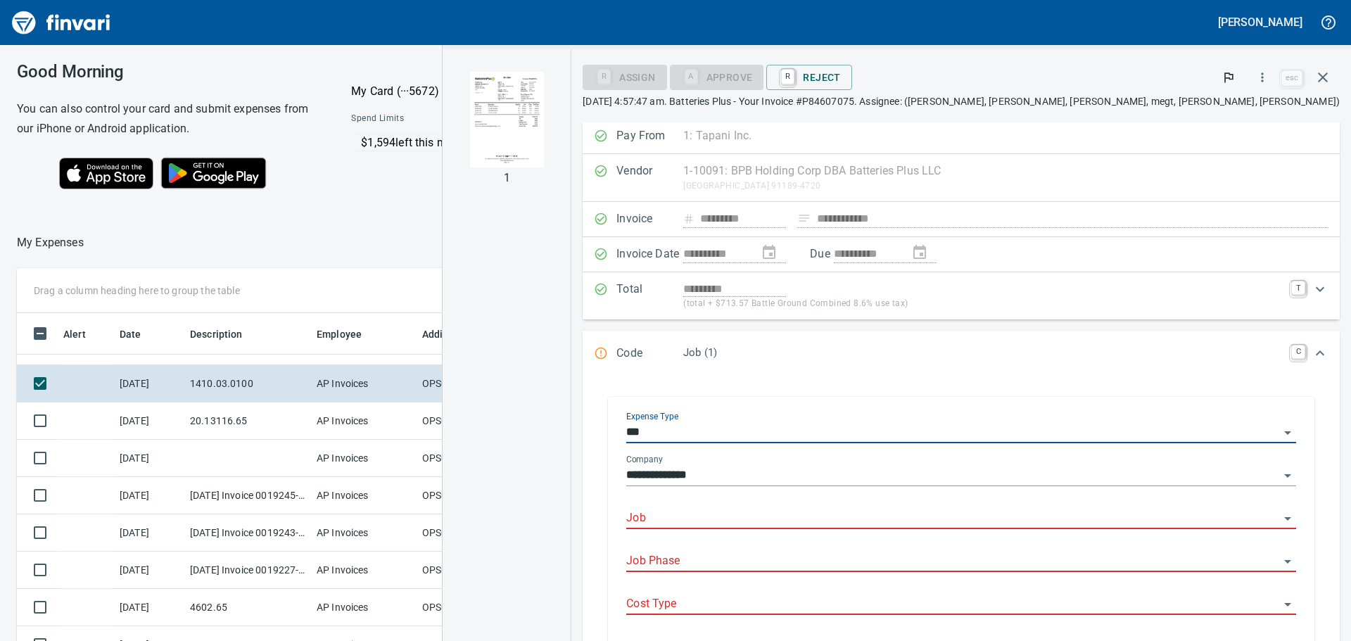
scroll to position [0, 0]
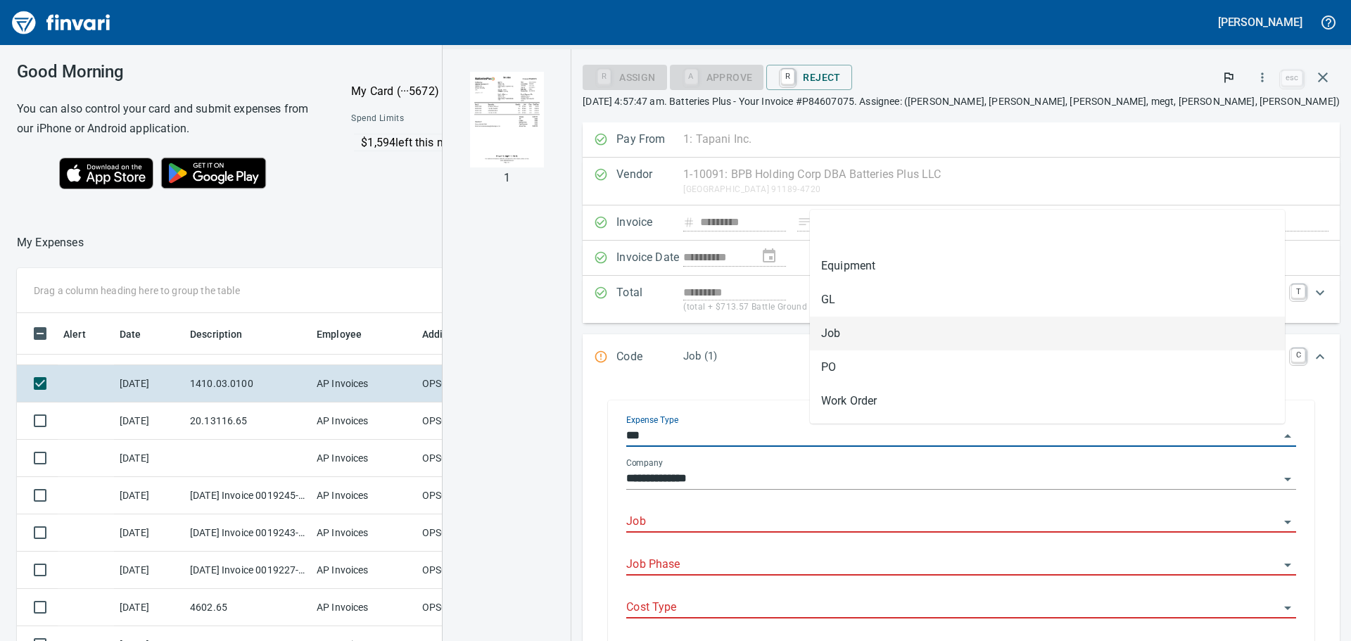
click at [921, 426] on body "Jessica Whittaker Good Morning You can also control your card and submit expens…" at bounding box center [675, 320] width 1351 height 641
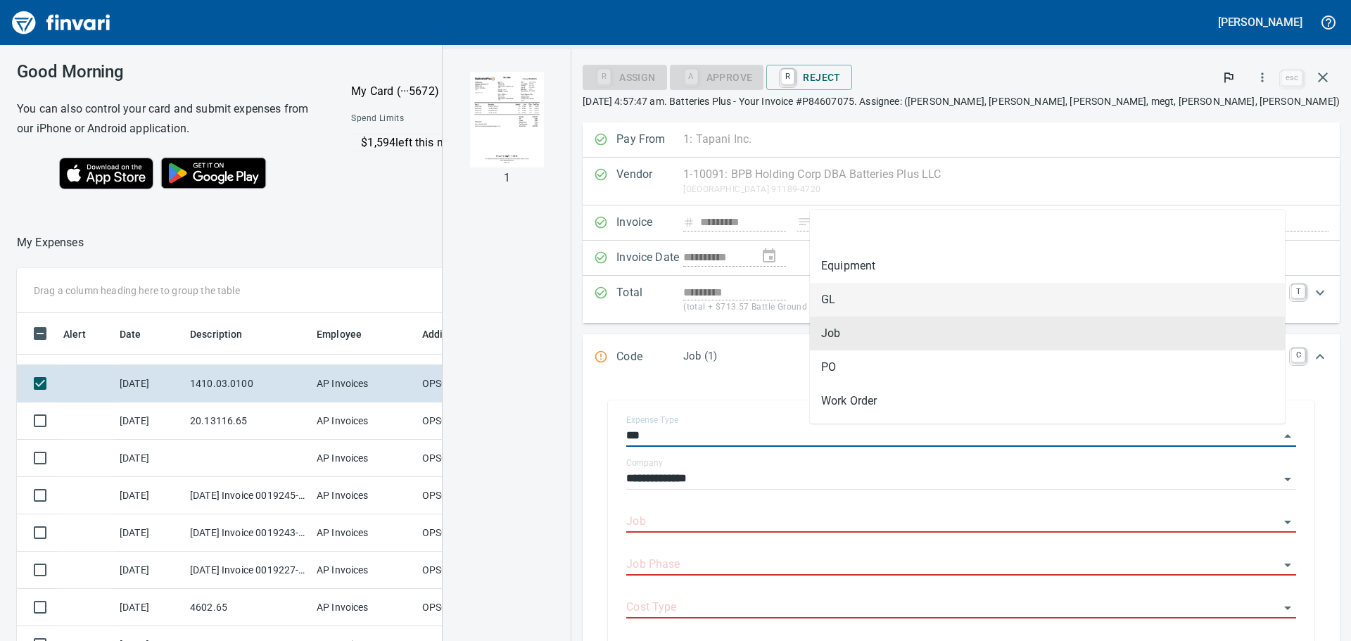
click at [893, 291] on li "GL" at bounding box center [1047, 300] width 475 height 34
type input "**"
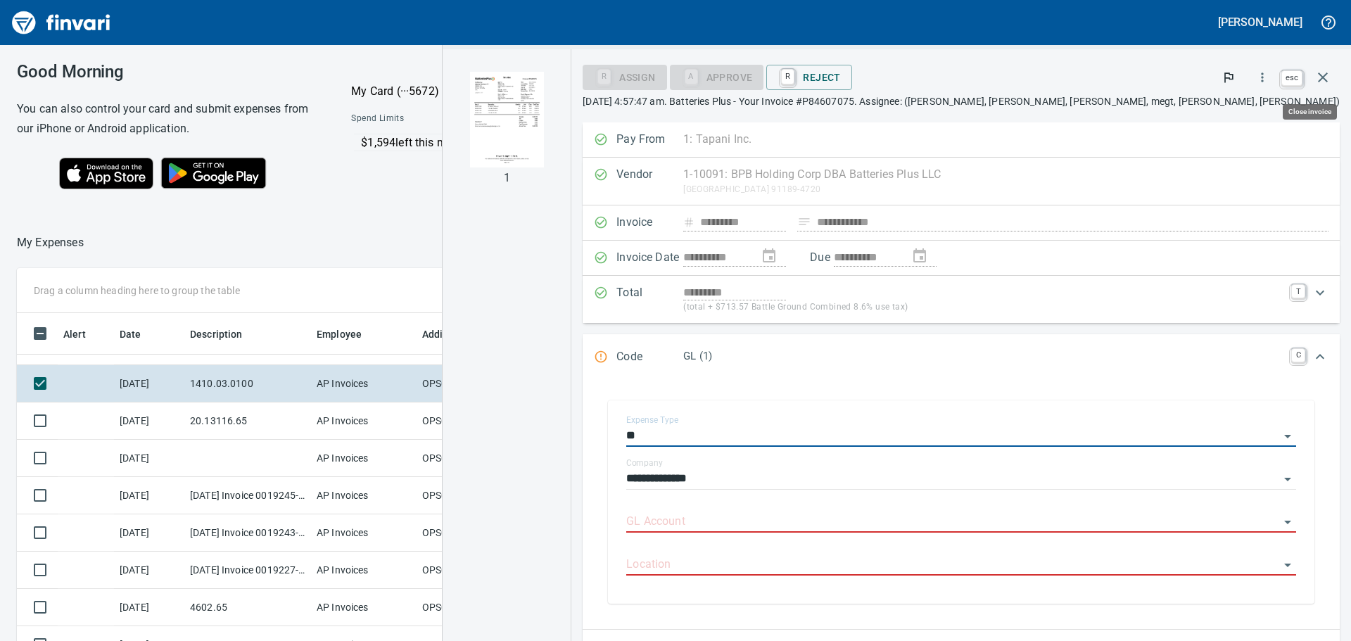
click at [1321, 77] on icon "button" at bounding box center [1323, 77] width 10 height 10
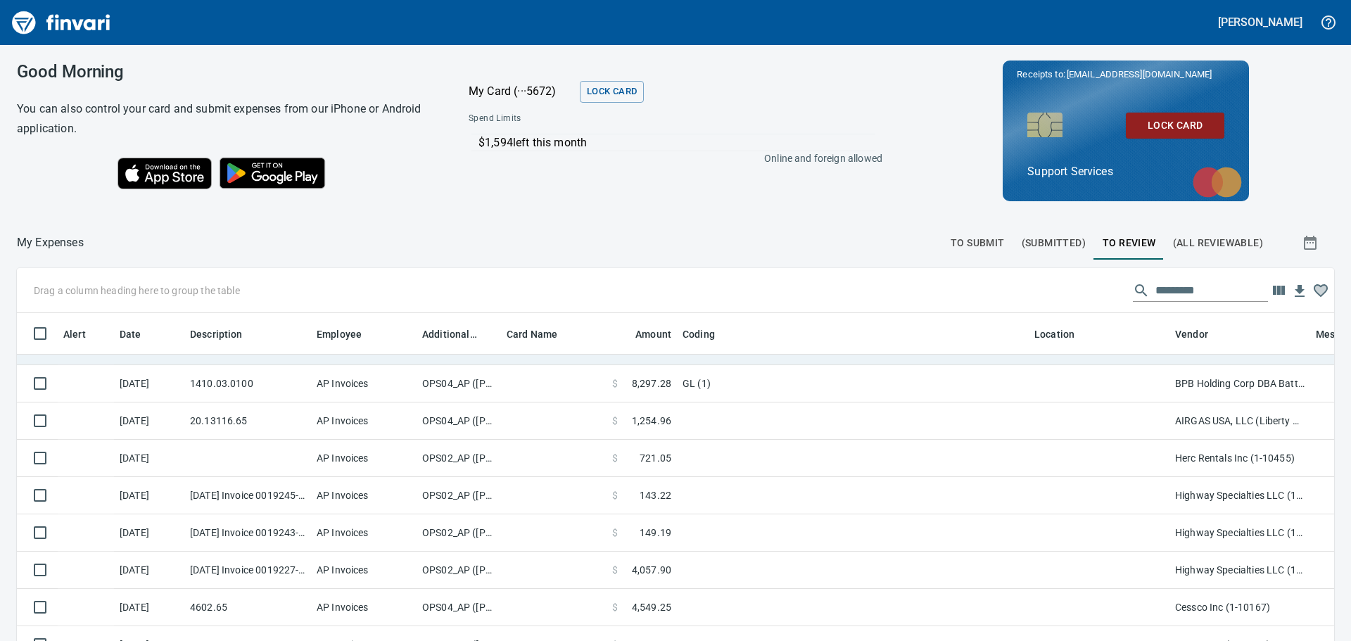
scroll to position [184, 0]
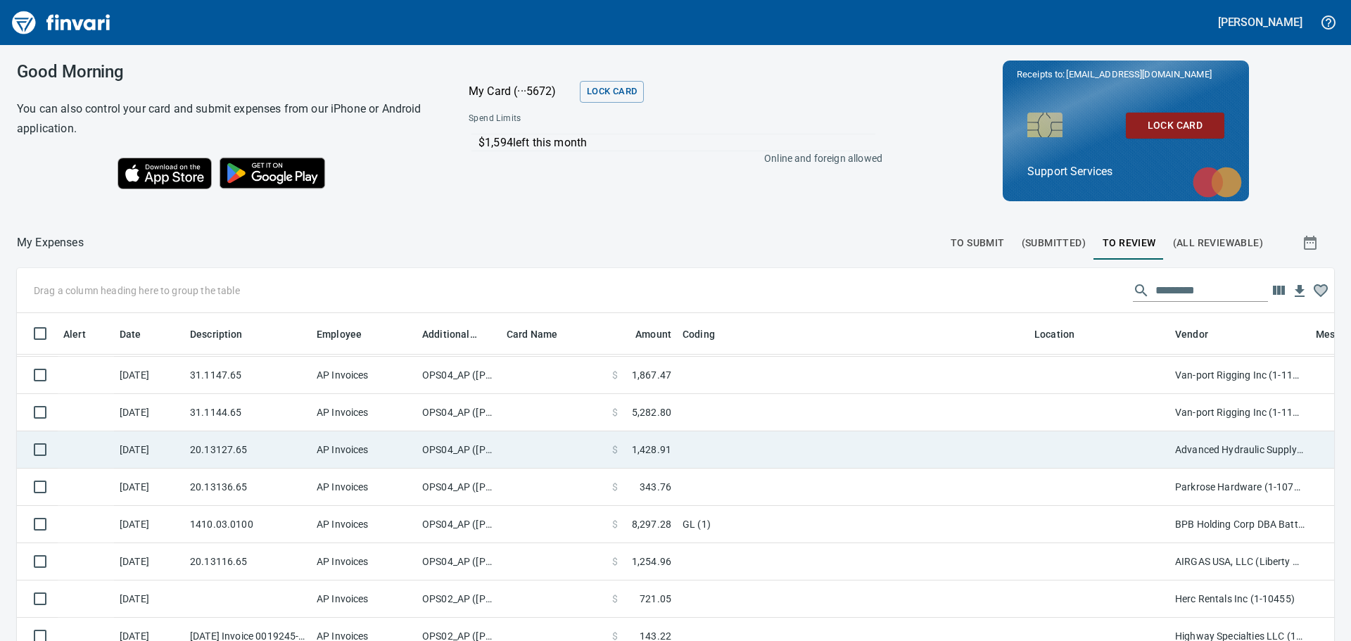
click at [695, 459] on td at bounding box center [853, 449] width 352 height 37
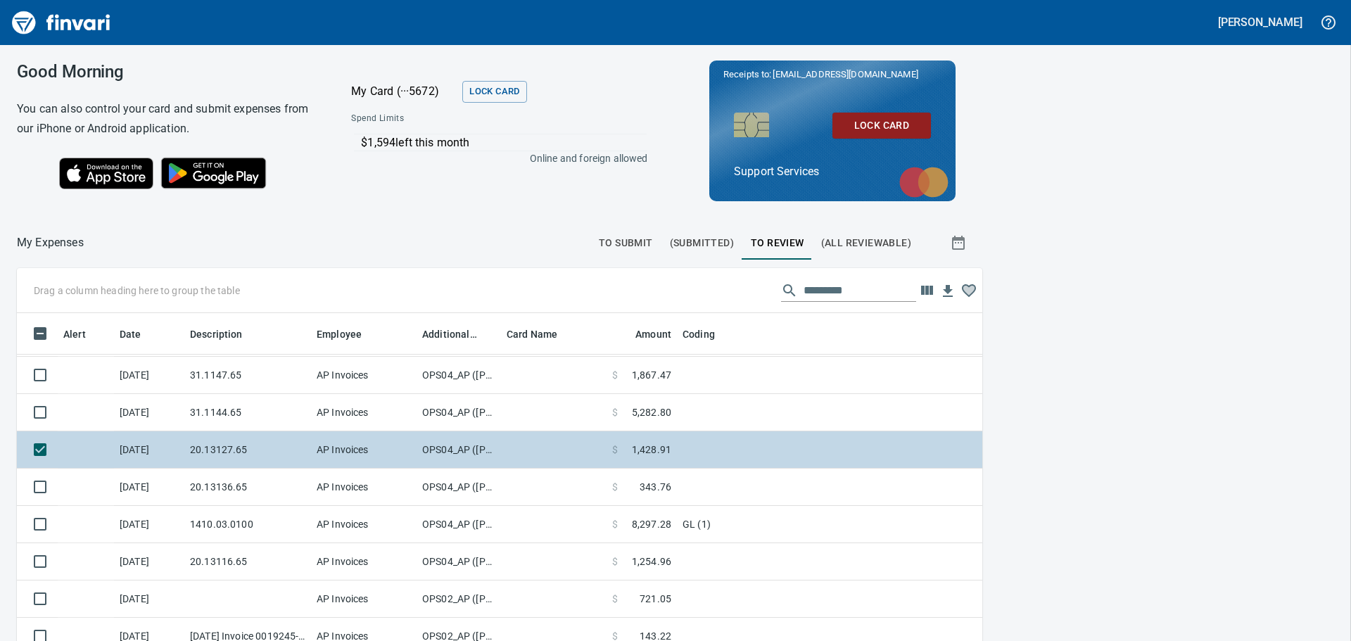
scroll to position [465, 933]
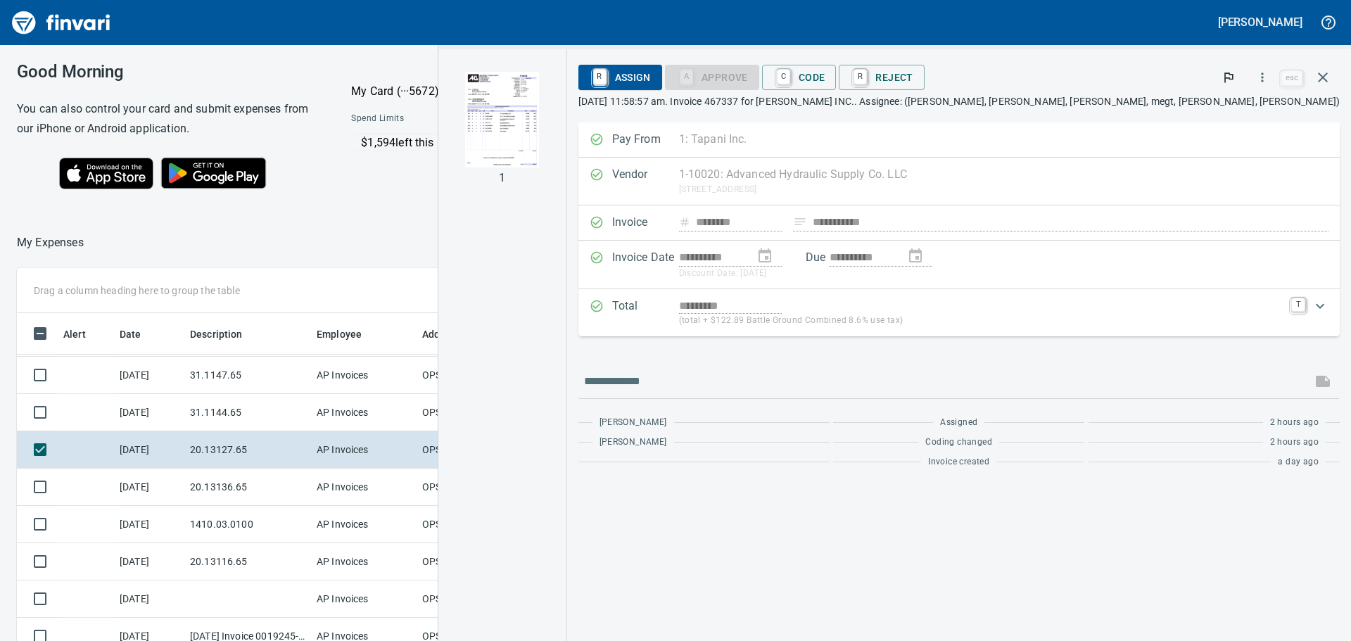
click at [539, 114] on img "button" at bounding box center [502, 120] width 74 height 96
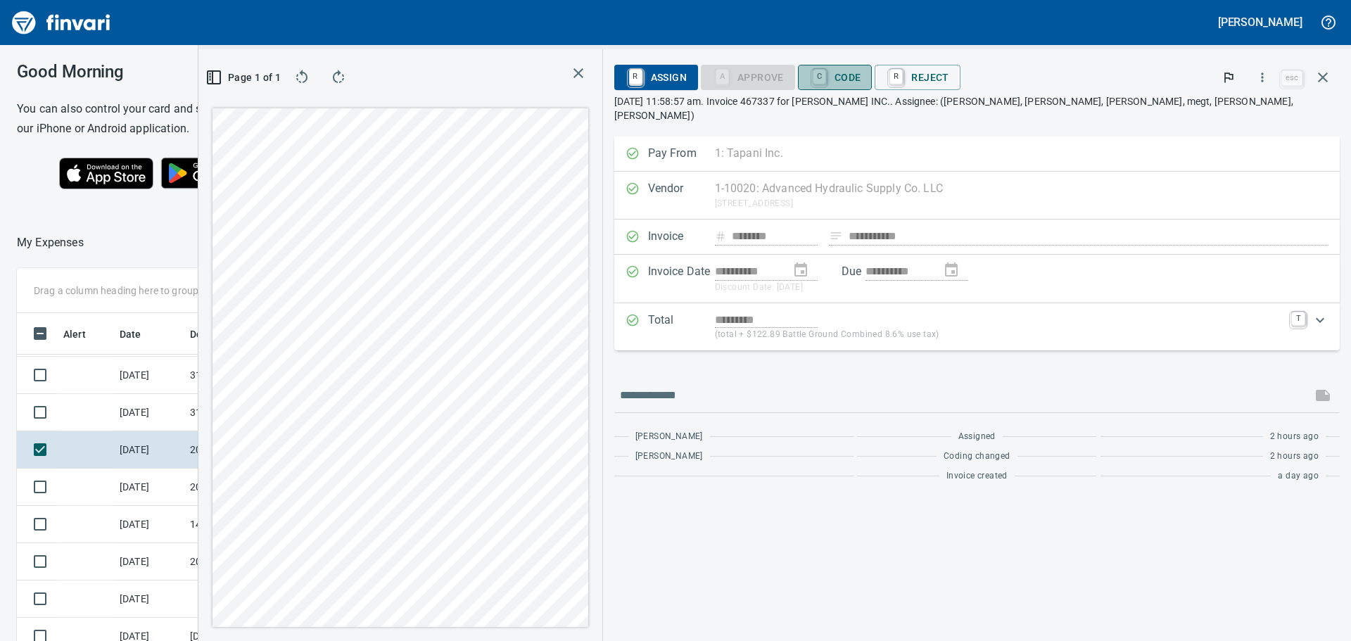
click at [861, 83] on span "C Code" at bounding box center [835, 77] width 52 height 24
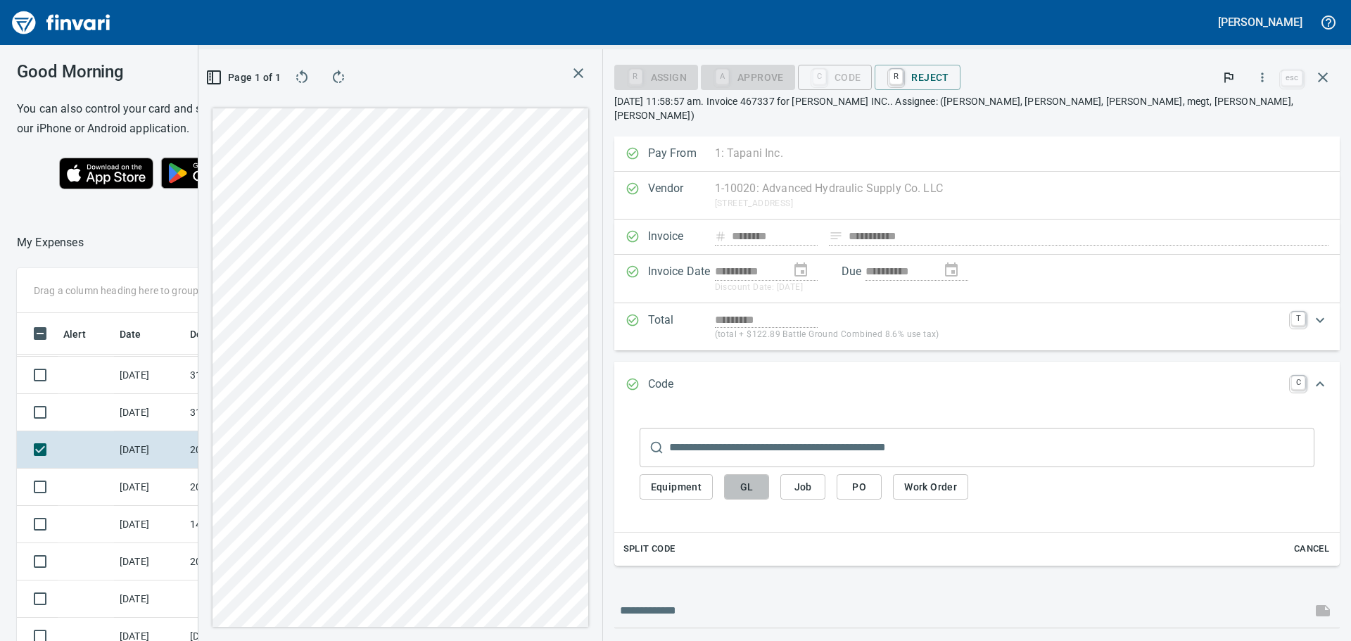
click at [758, 478] on span "GL" at bounding box center [746, 487] width 23 height 18
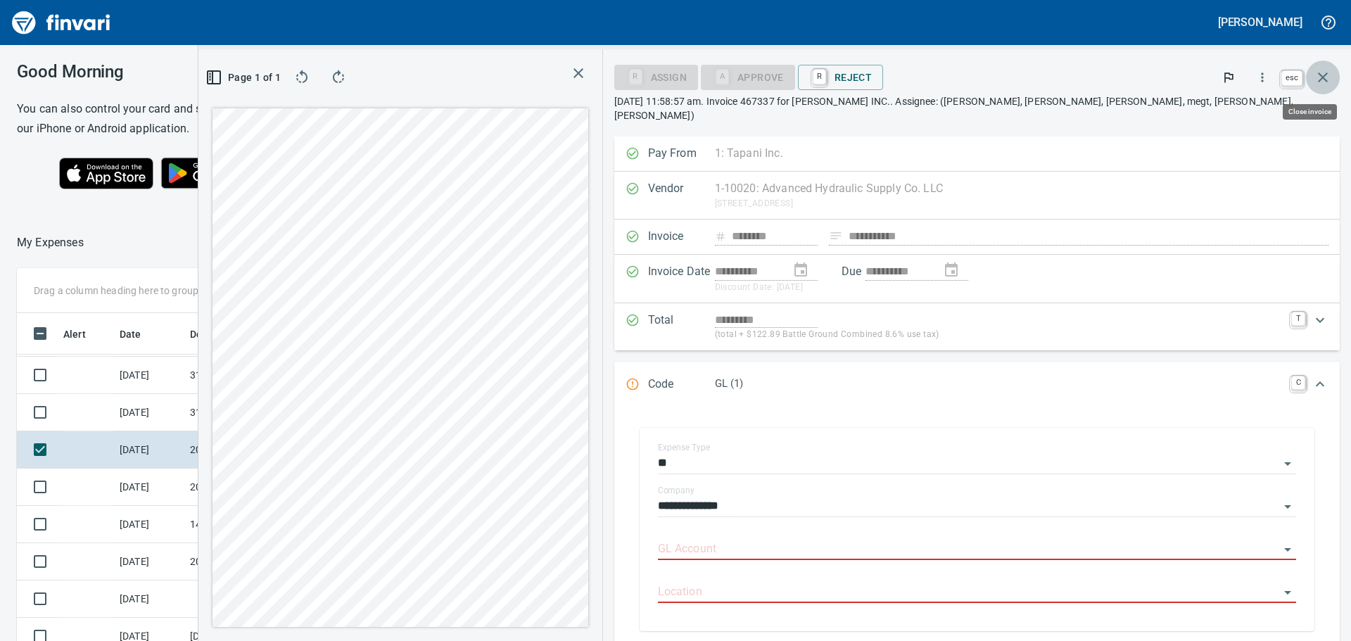
click at [1322, 69] on icon "button" at bounding box center [1322, 77] width 17 height 17
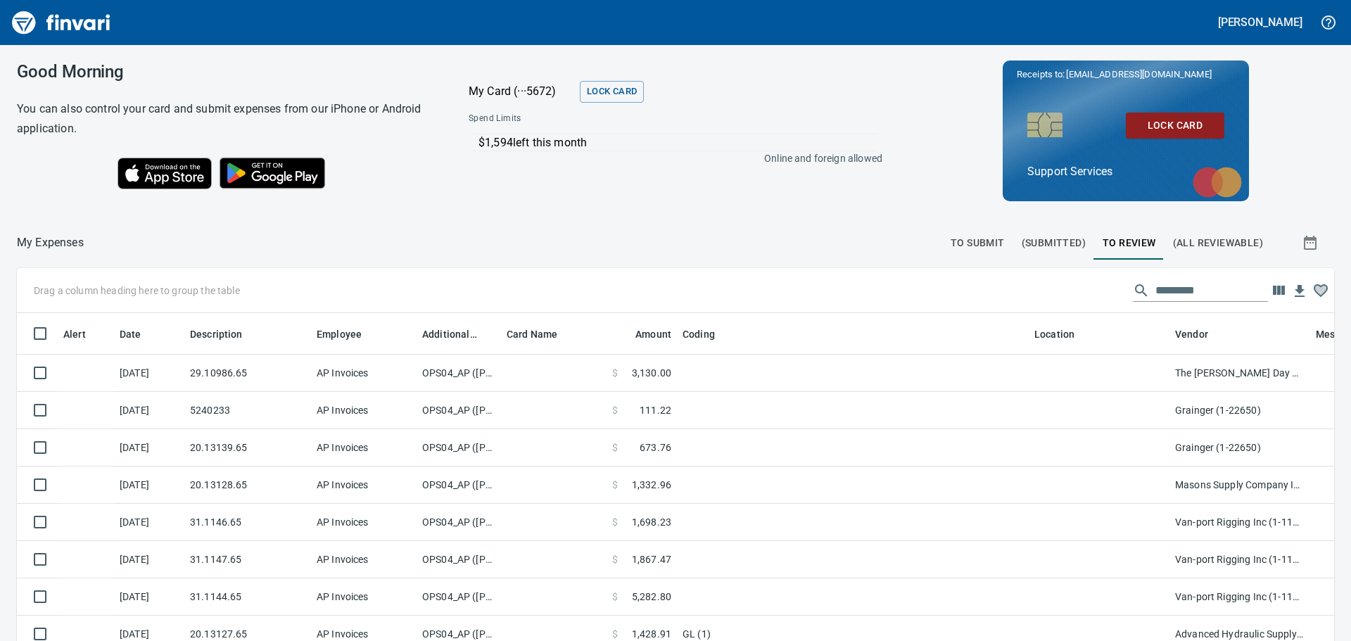
click at [976, 242] on span "To Submit" at bounding box center [977, 243] width 54 height 18
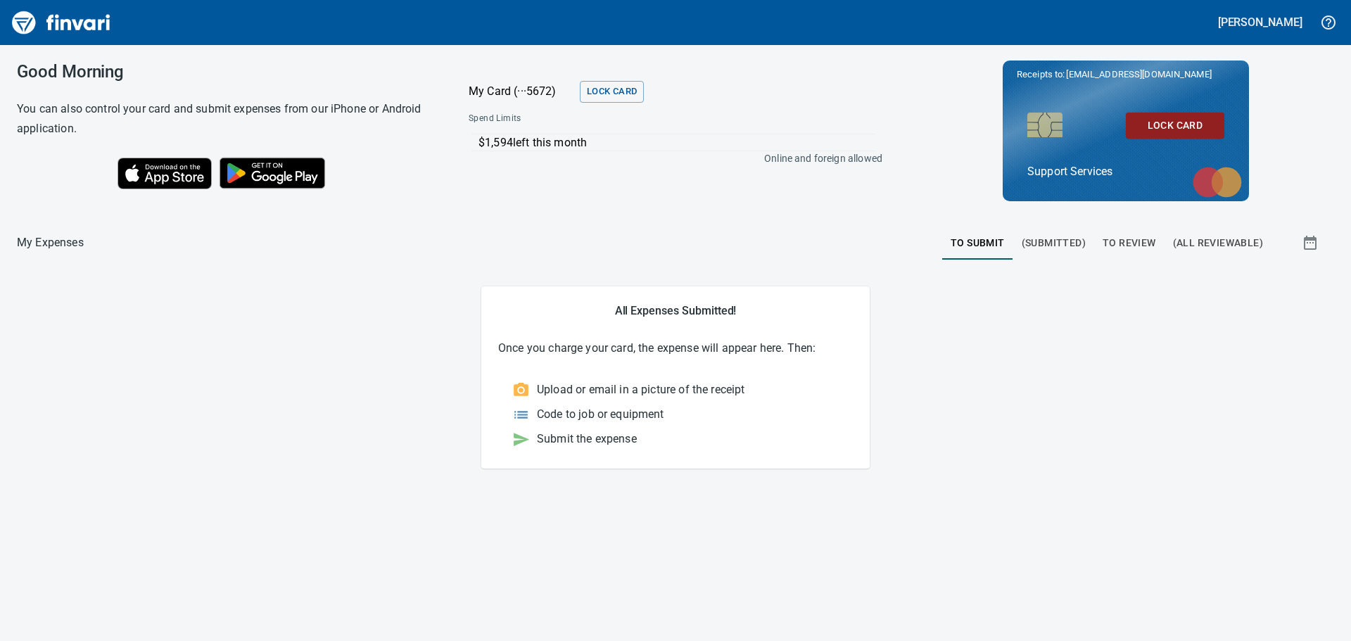
click at [1126, 247] on span "To Review" at bounding box center [1128, 243] width 53 height 18
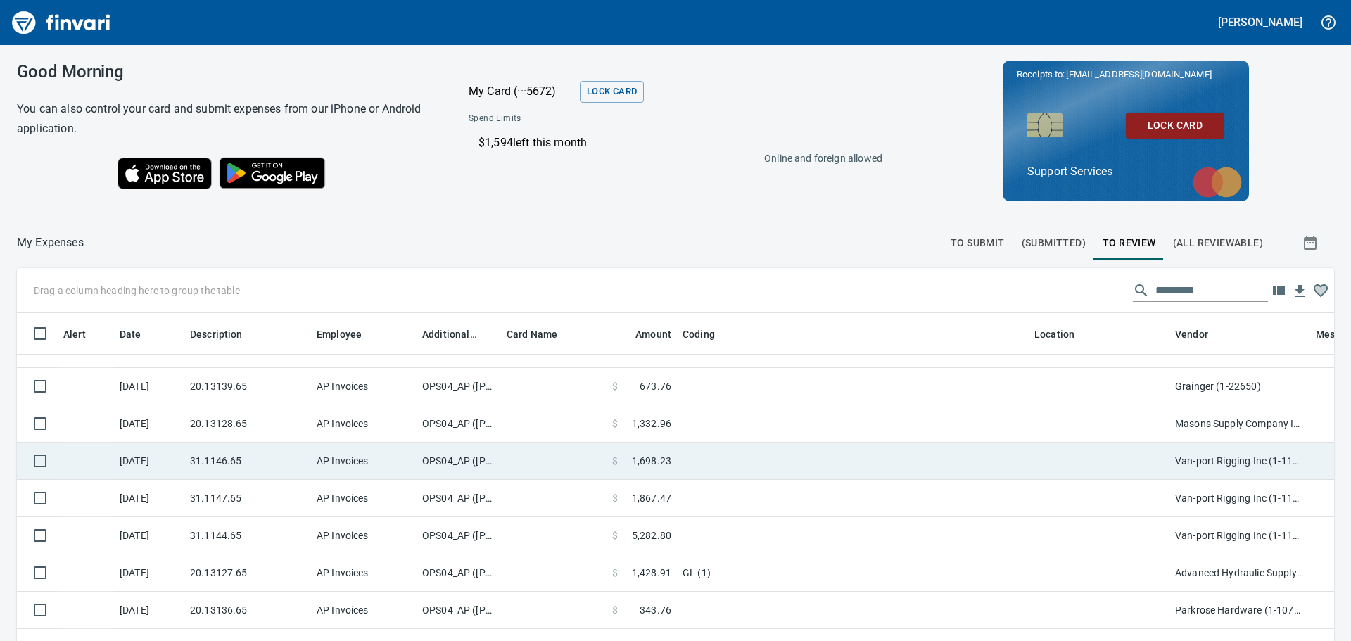
scroll to position [141, 0]
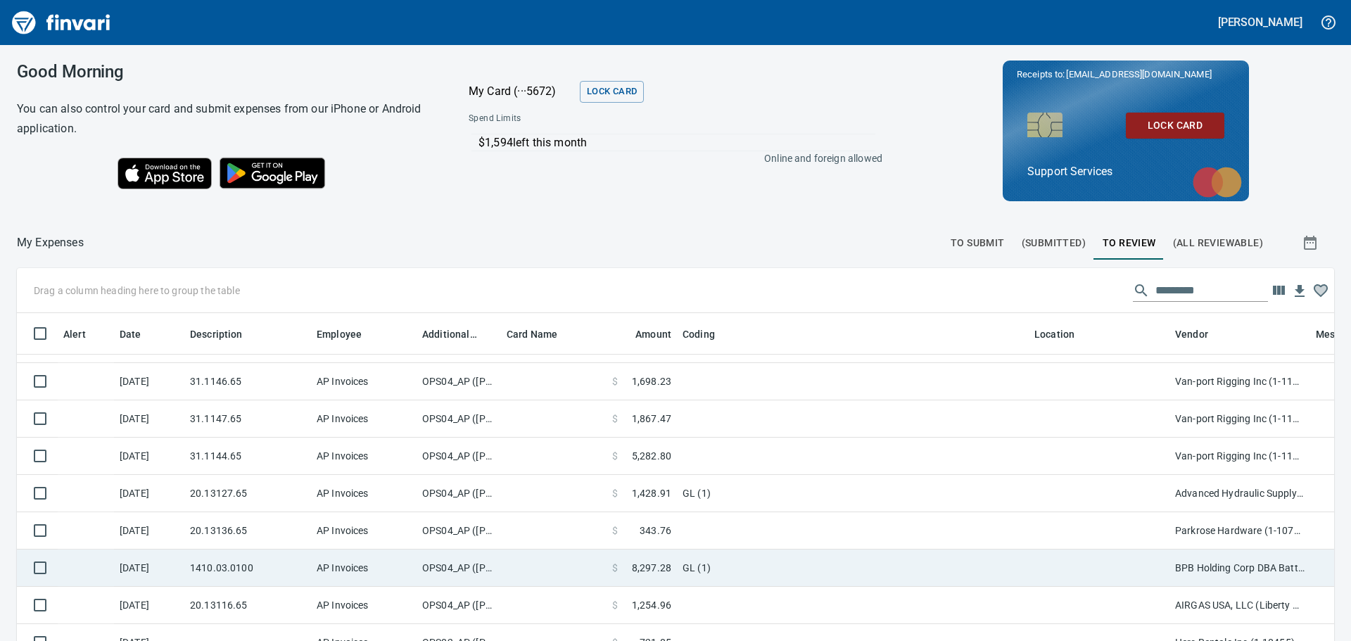
click at [738, 573] on td "GL (1)" at bounding box center [853, 567] width 352 height 37
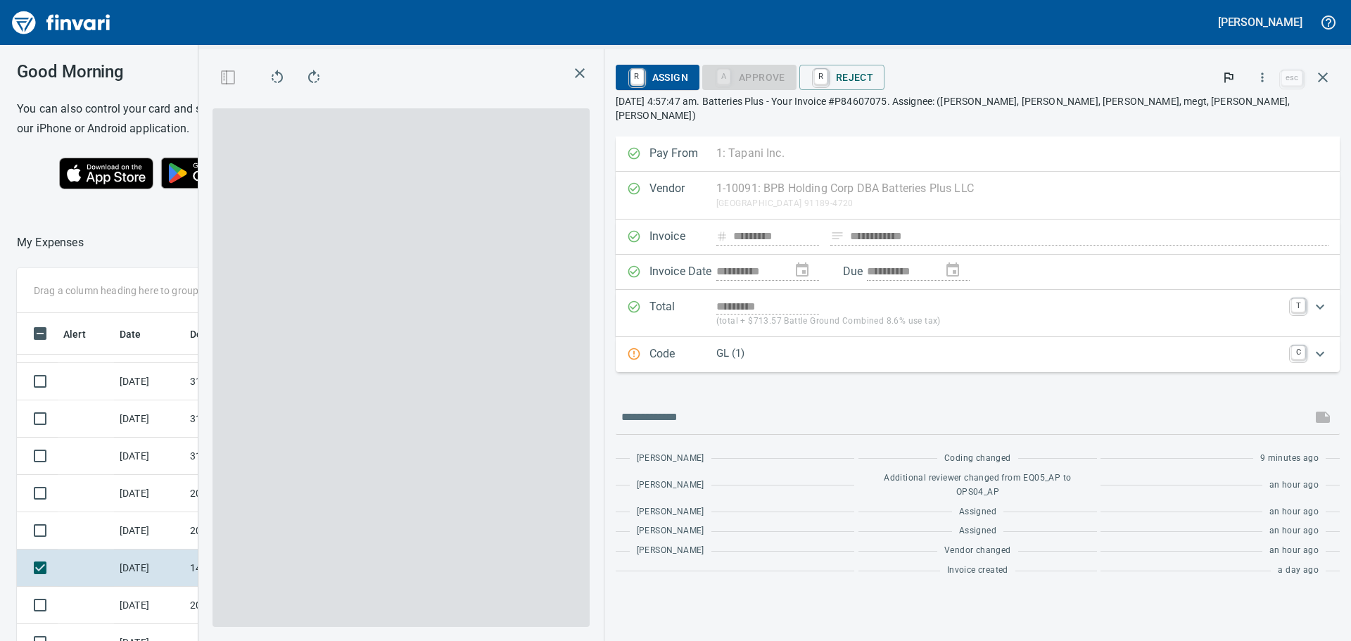
scroll to position [465, 933]
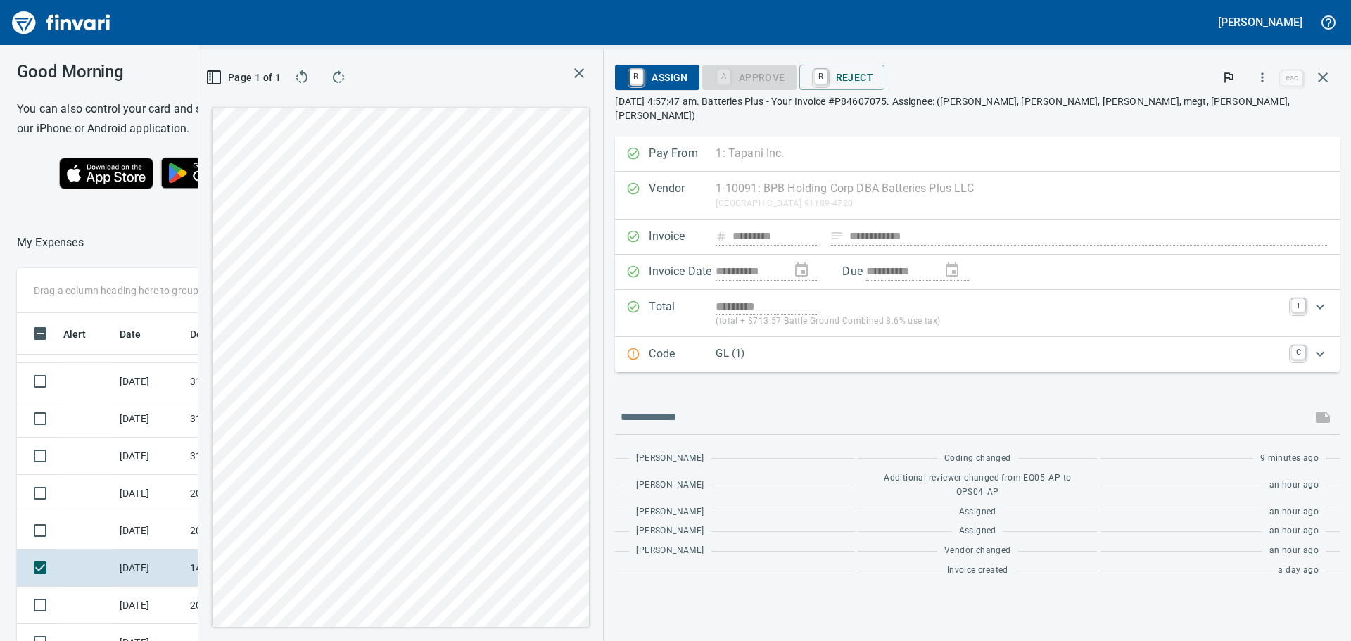
click at [964, 349] on div "GL (1)" at bounding box center [998, 354] width 567 height 18
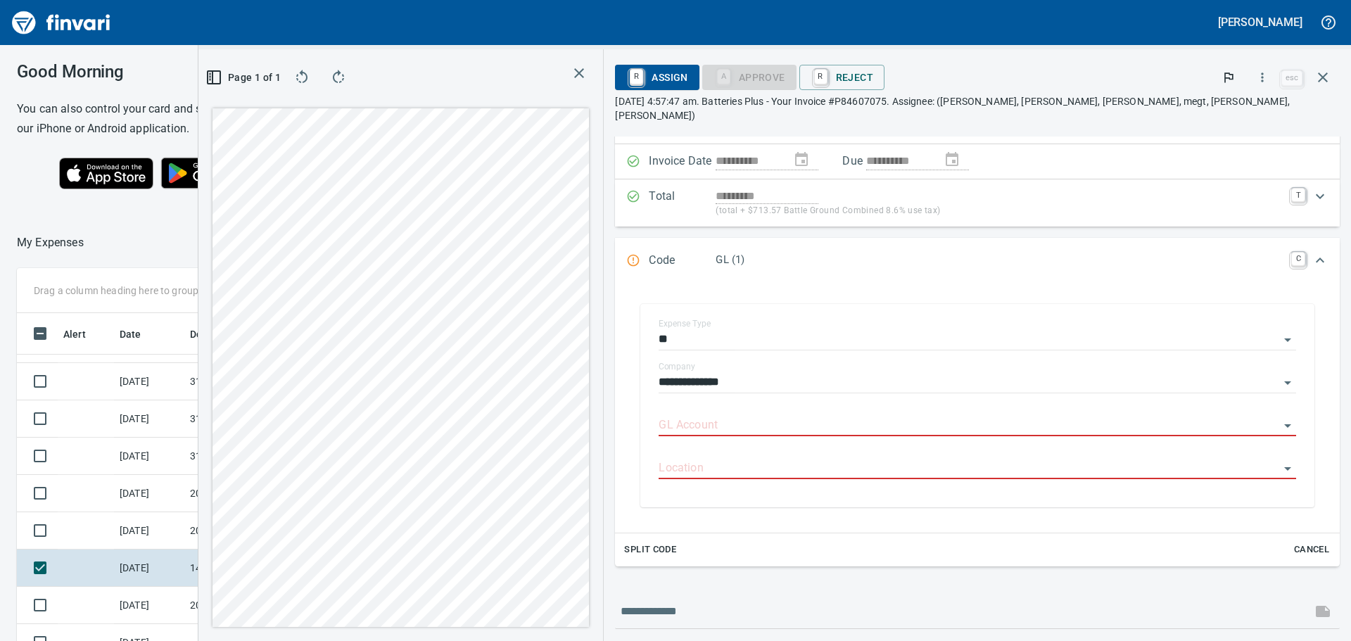
scroll to position [244, 0]
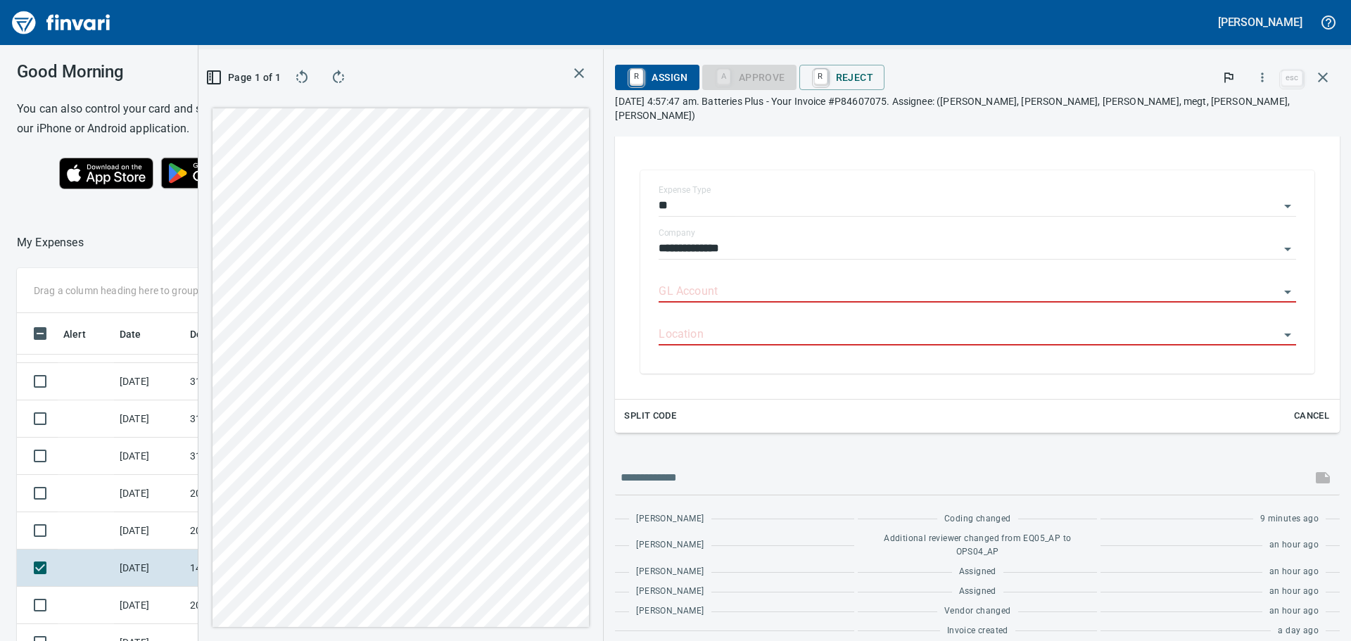
click at [1315, 408] on span "Cancel" at bounding box center [1311, 416] width 38 height 16
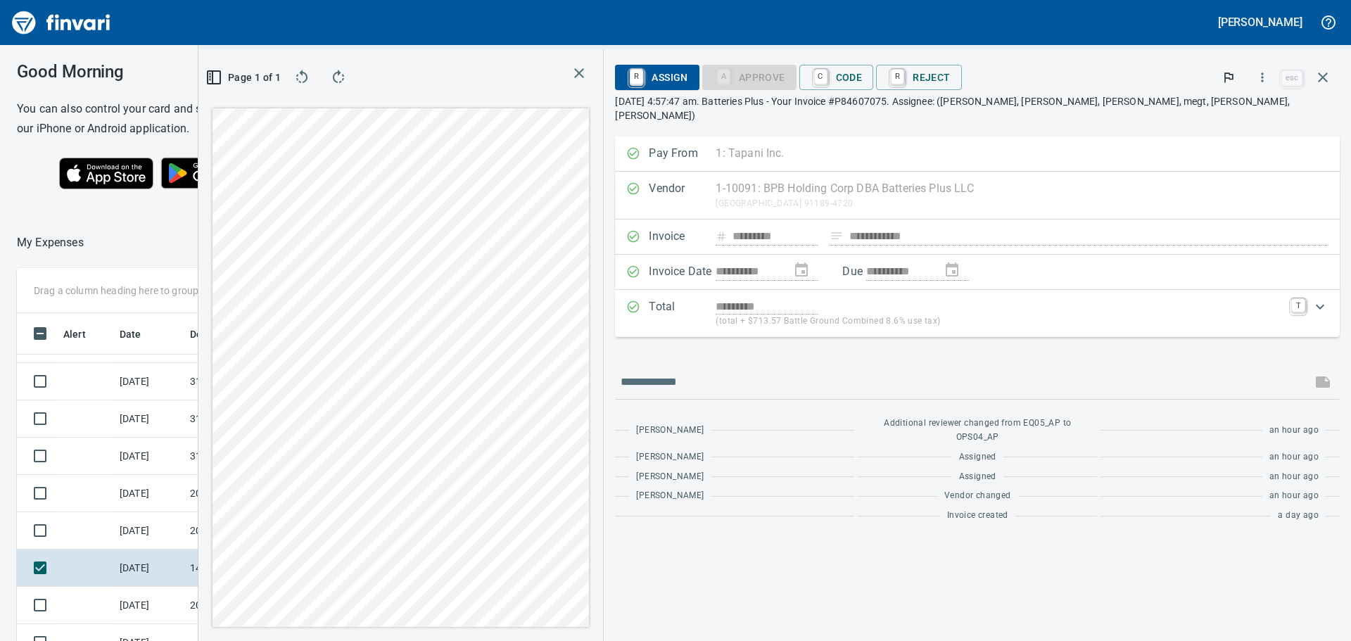
scroll to position [0, 0]
click at [862, 71] on span "C Code" at bounding box center [836, 77] width 52 height 24
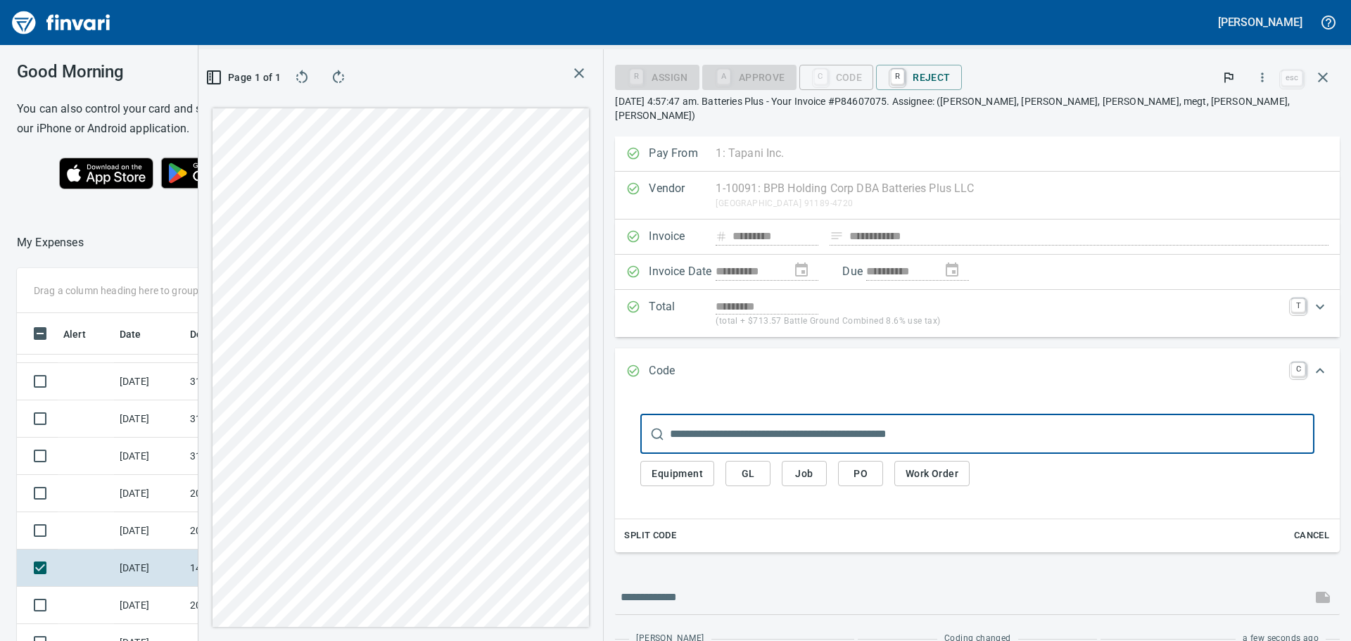
click at [759, 465] on span "GL" at bounding box center [747, 474] width 23 height 18
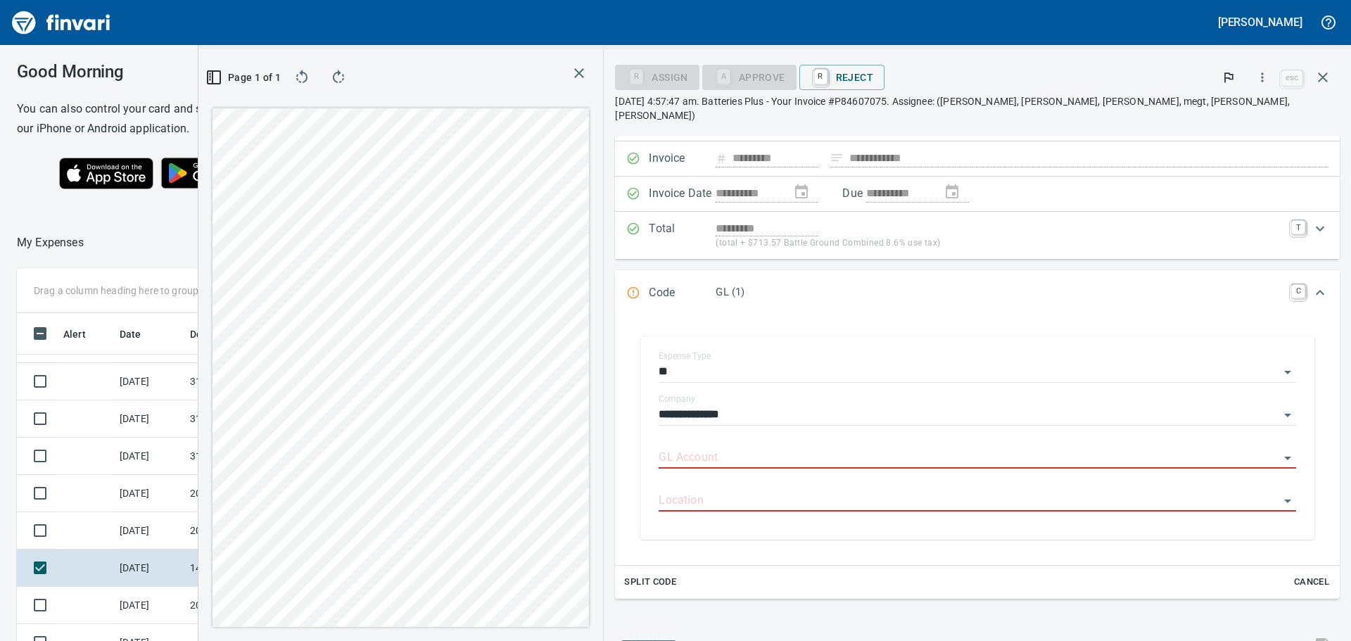
scroll to position [211, 0]
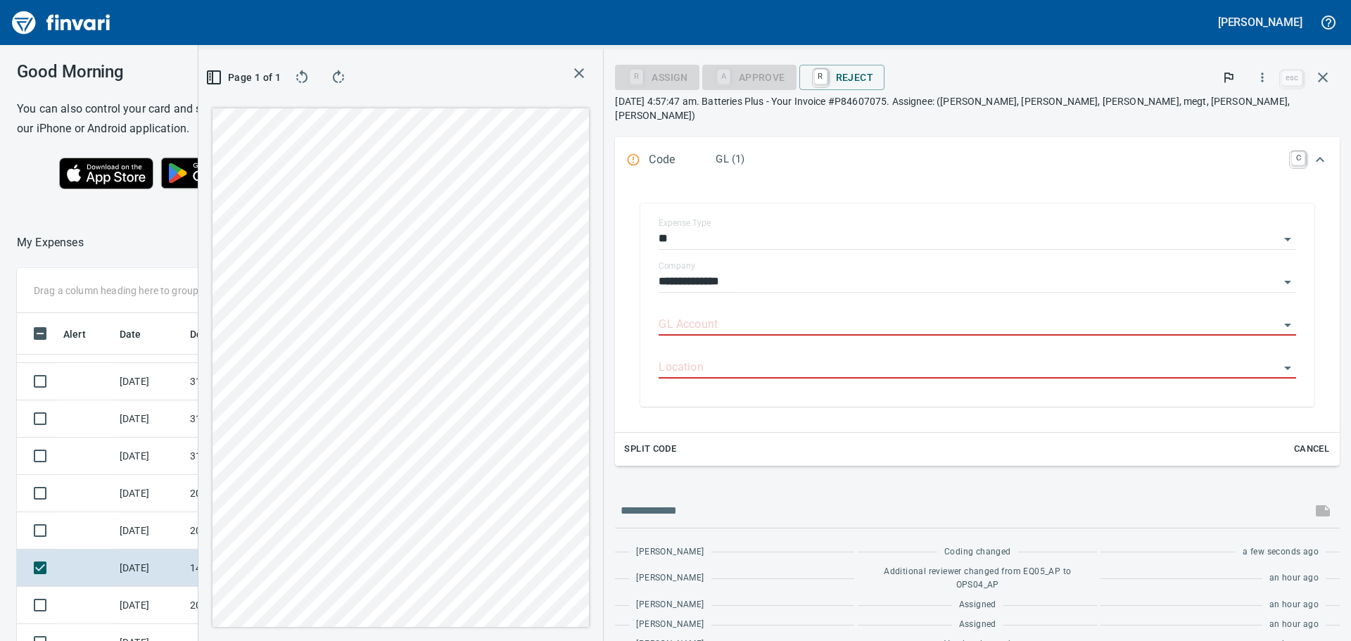
drag, startPoint x: 1300, startPoint y: 437, endPoint x: 1289, endPoint y: 441, distance: 11.4
click at [1300, 441] on span "Cancel" at bounding box center [1311, 449] width 38 height 16
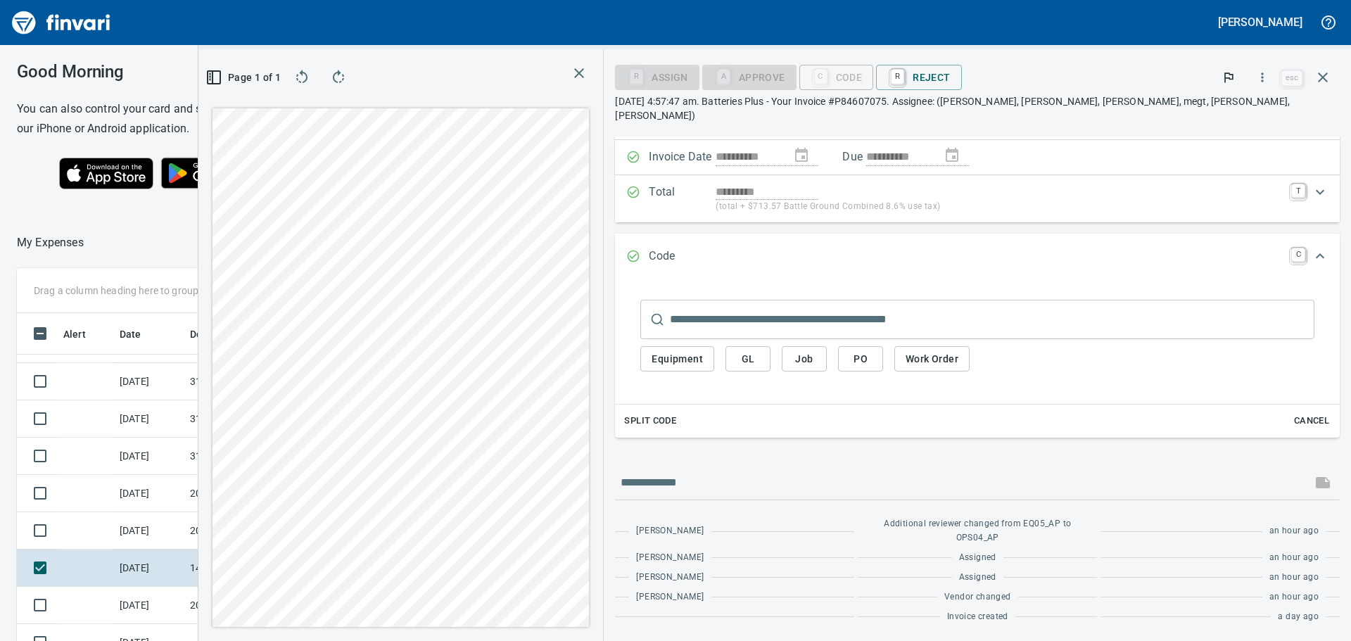
scroll to position [0, 0]
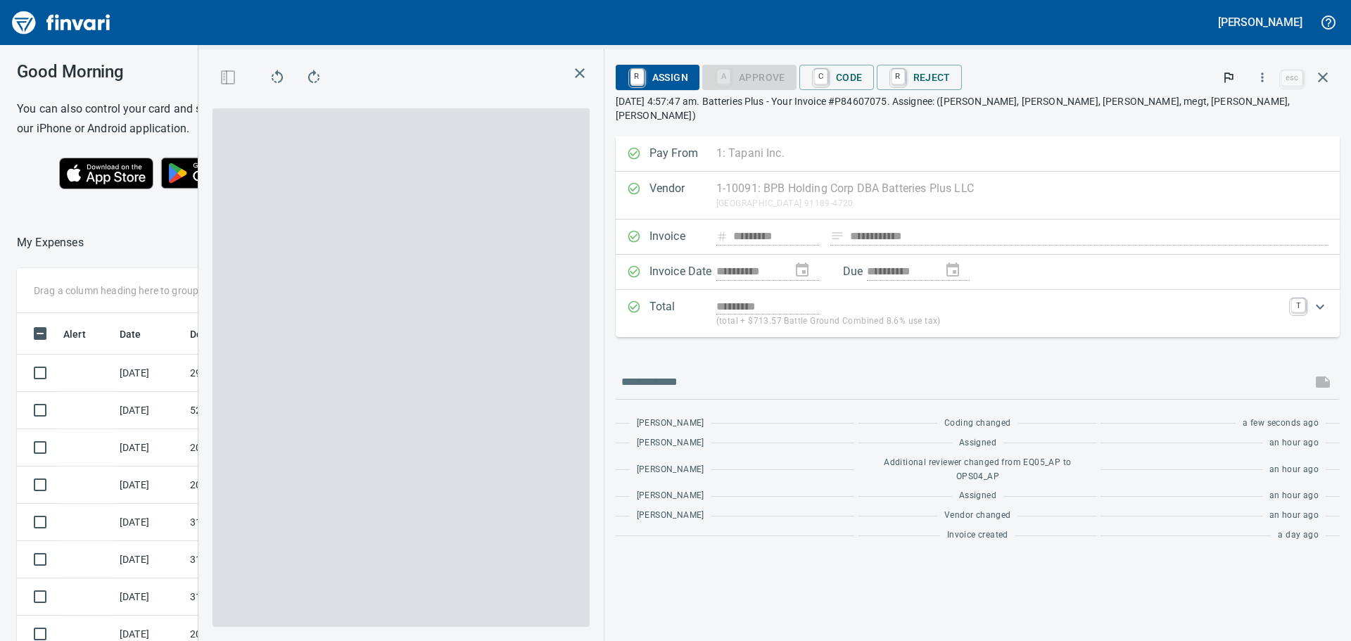
scroll to position [465, 933]
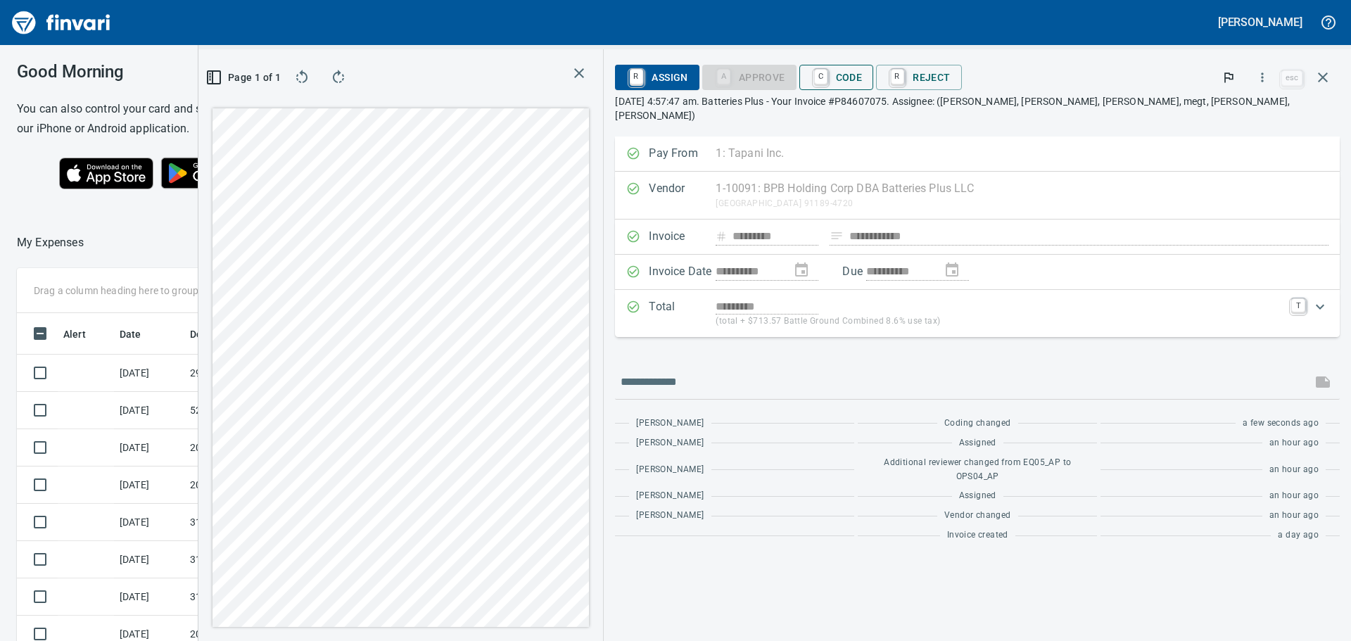
click at [862, 81] on span "C Code" at bounding box center [836, 77] width 52 height 24
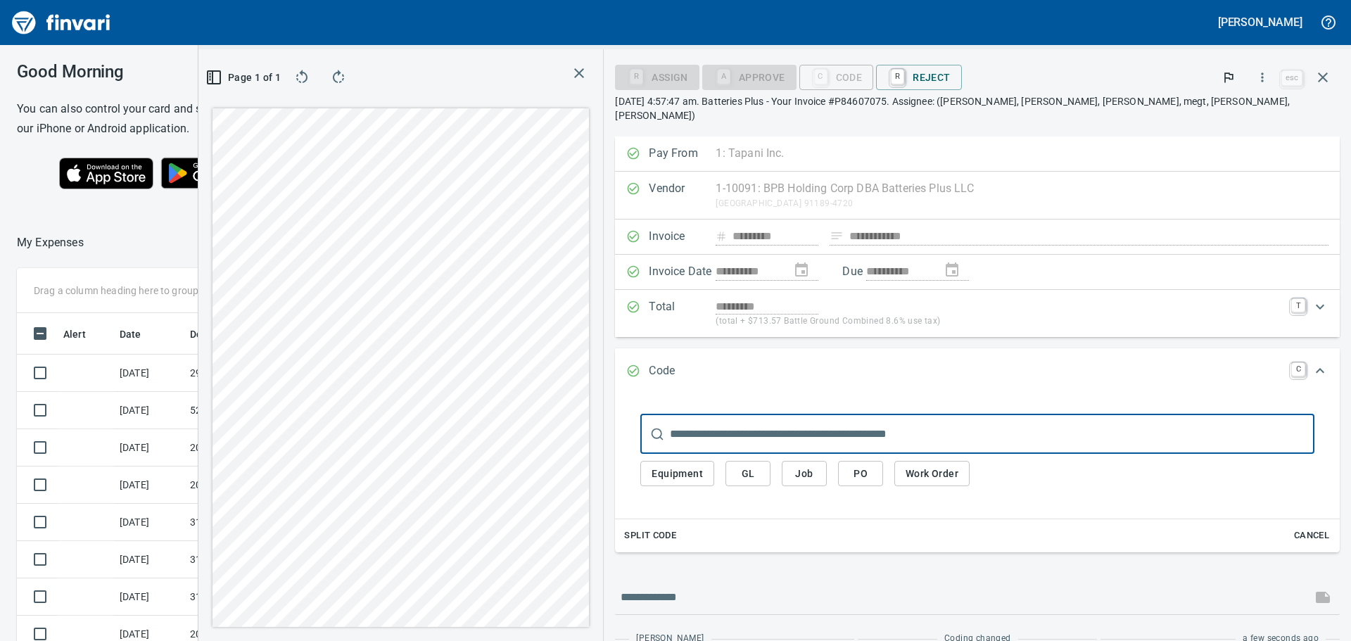
click at [759, 465] on span "GL" at bounding box center [747, 474] width 23 height 18
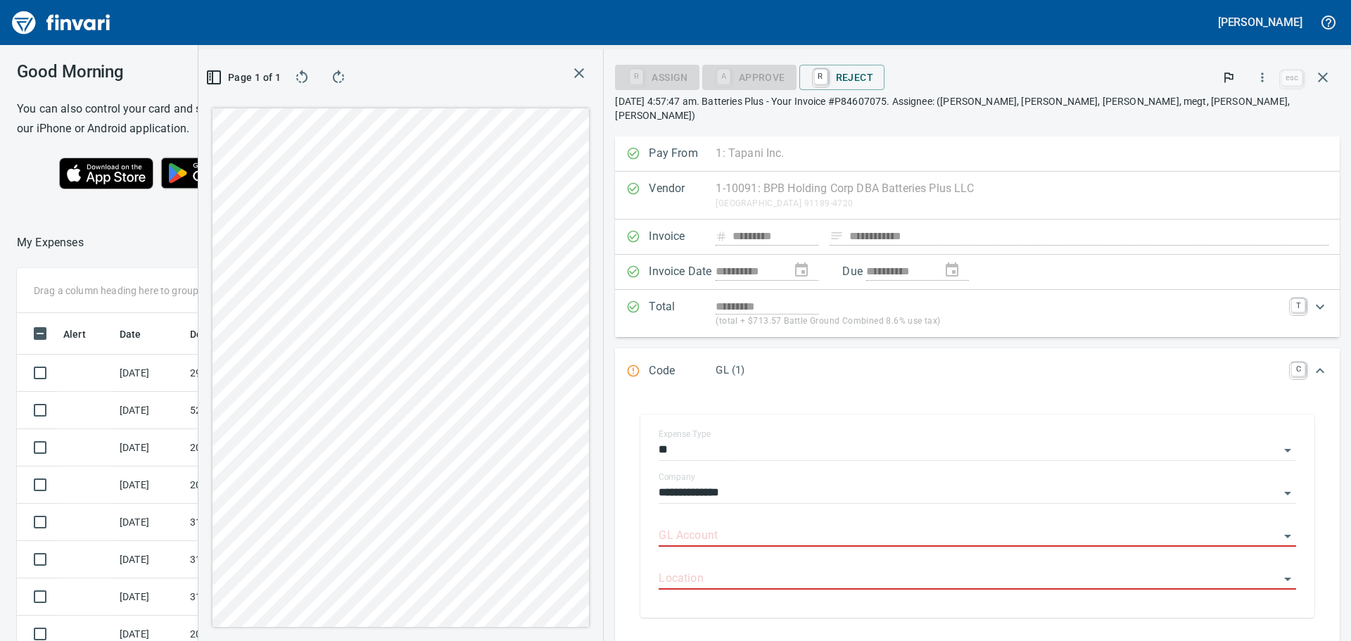
scroll to position [70, 0]
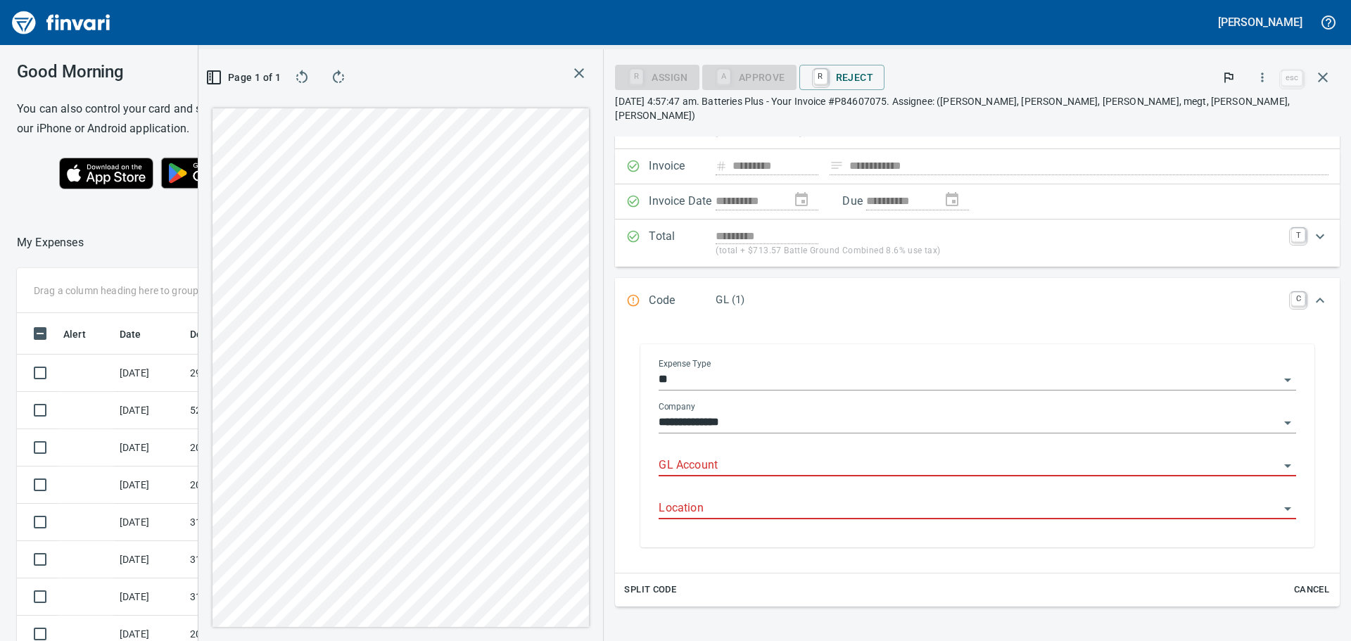
click at [869, 445] on div "GL Account" at bounding box center [976, 461] width 637 height 32
click at [873, 489] on li "1410. .: Prepaid Materials" at bounding box center [1047, 488] width 475 height 34
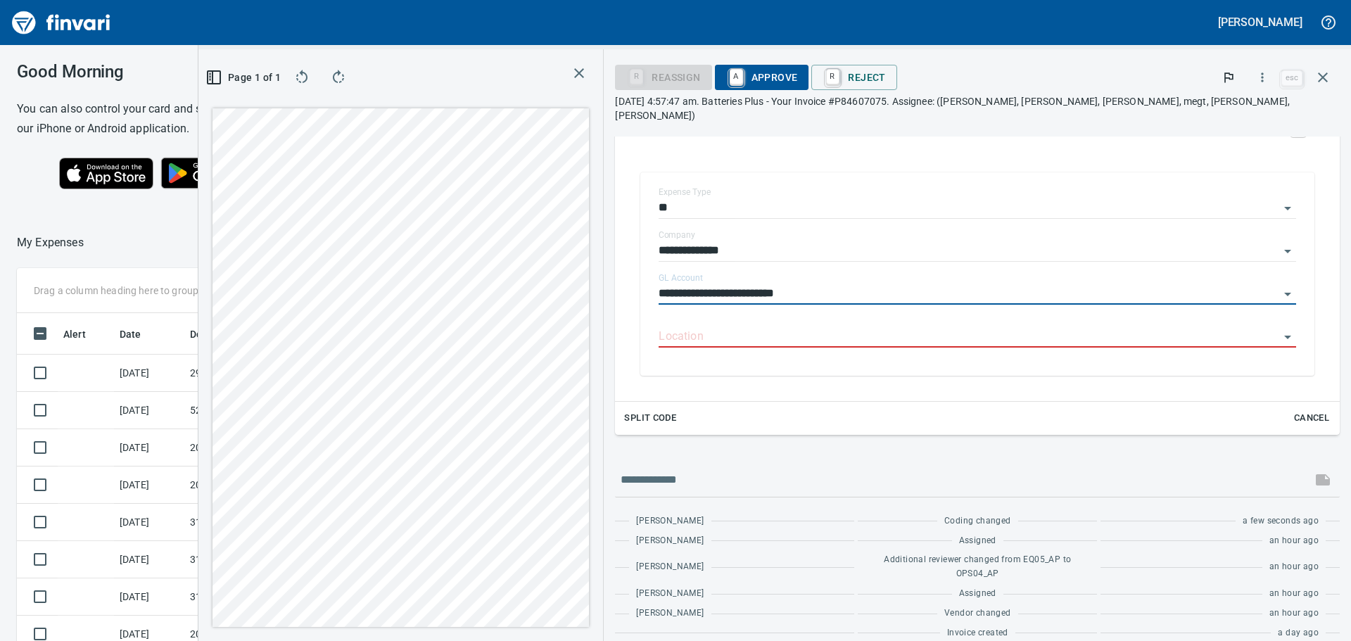
scroll to position [244, 0]
type input "**********"
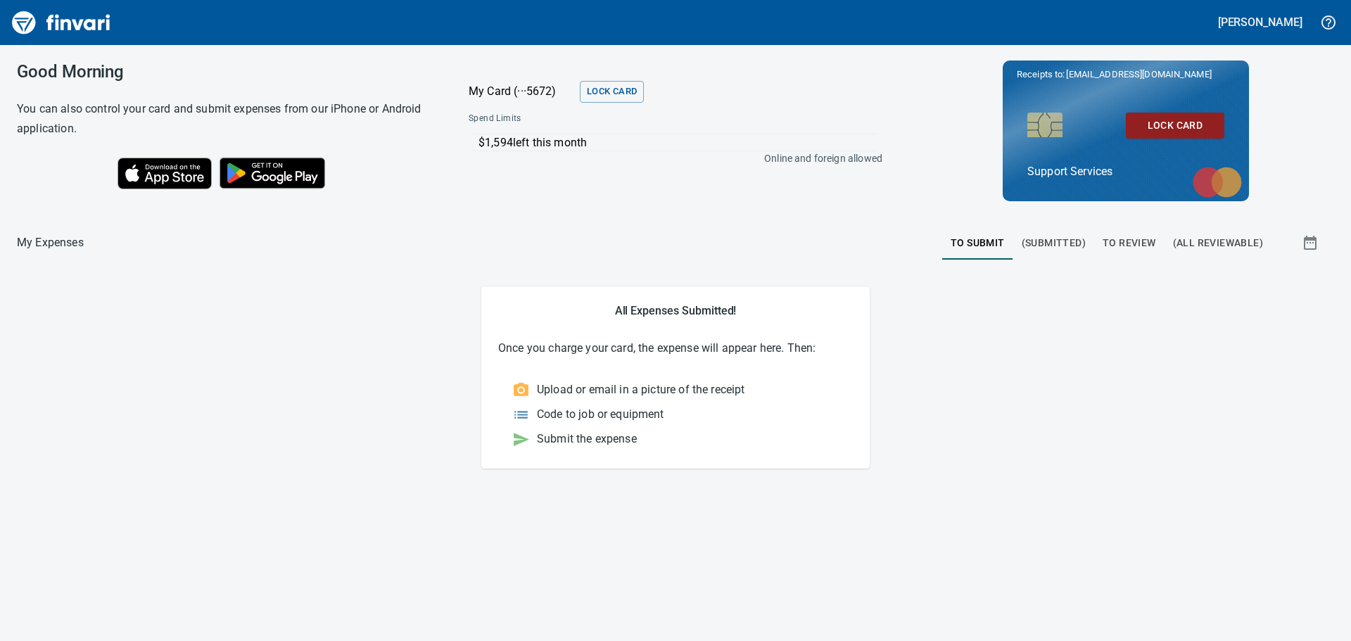
click at [1122, 241] on span "To Review" at bounding box center [1128, 243] width 53 height 18
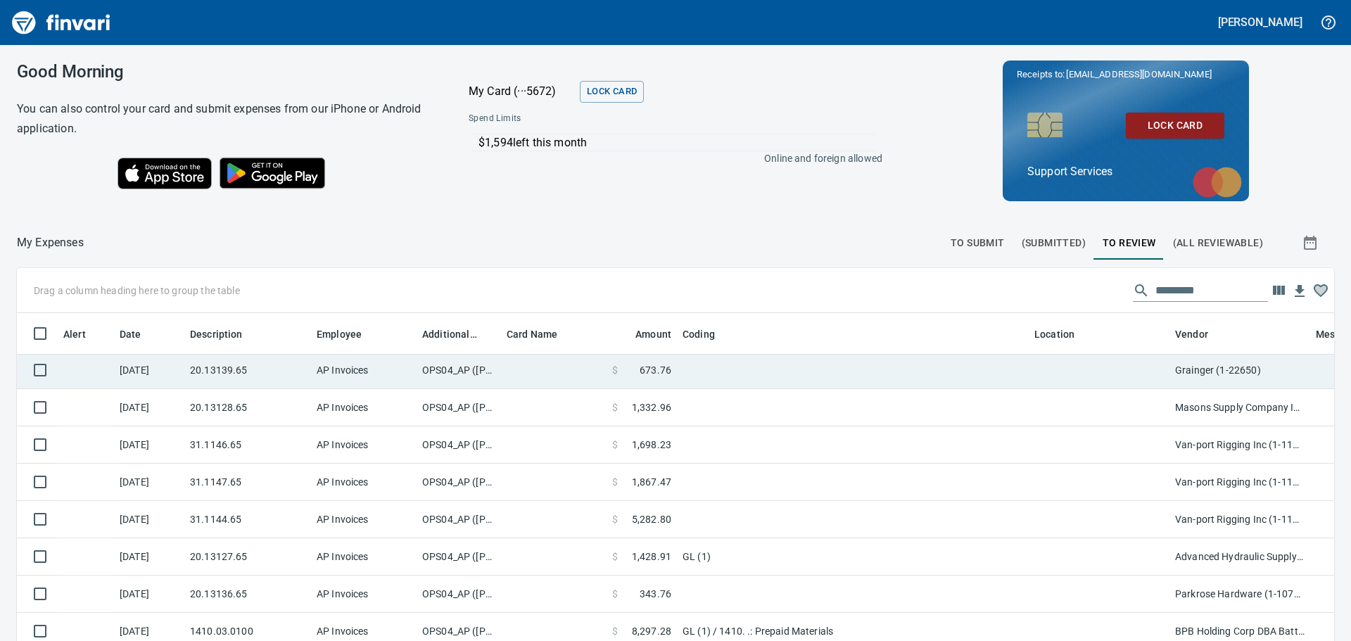
scroll to position [141, 0]
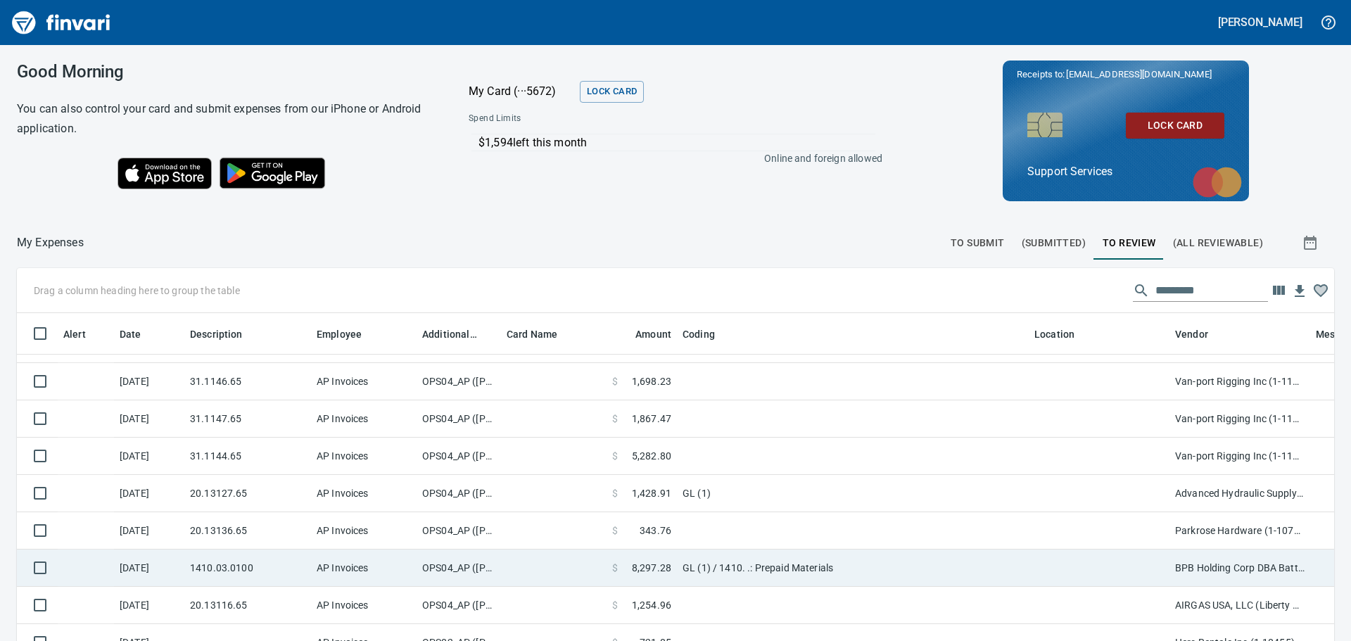
click at [768, 575] on td "GL (1) / 1410. .: Prepaid Materials" at bounding box center [853, 567] width 352 height 37
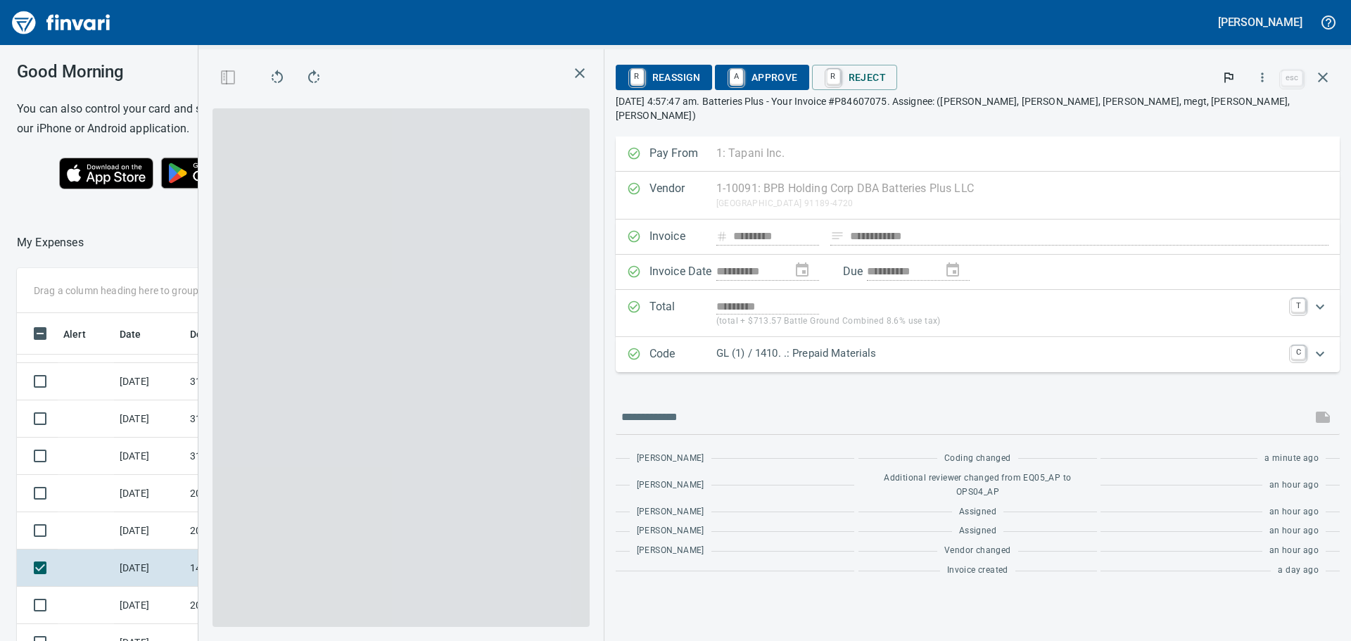
scroll to position [465, 933]
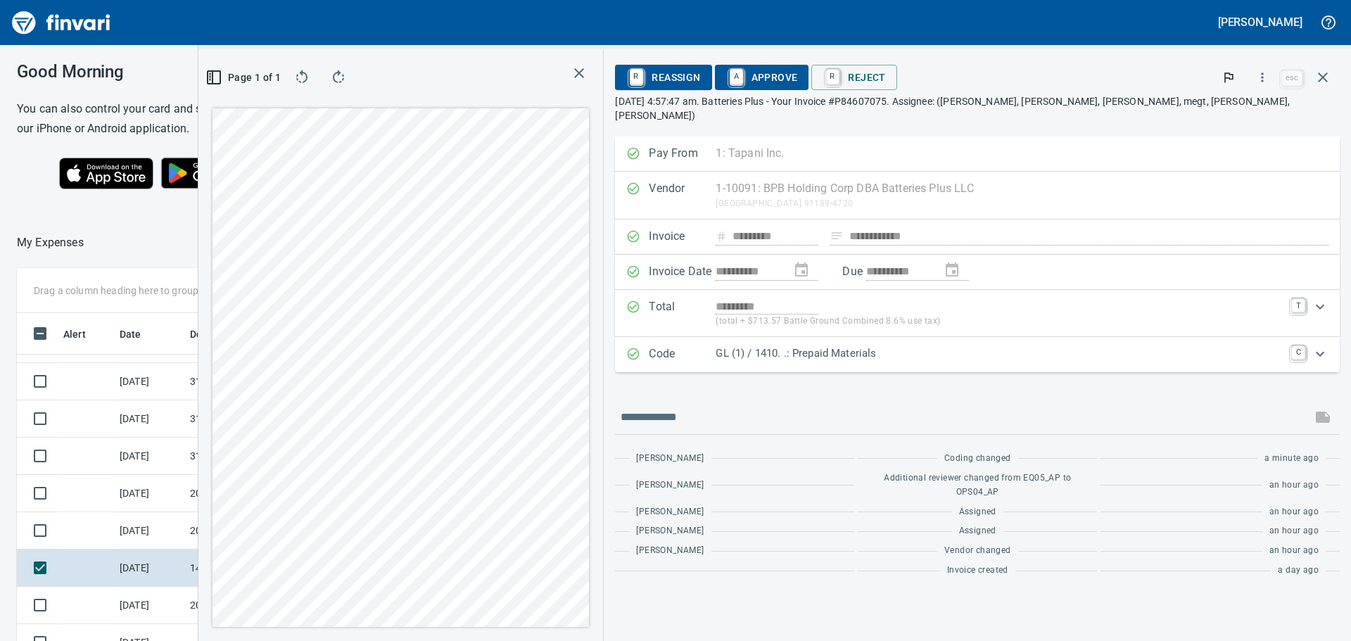
click at [1087, 345] on p "GL (1) / 1410. .: Prepaid Materials" at bounding box center [998, 353] width 567 height 16
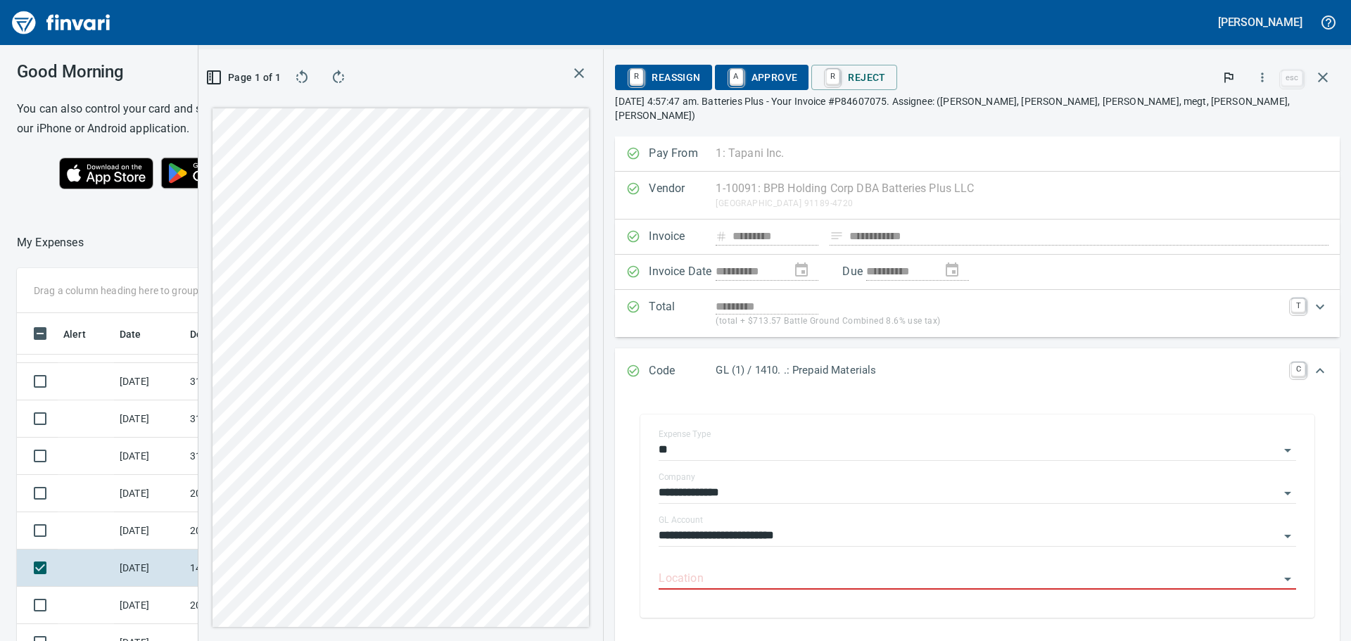
scroll to position [141, 0]
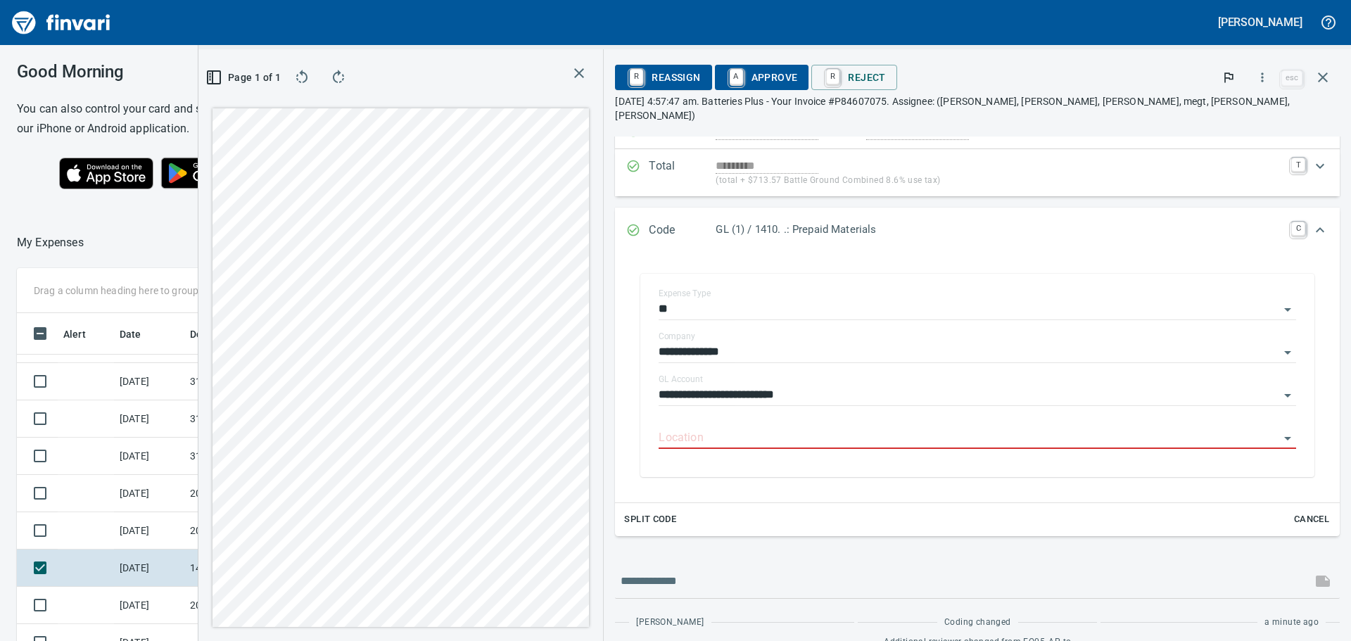
click at [1300, 511] on span "Cancel" at bounding box center [1311, 519] width 38 height 16
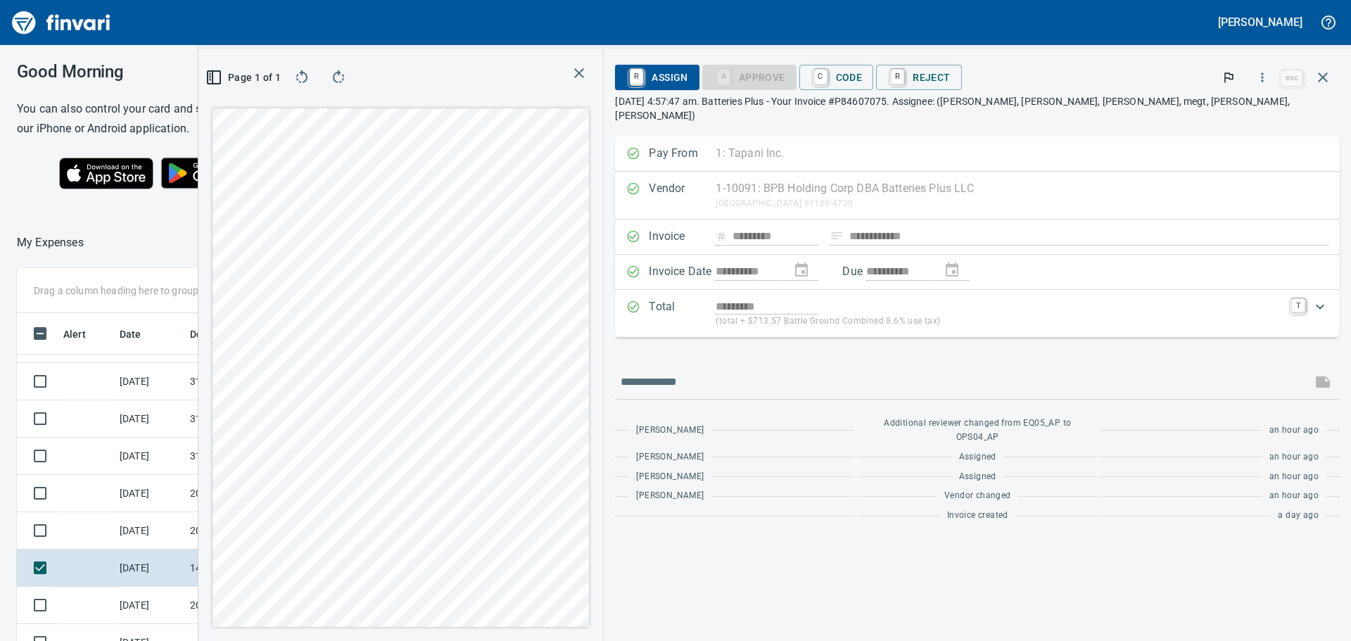
scroll to position [0, 0]
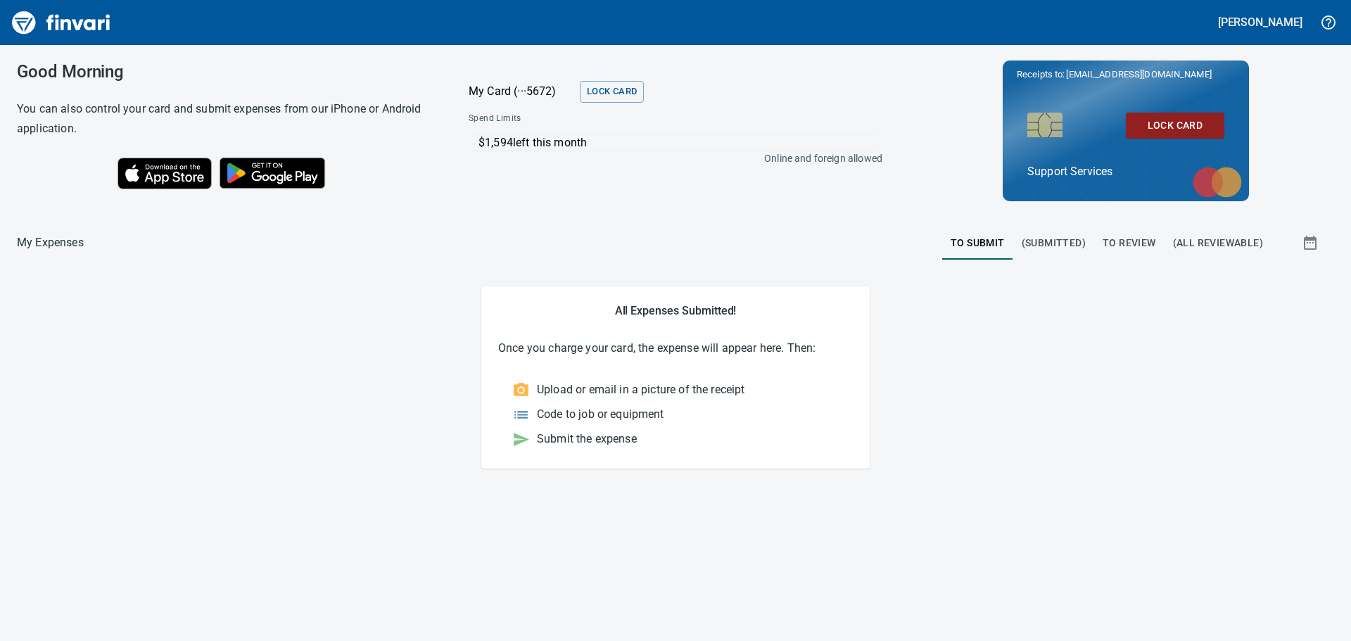
click at [1134, 240] on span "To Review" at bounding box center [1128, 243] width 53 height 18
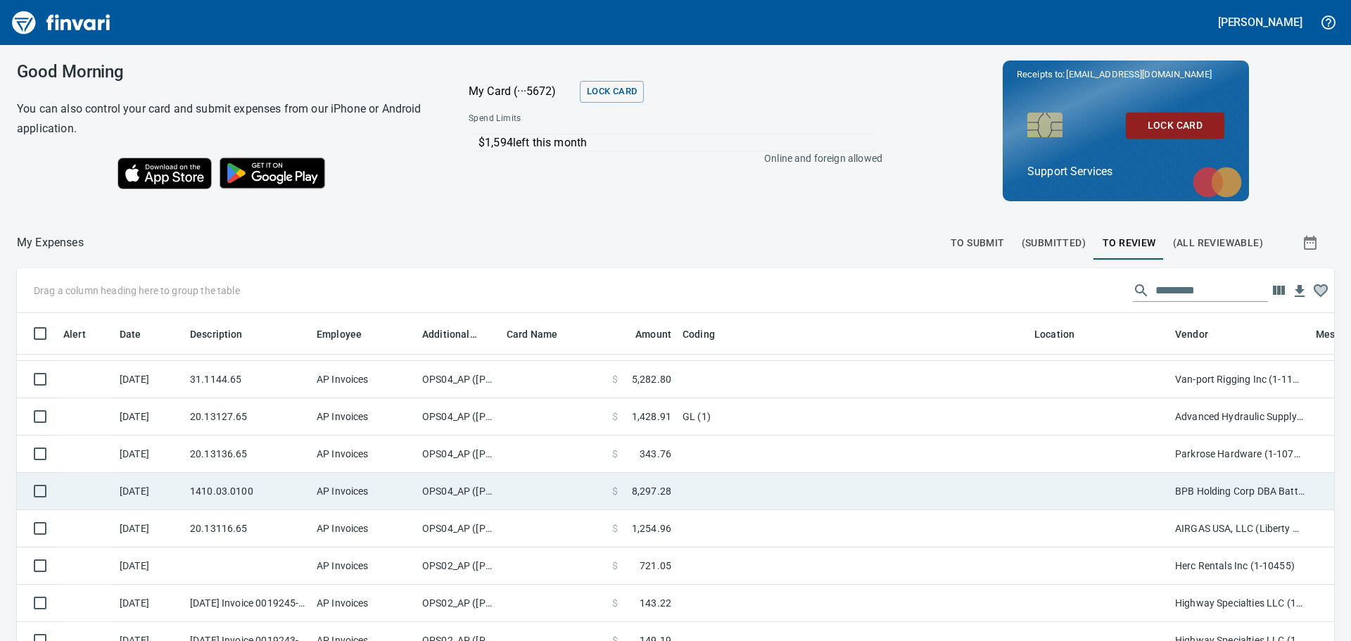
scroll to position [211, 0]
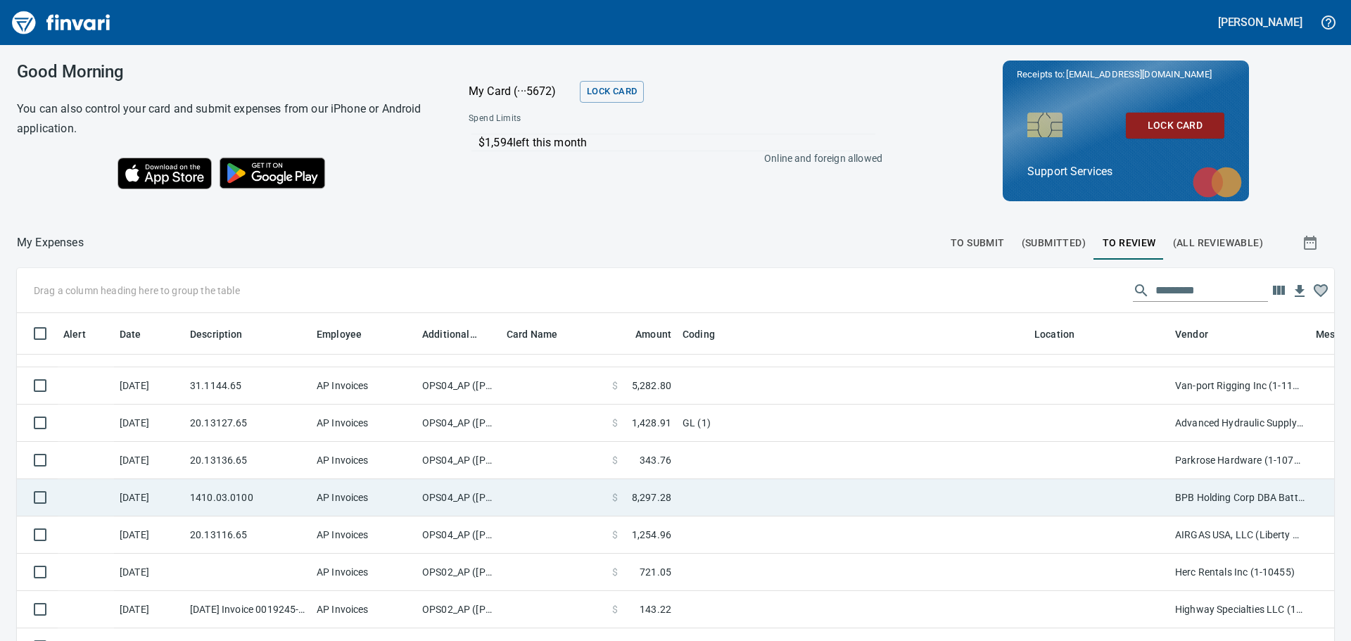
click at [974, 486] on td at bounding box center [853, 497] width 352 height 37
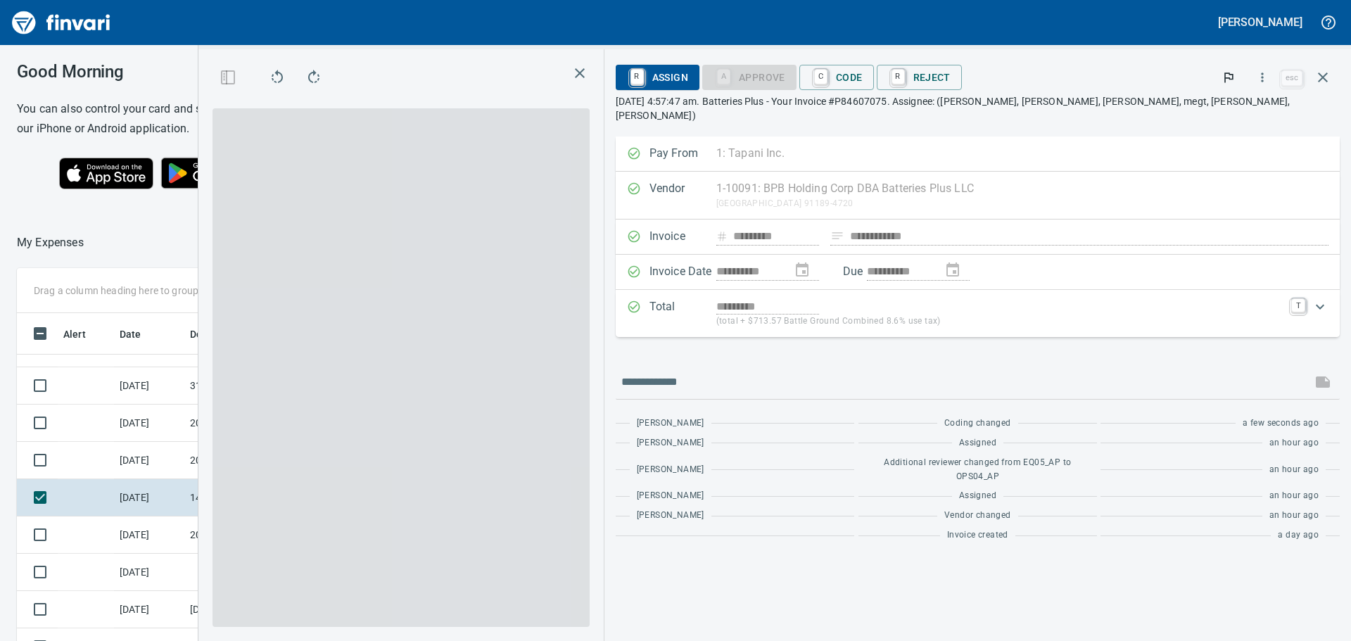
scroll to position [465, 933]
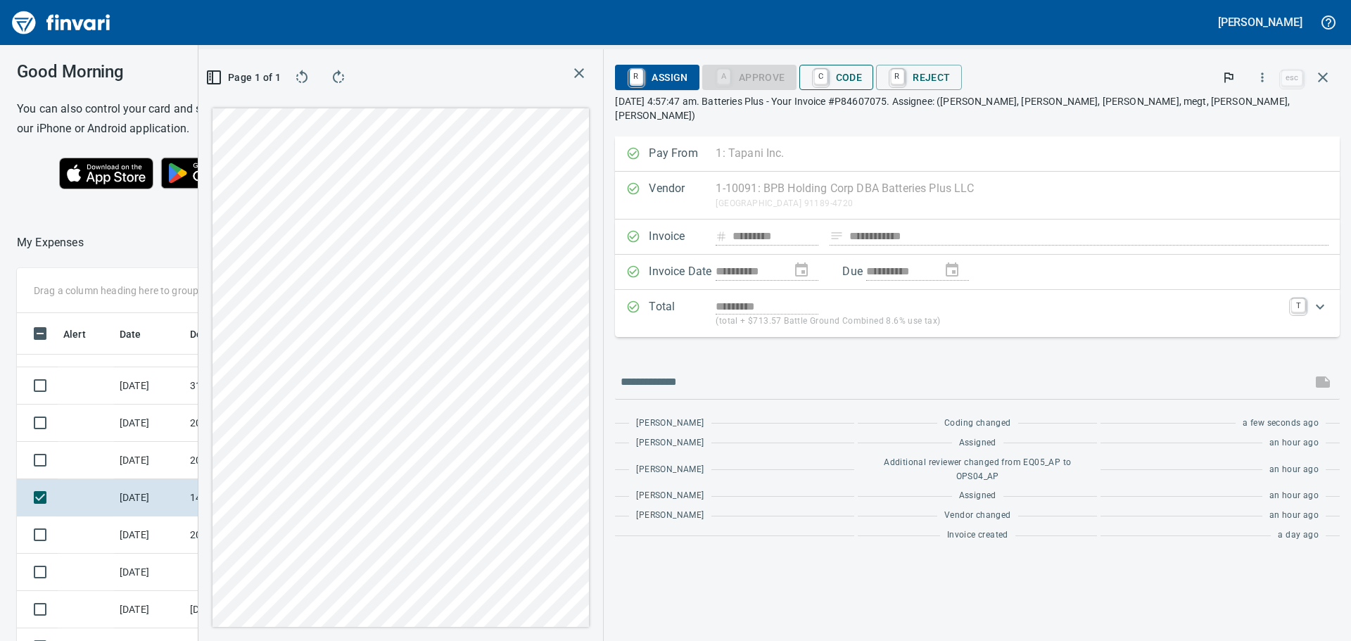
click at [862, 72] on span "C Code" at bounding box center [836, 77] width 52 height 24
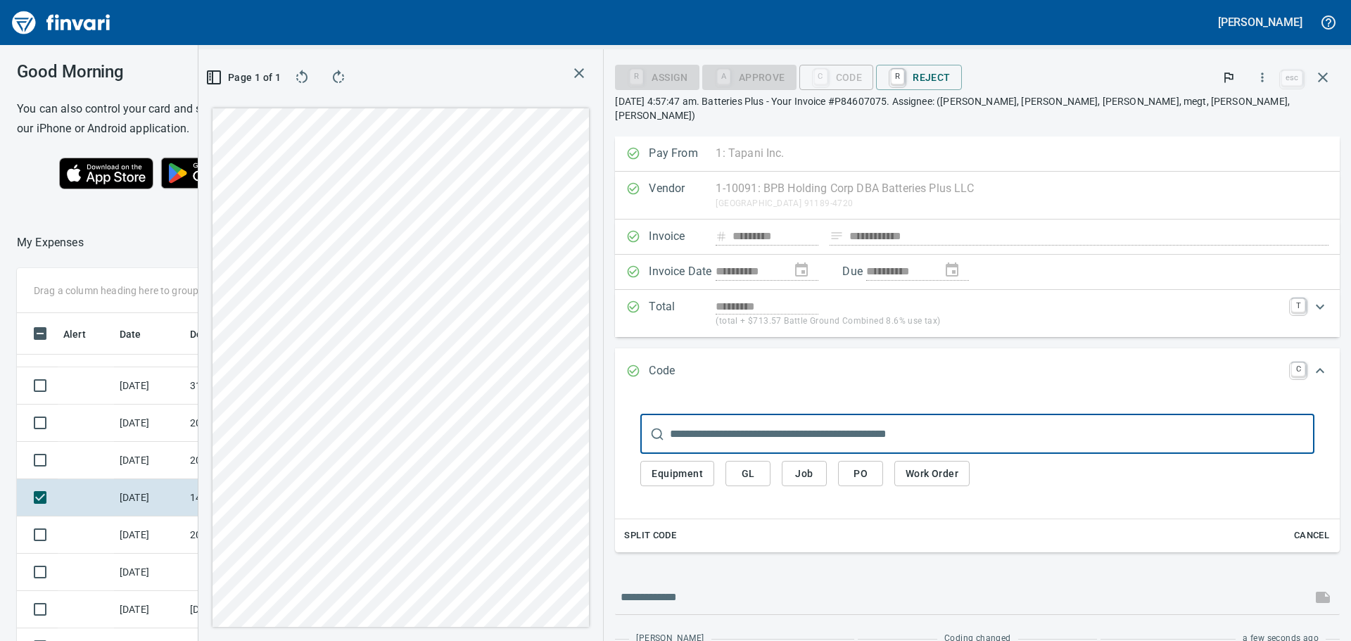
click at [759, 465] on span "GL" at bounding box center [747, 474] width 23 height 18
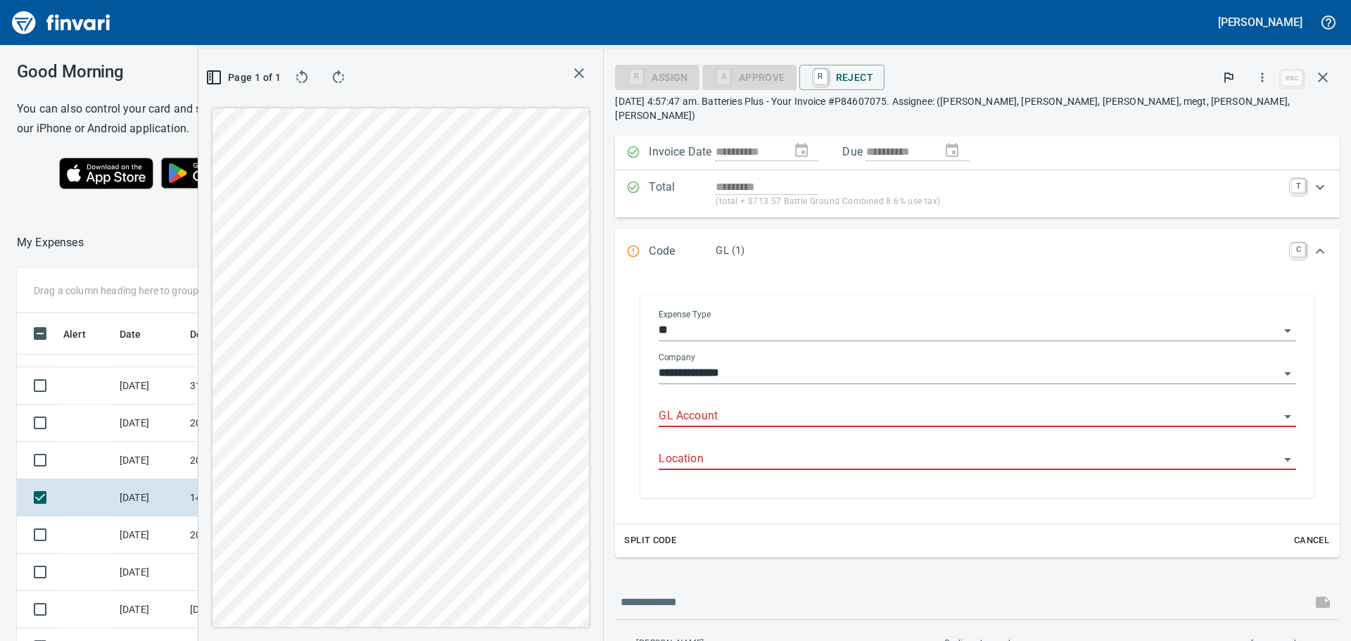
click at [887, 407] on input "GL Account" at bounding box center [968, 417] width 620 height 20
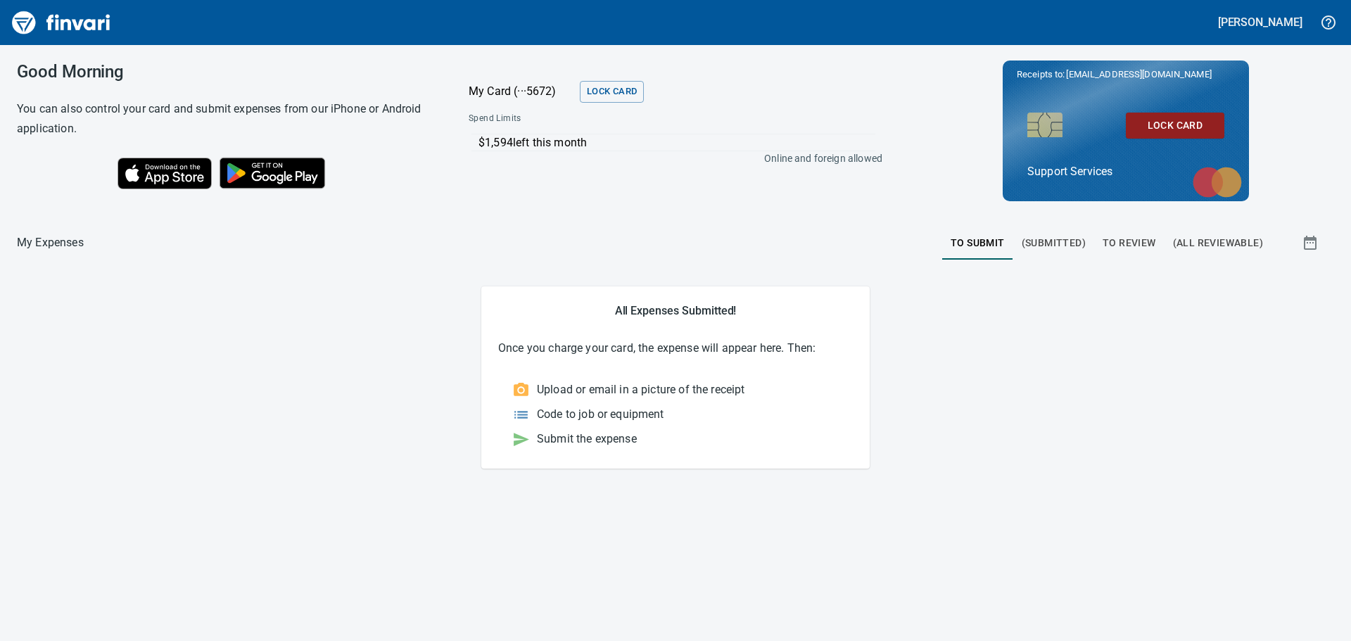
click at [1116, 238] on span "To Review" at bounding box center [1128, 243] width 53 height 18
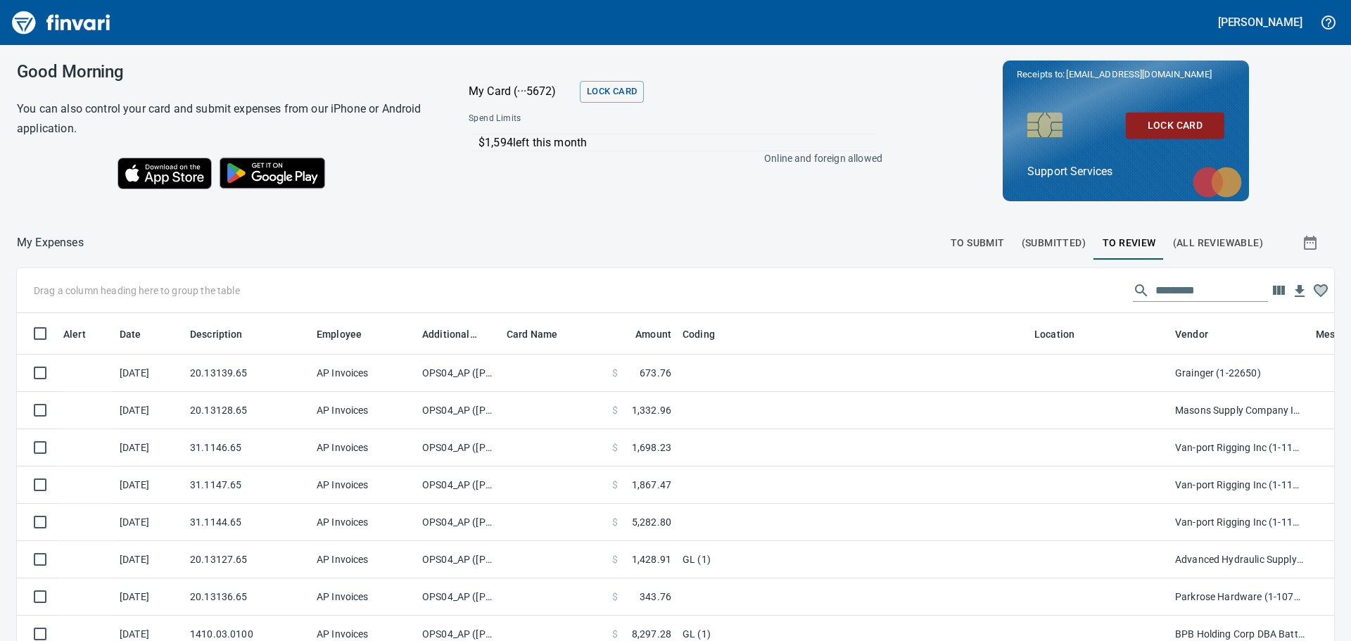
scroll to position [465, 1285]
click at [975, 238] on span "To Submit" at bounding box center [977, 243] width 54 height 18
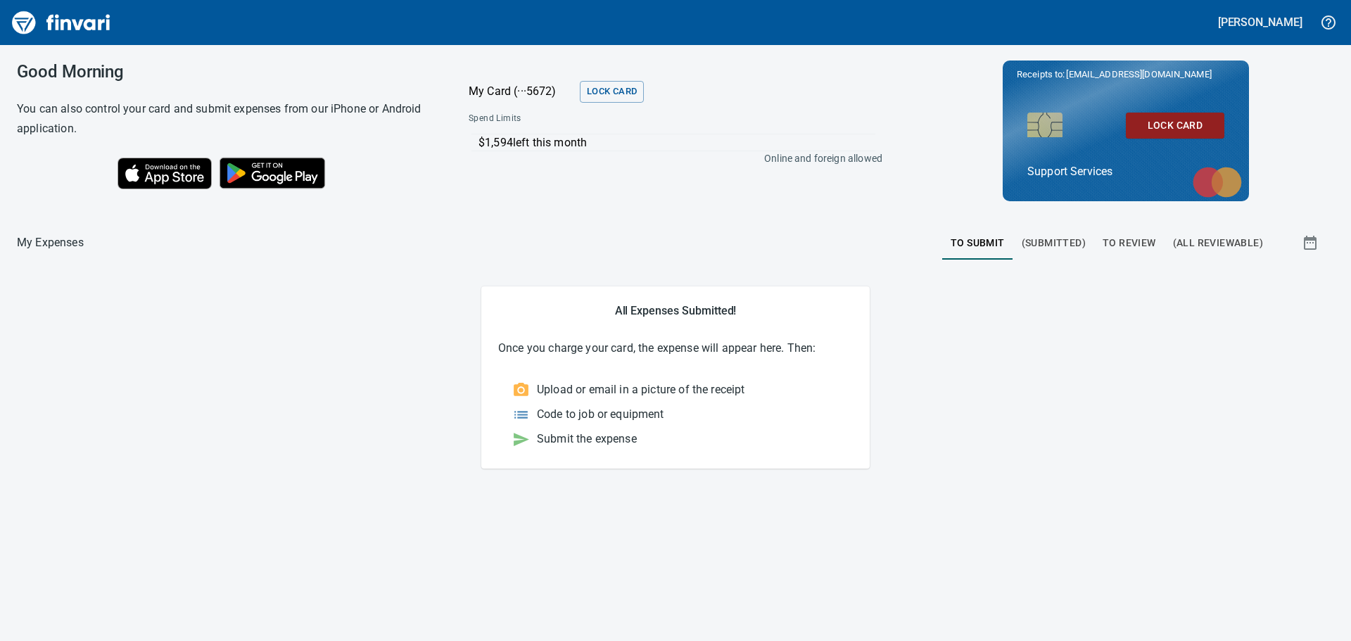
click at [1125, 238] on span "To Review" at bounding box center [1128, 243] width 53 height 18
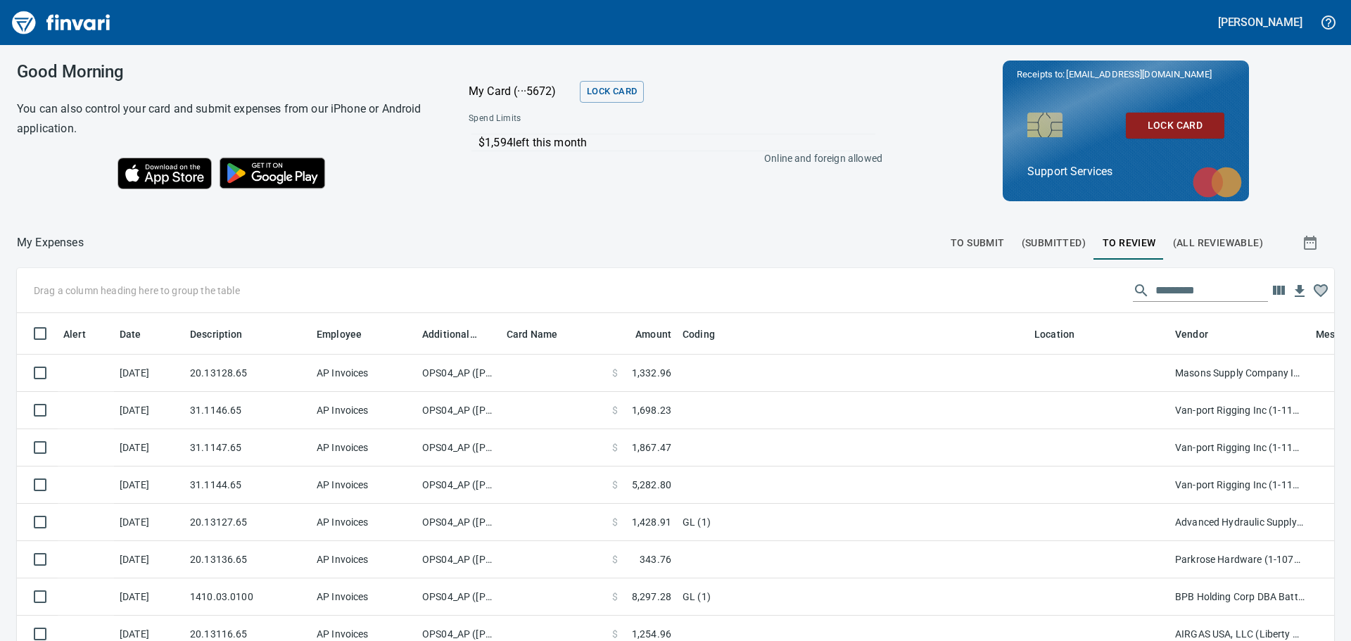
scroll to position [465, 1285]
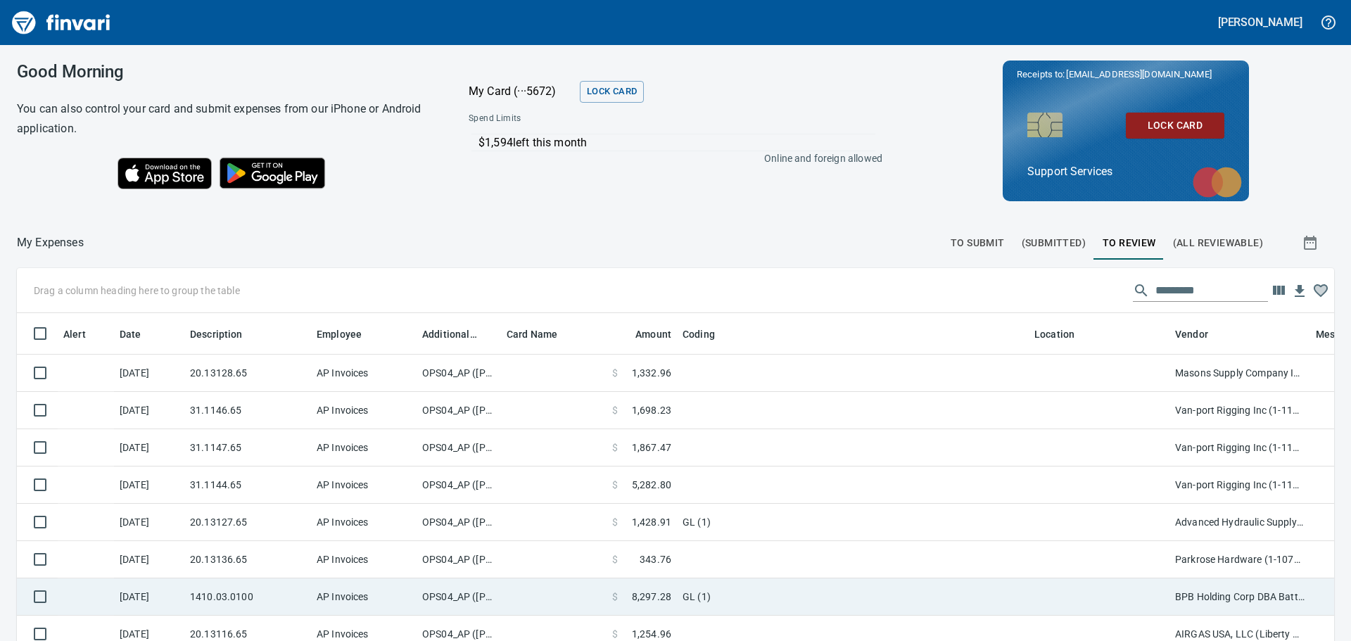
click at [769, 594] on td "GL (1)" at bounding box center [853, 596] width 352 height 37
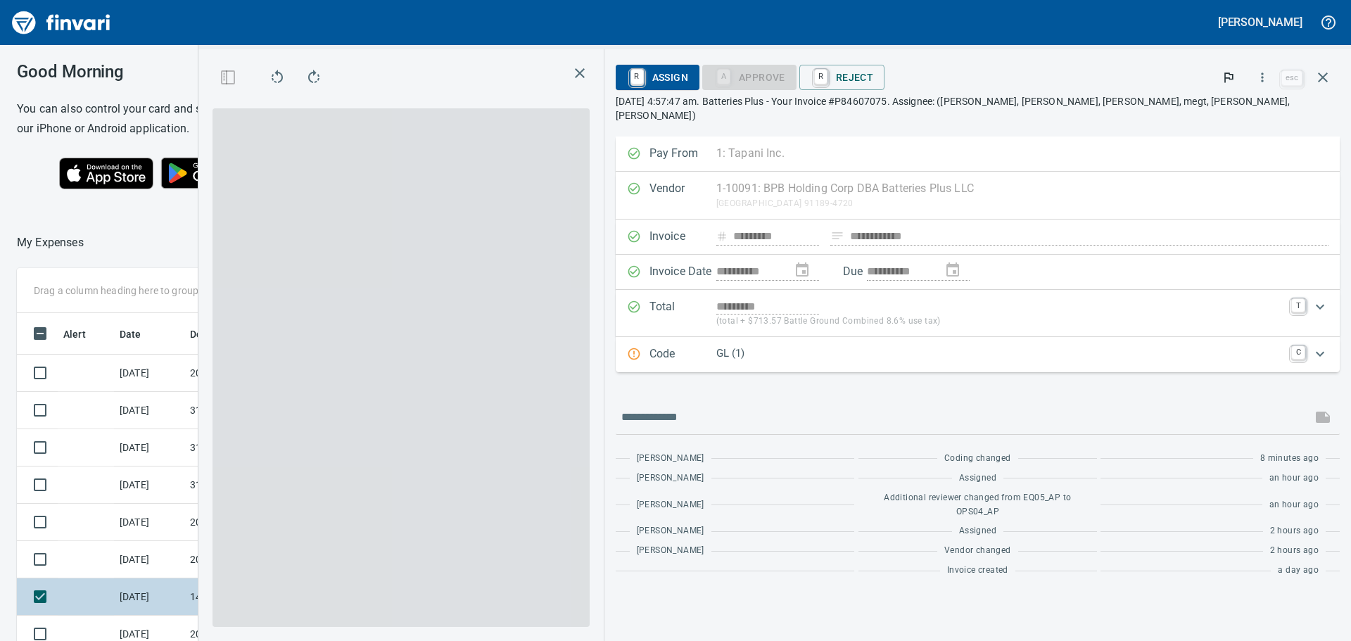
scroll to position [465, 933]
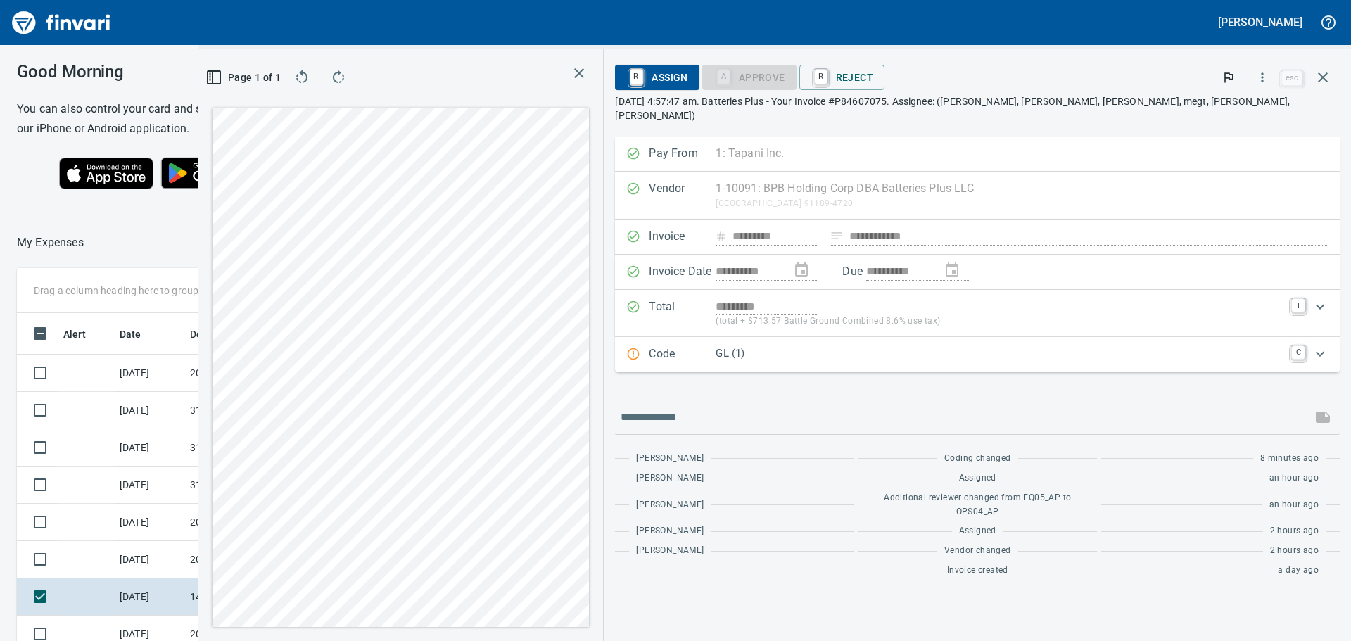
click at [1100, 346] on p "GL (1)" at bounding box center [998, 353] width 567 height 16
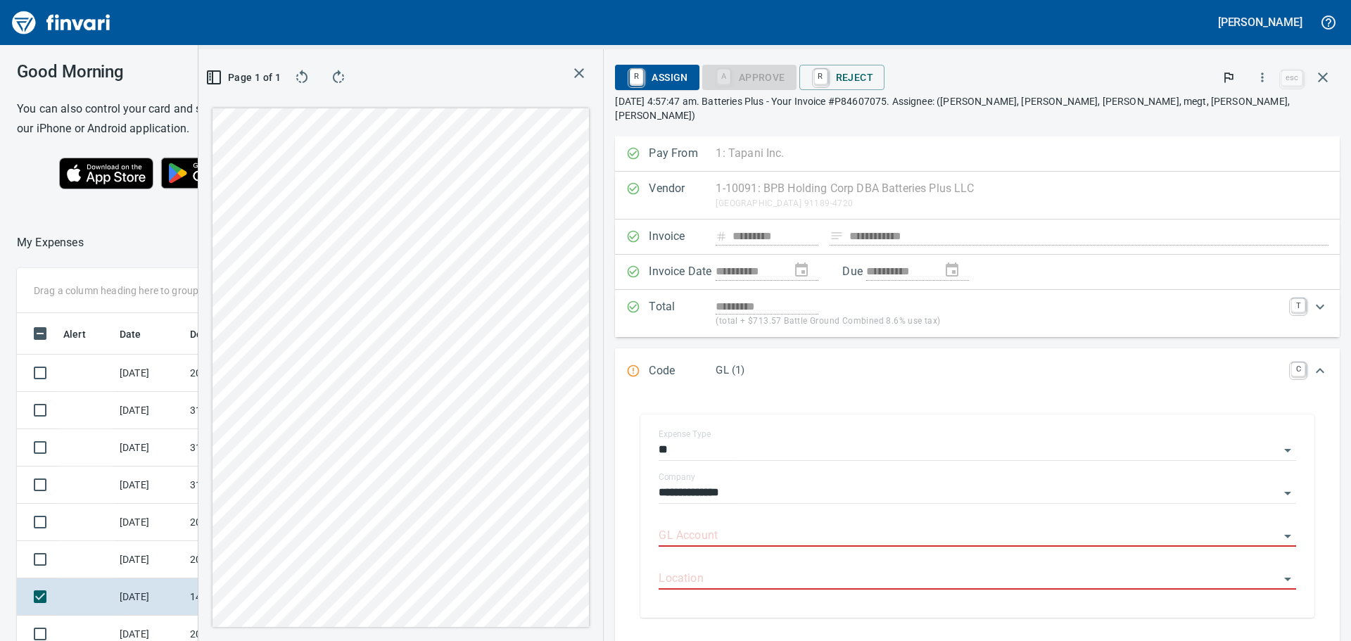
click at [1293, 362] on link "C" at bounding box center [1298, 369] width 14 height 14
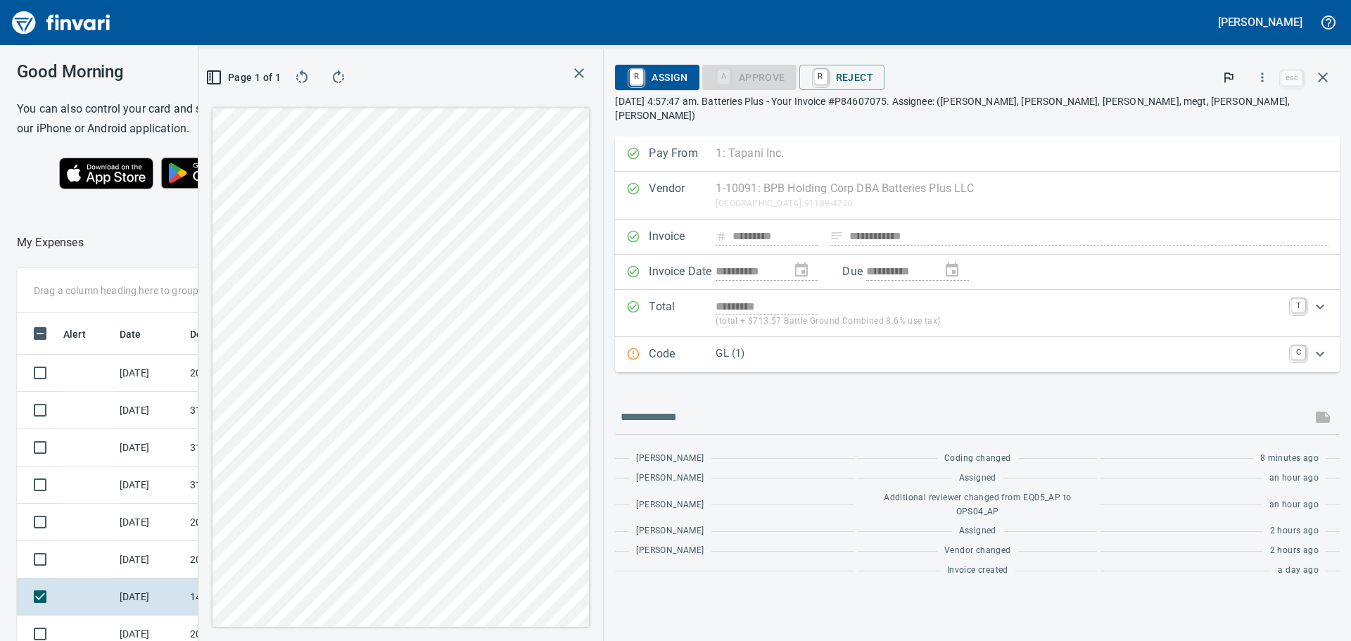
click at [990, 345] on p "GL (1)" at bounding box center [998, 353] width 567 height 16
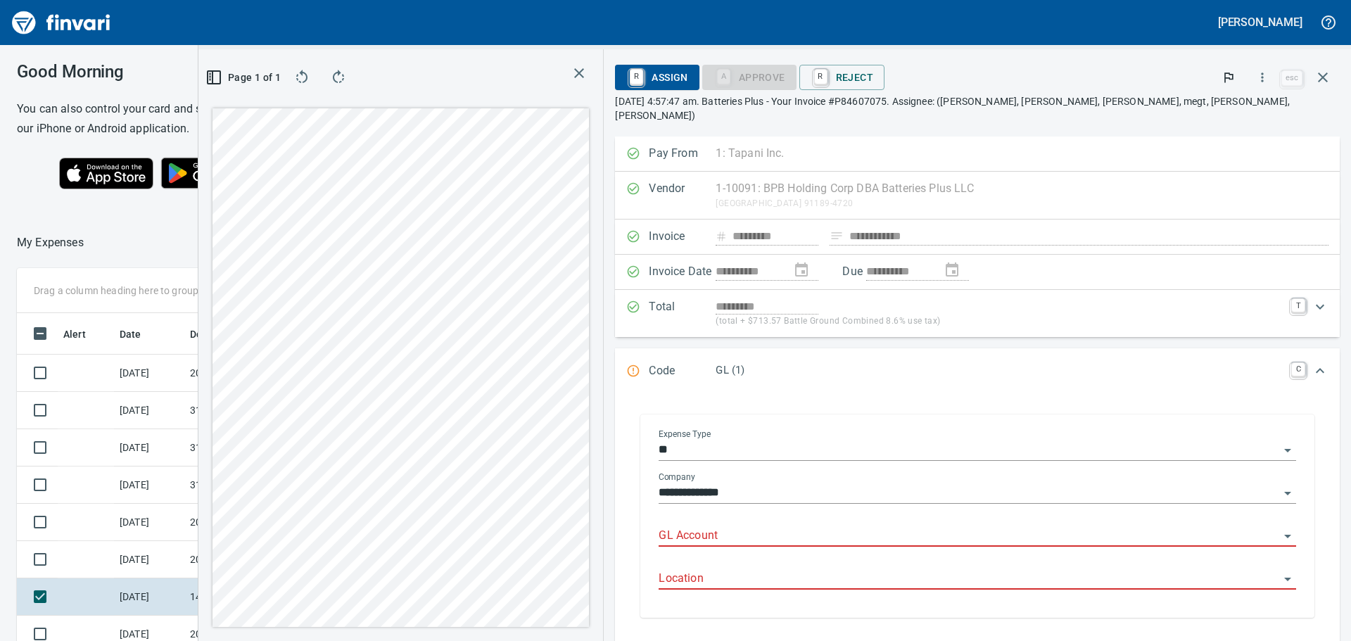
click at [865, 442] on input "**" at bounding box center [968, 450] width 620 height 20
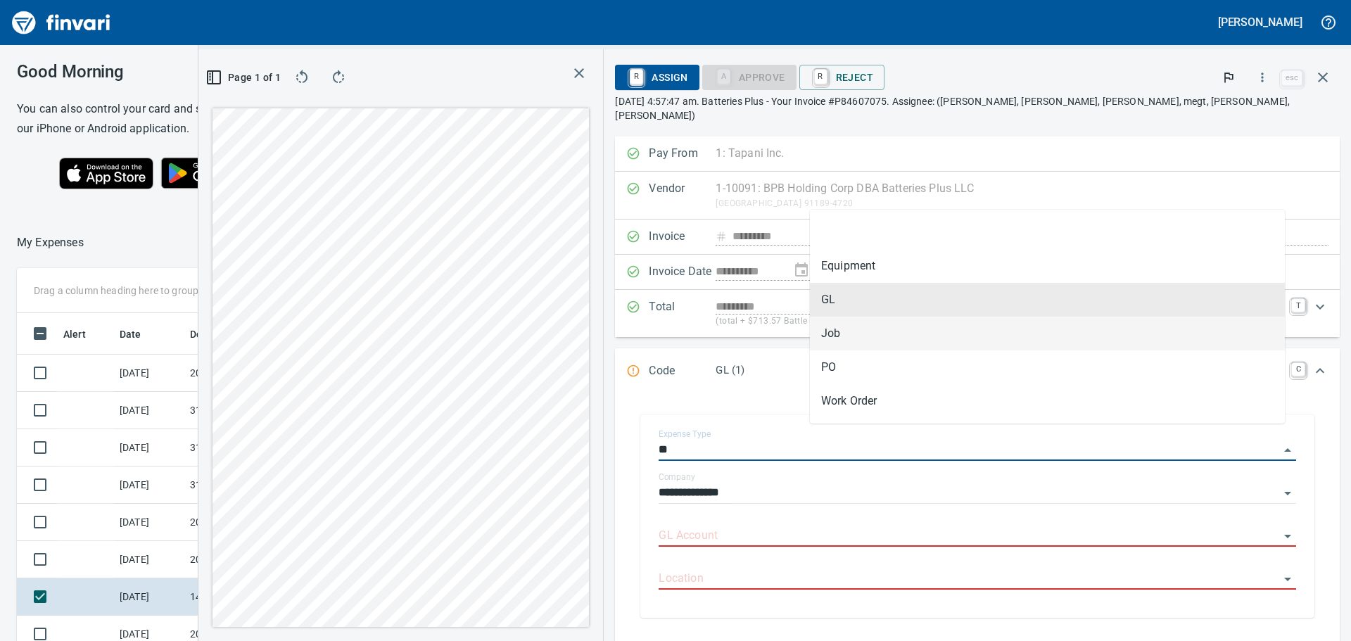
click at [847, 330] on li "Job" at bounding box center [1047, 334] width 475 height 34
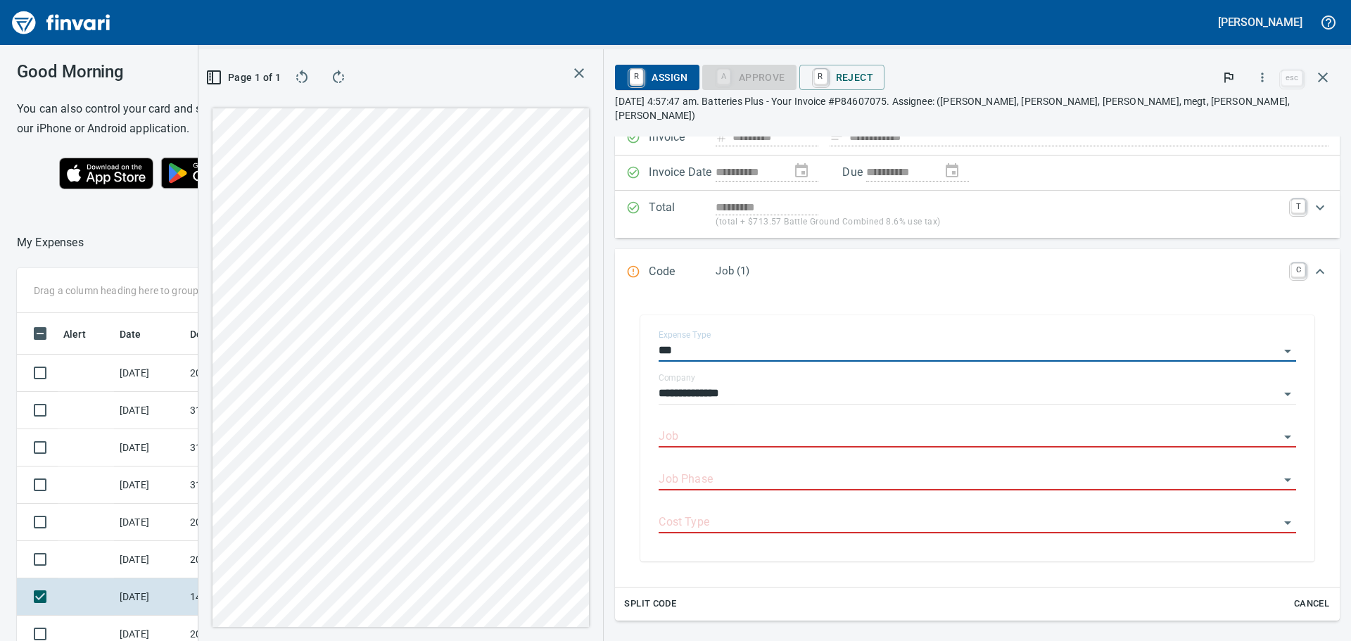
scroll to position [98, 0]
click at [893, 343] on input "***" at bounding box center [968, 353] width 620 height 20
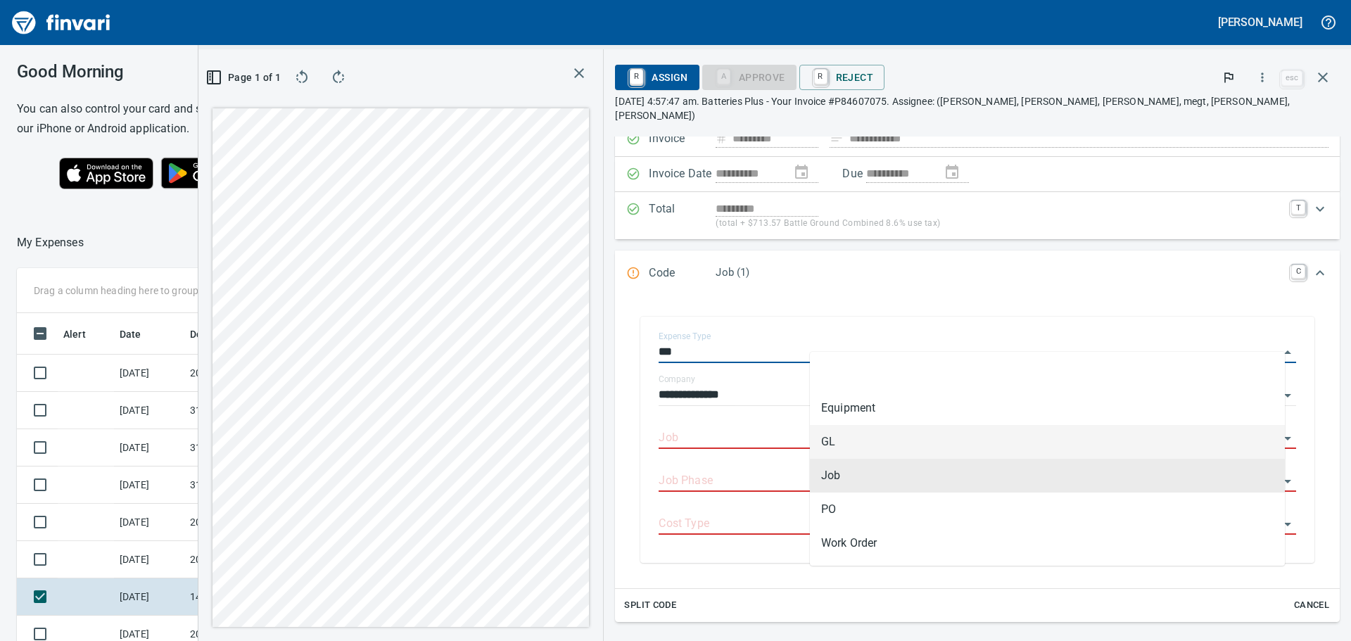
click at [844, 427] on li "GL" at bounding box center [1047, 442] width 475 height 34
type input "**"
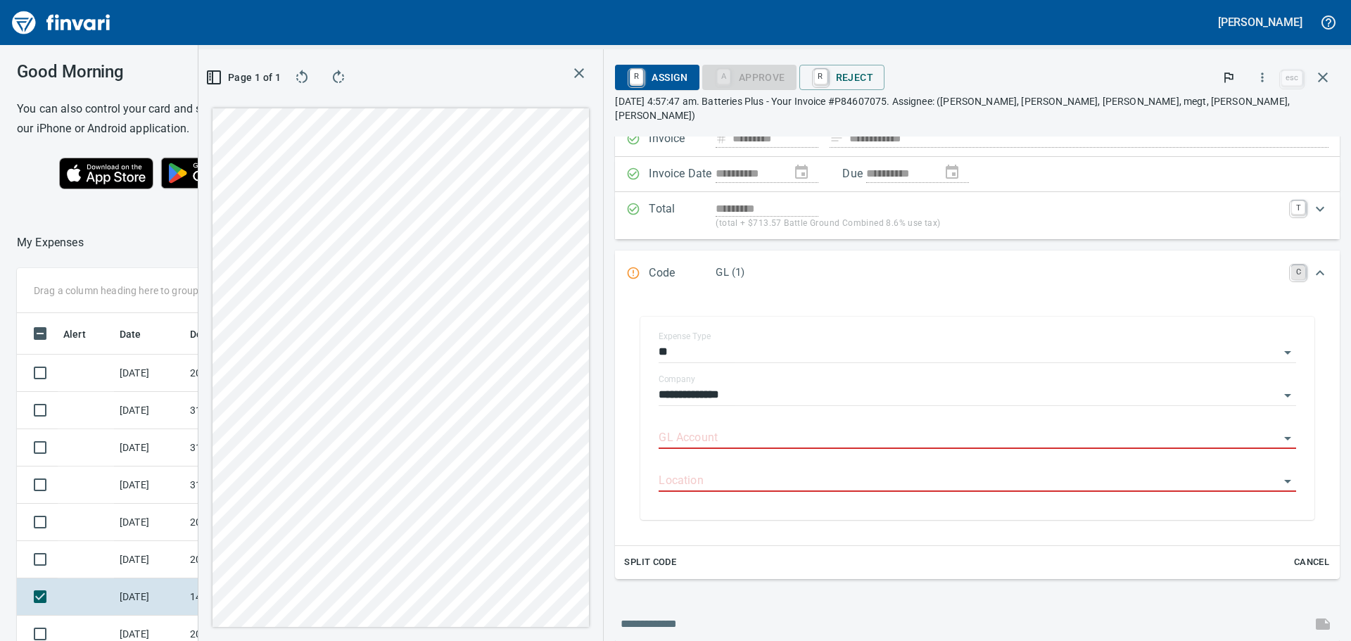
click at [1291, 265] on link "C" at bounding box center [1298, 272] width 14 height 14
